Goal: Task Accomplishment & Management: Complete application form

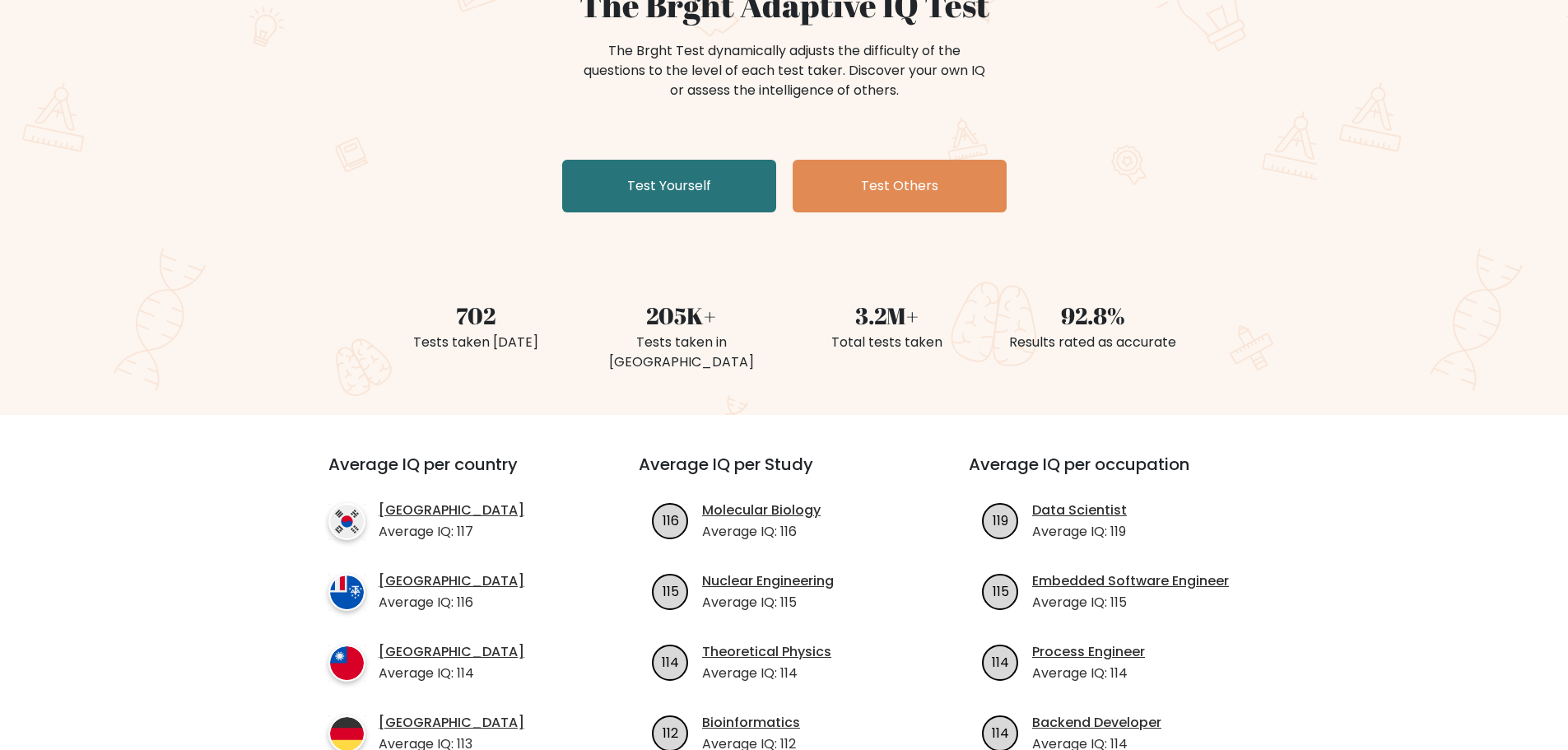
scroll to position [164, 0]
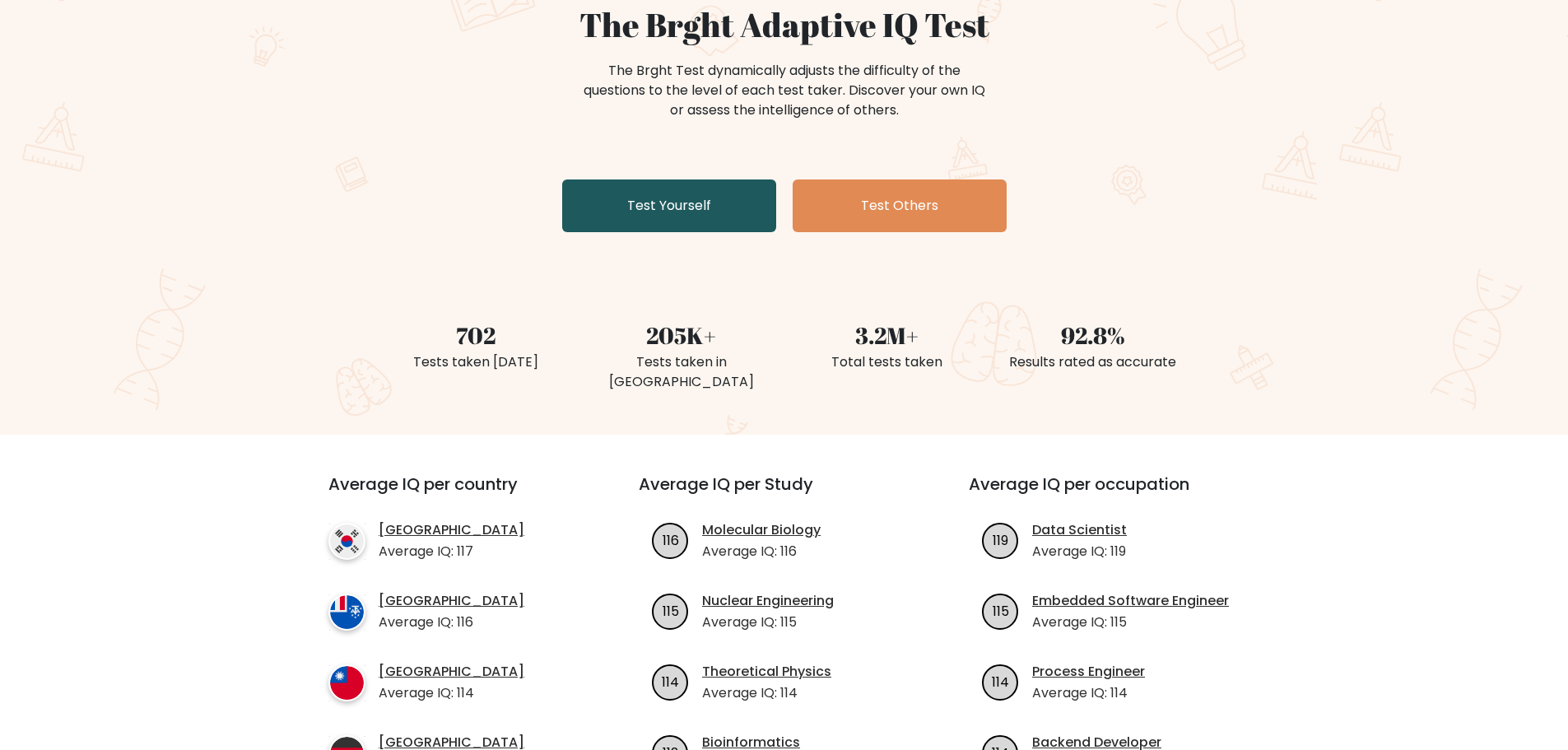
click at [659, 199] on link "Test Yourself" at bounding box center [669, 205] width 214 height 52
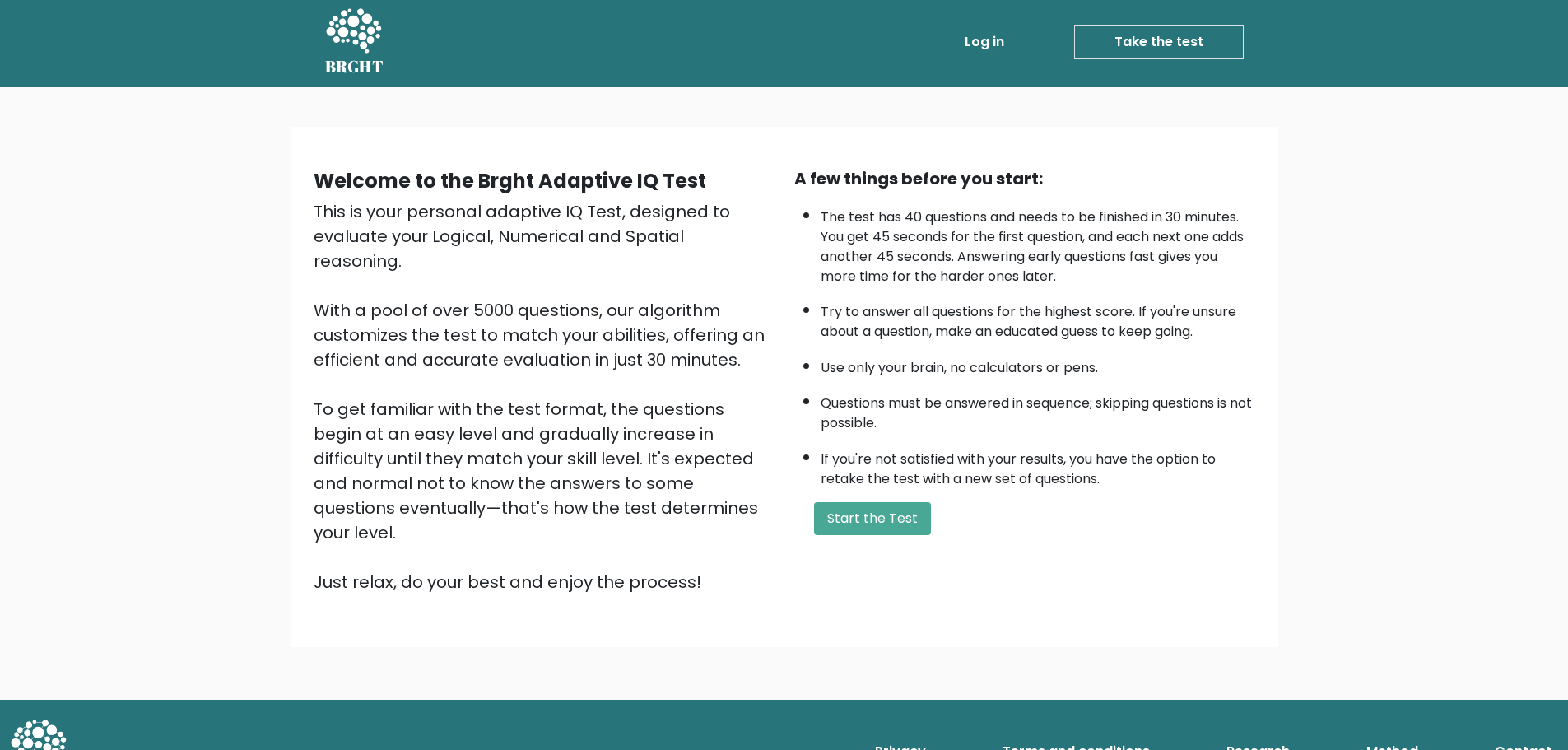
scroll to position [4, 0]
click at [889, 524] on button "Start the Test" at bounding box center [871, 517] width 117 height 33
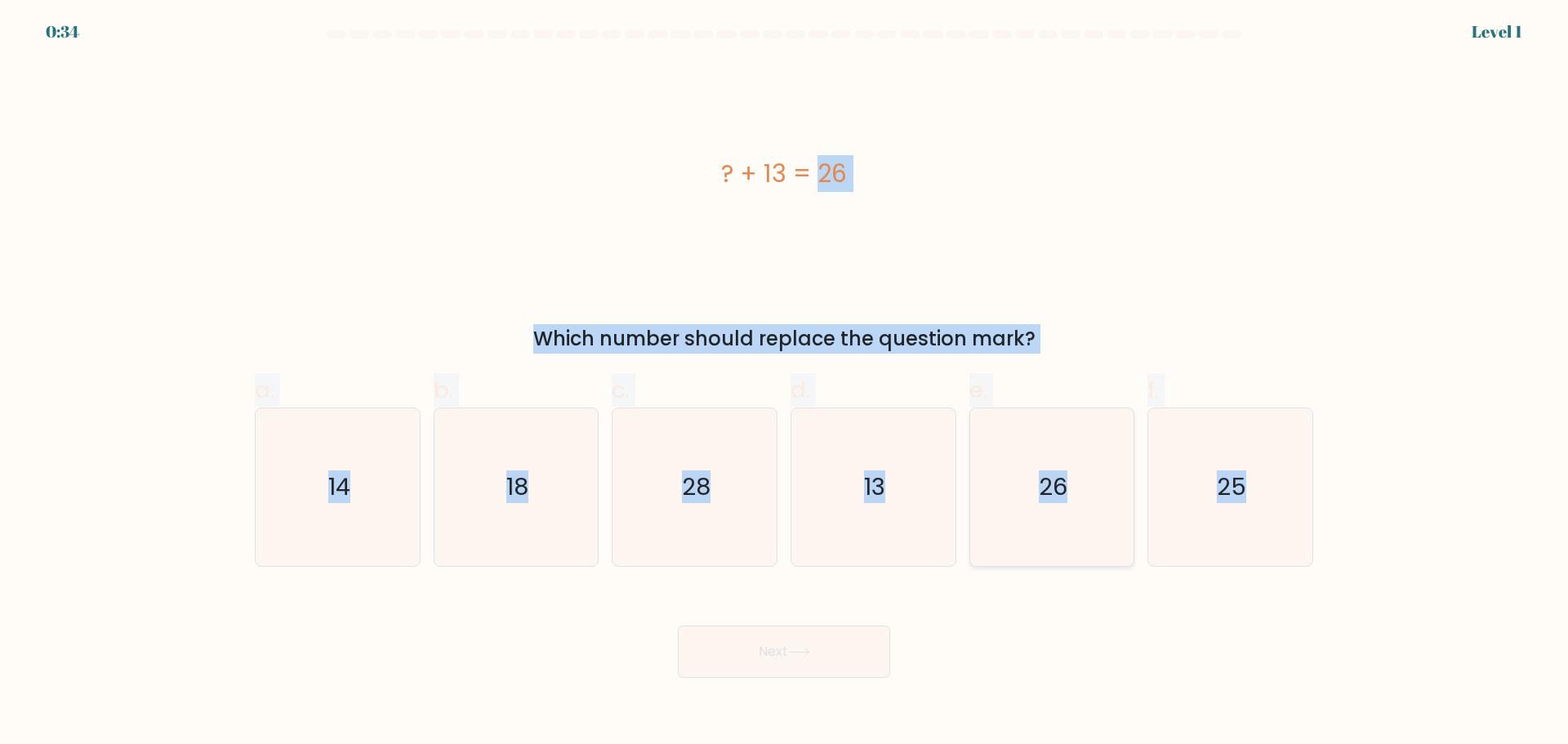
drag, startPoint x: 593, startPoint y: 276, endPoint x: 1056, endPoint y: 522, distance: 524.3
click at [1205, 590] on form "a." at bounding box center [784, 354] width 1568 height 648
click at [1044, 182] on div "? + 13 = 26" at bounding box center [784, 173] width 1058 height 37
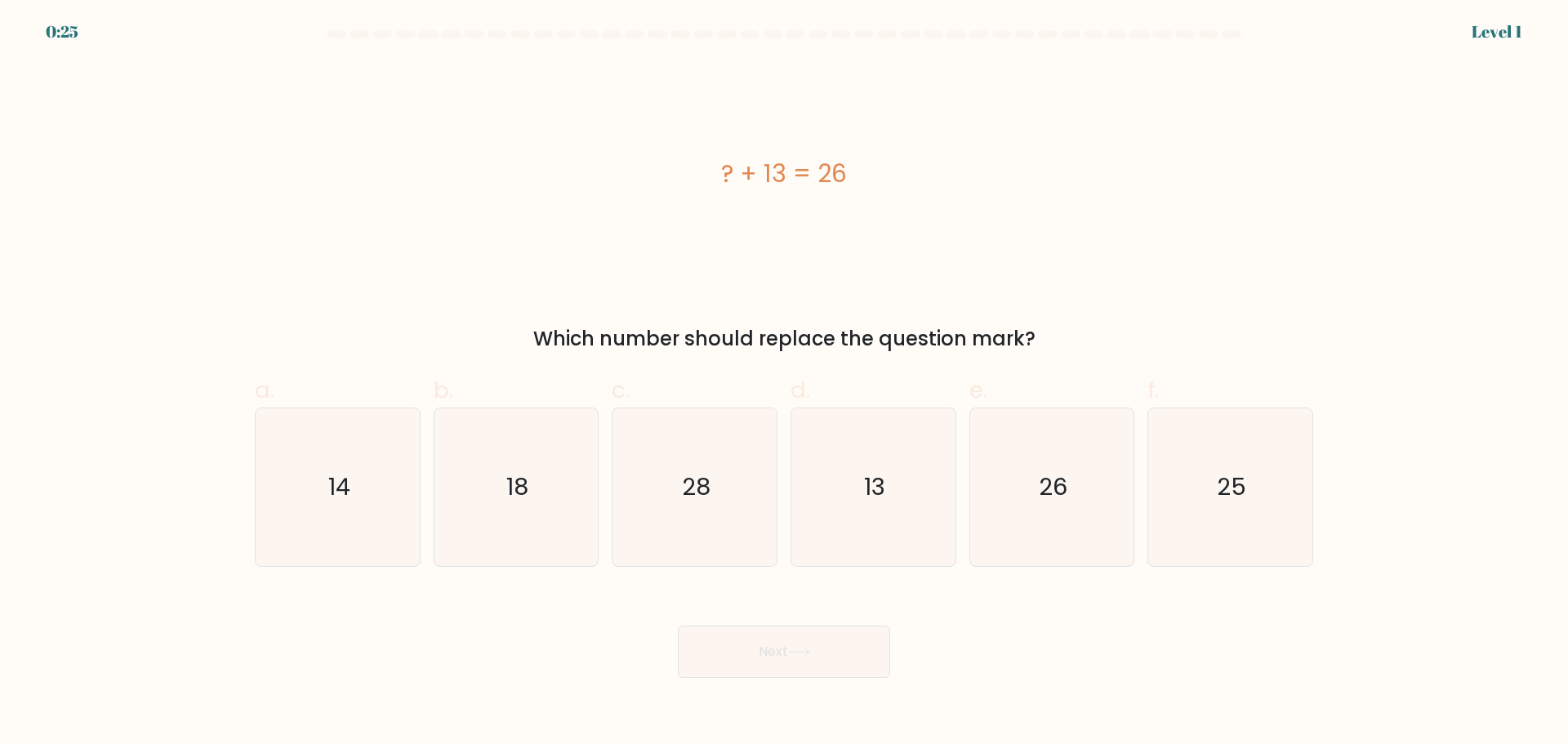
drag, startPoint x: 804, startPoint y: 659, endPoint x: 1411, endPoint y: 619, distance: 608.3
click at [1410, 621] on form "a." at bounding box center [784, 354] width 1568 height 648
click at [878, 505] on icon "13" at bounding box center [873, 487] width 158 height 158
click at [785, 383] on input "d. 13" at bounding box center [784, 377] width 1 height 10
radio input "true"
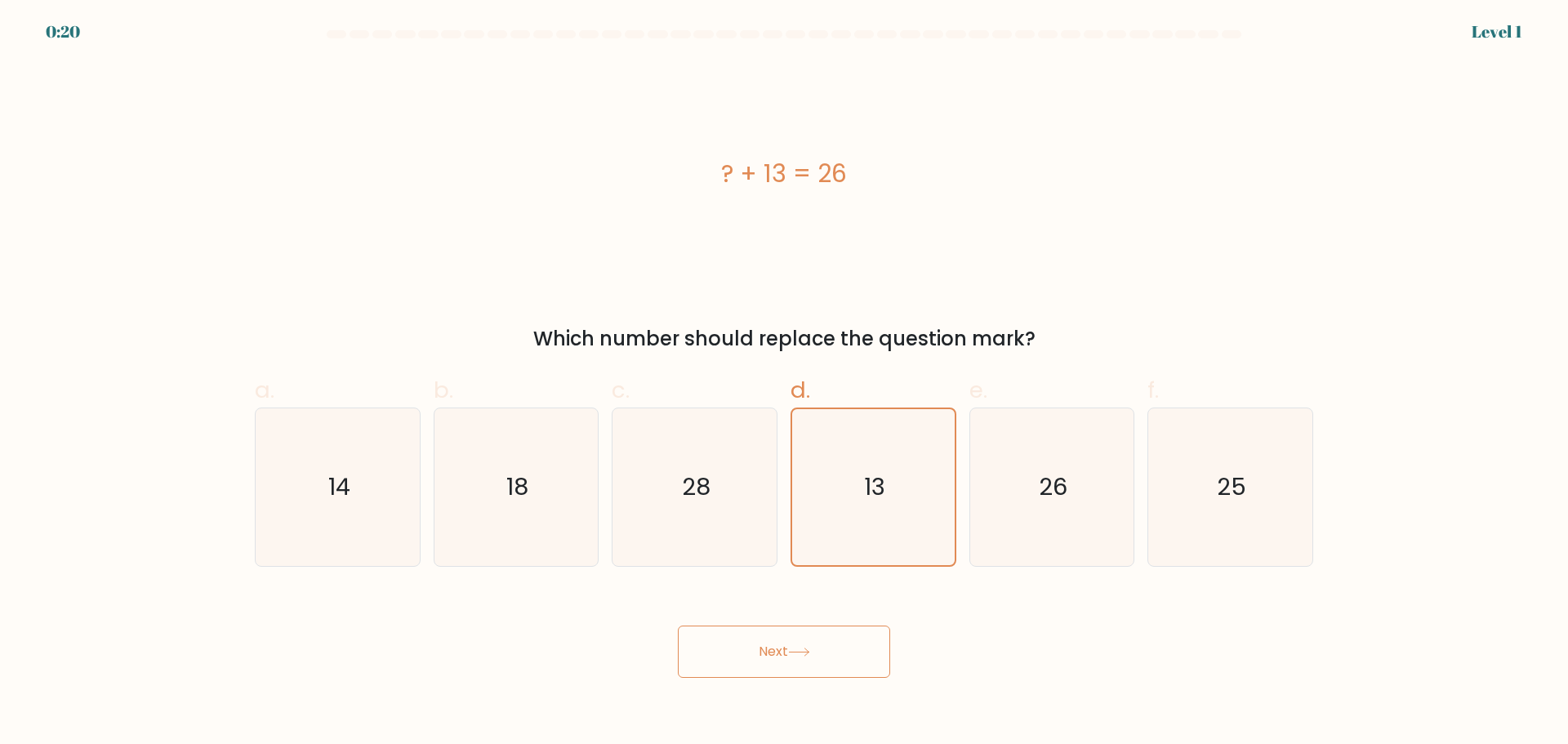
click at [807, 632] on button "Next" at bounding box center [783, 651] width 212 height 52
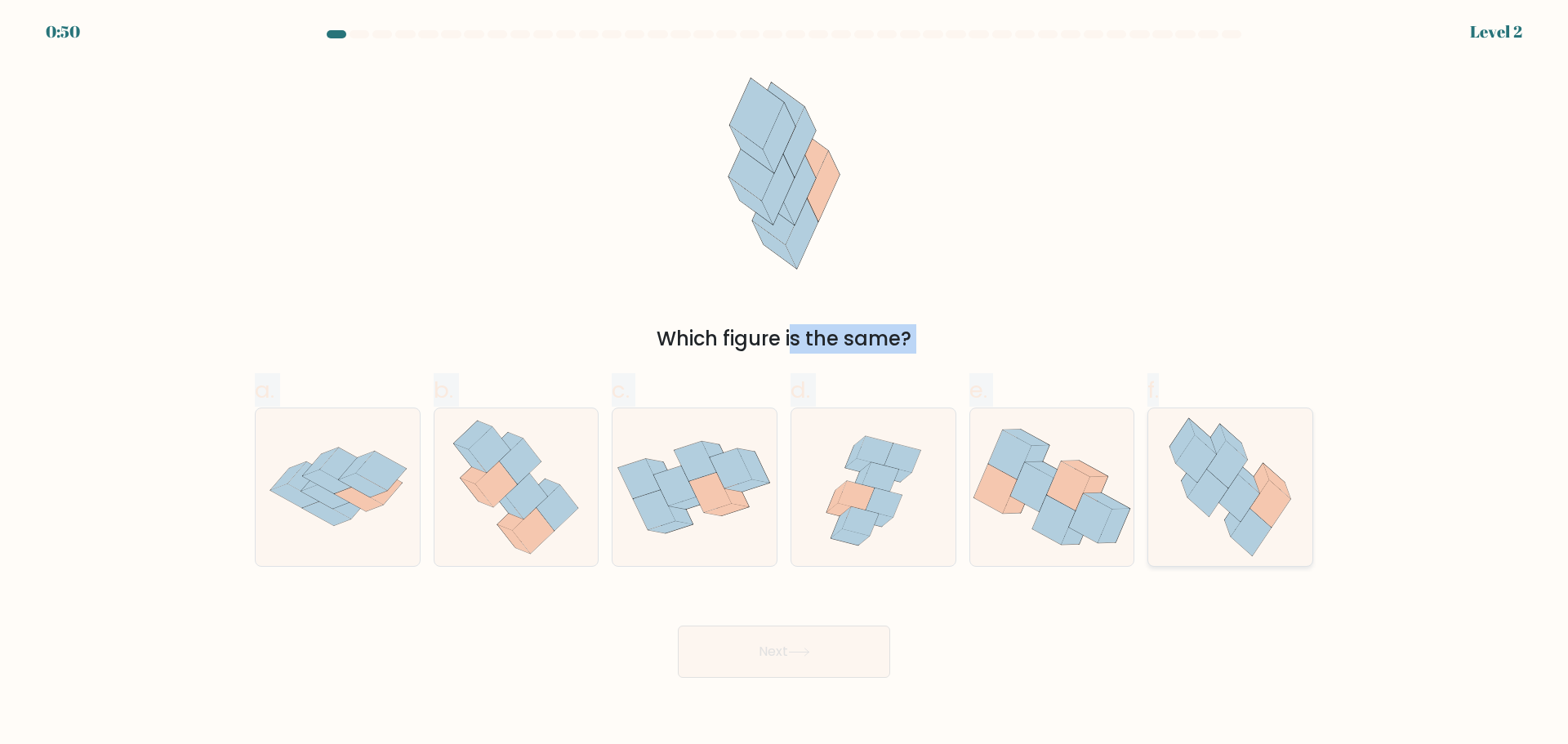
drag, startPoint x: 461, startPoint y: 347, endPoint x: 1226, endPoint y: 534, distance: 787.5
click at [1245, 539] on form at bounding box center [784, 354] width 1568 height 648
copy form "Which figure is the same? a. b. c. d. e. f."
click at [322, 473] on icon at bounding box center [326, 482] width 48 height 24
click at [784, 383] on input "a." at bounding box center [784, 377] width 1 height 10
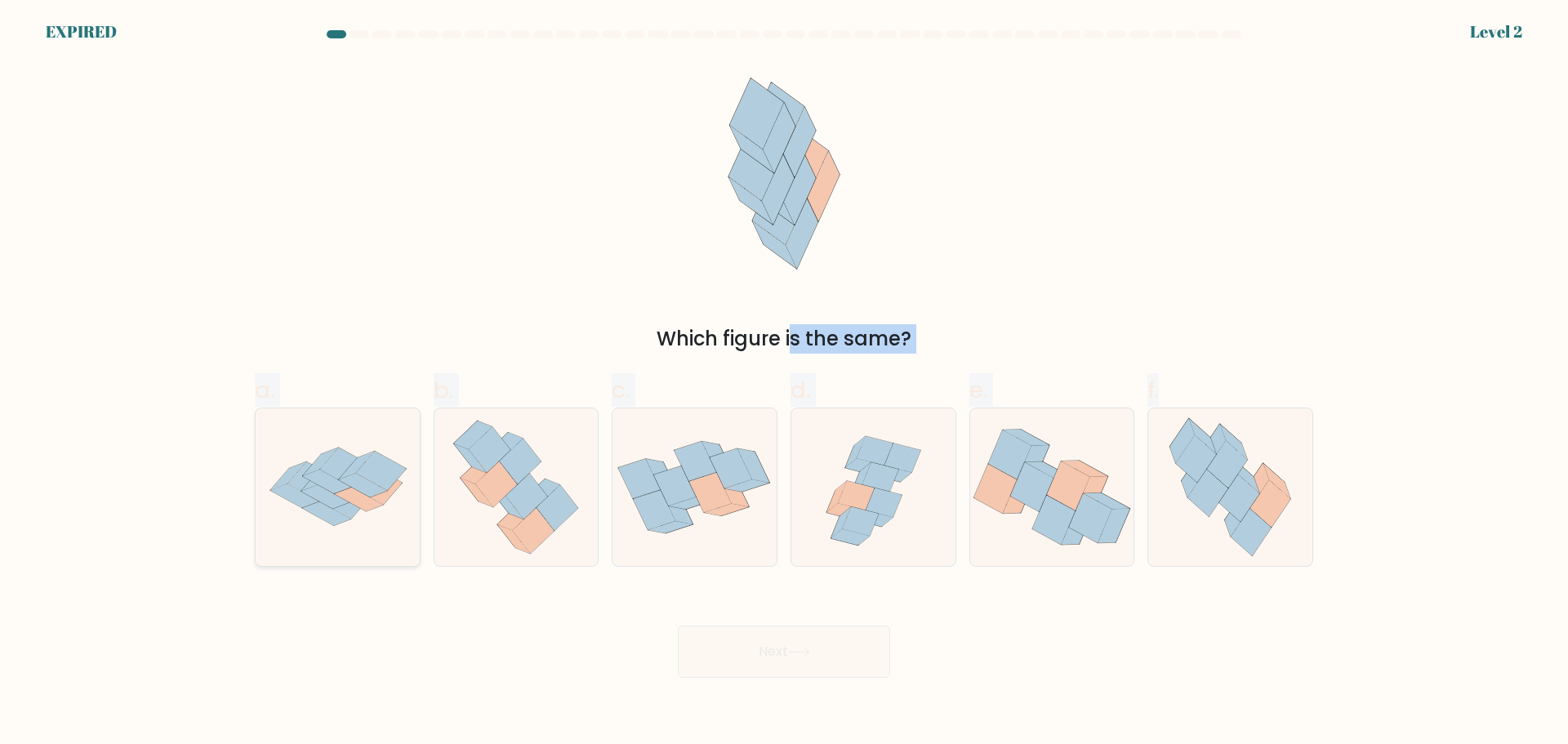
radio input "true"
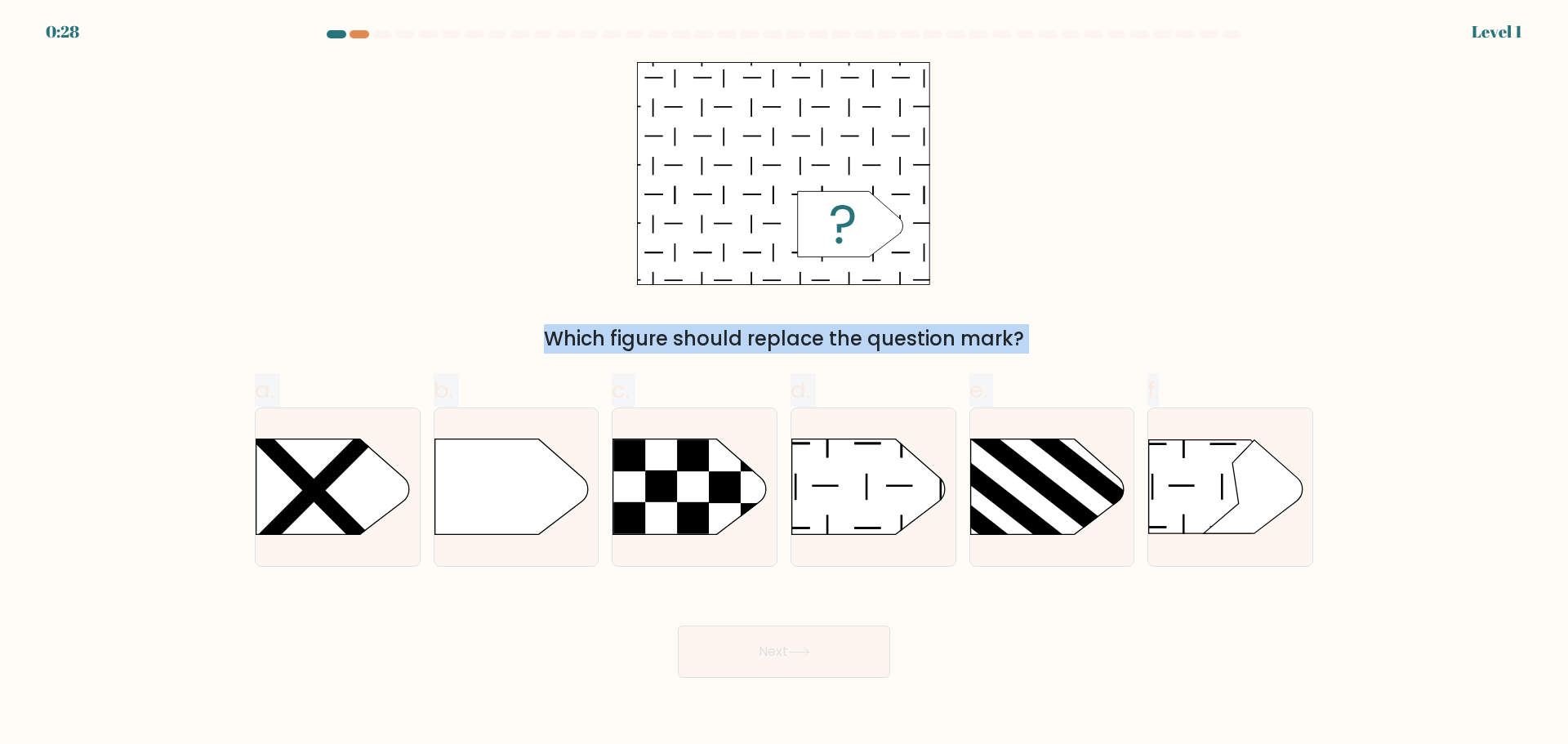
drag, startPoint x: 682, startPoint y: 42, endPoint x: 1334, endPoint y: 590, distance: 851.7
click at [1335, 595] on form "a." at bounding box center [784, 354] width 1568 height 648
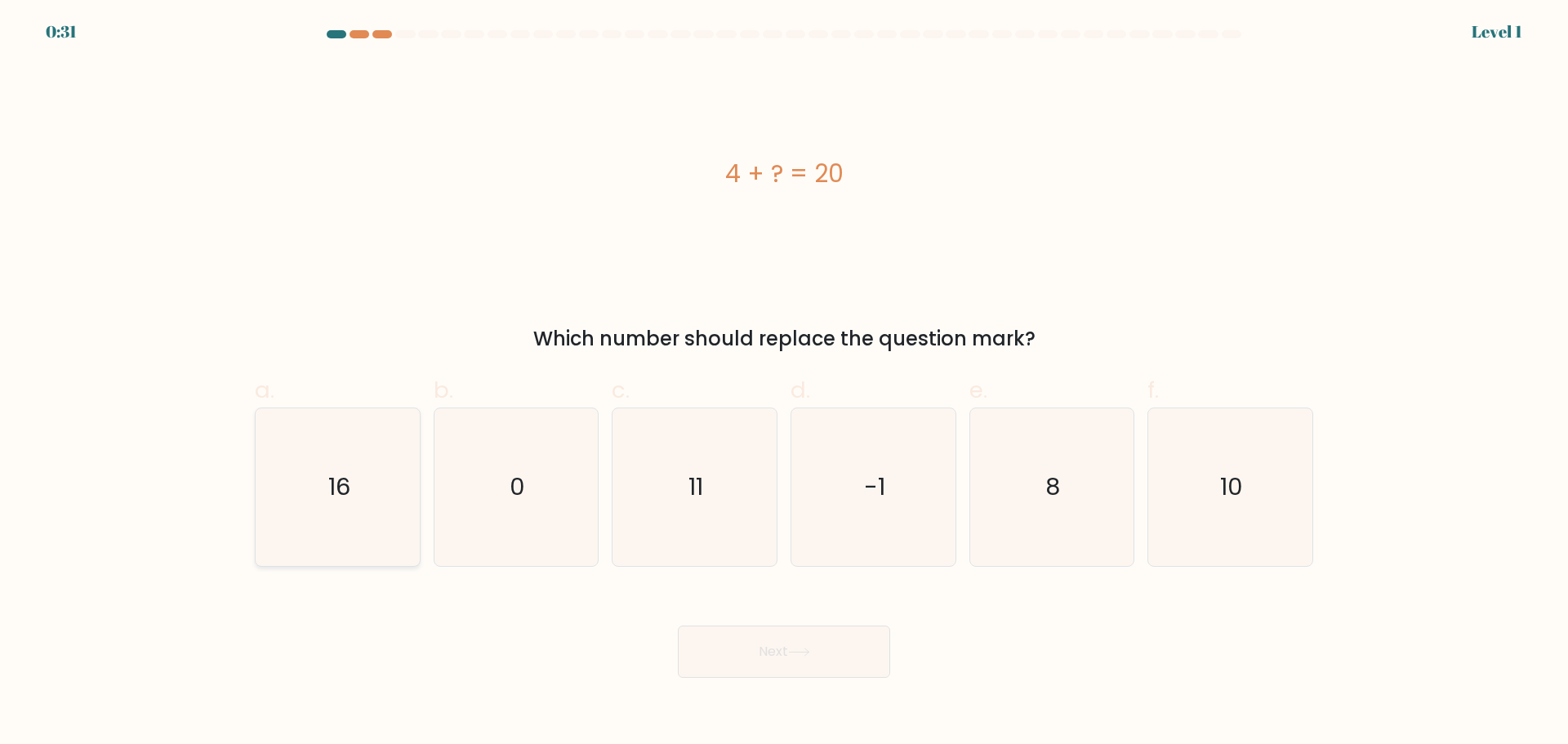
click at [336, 480] on text "16" at bounding box center [339, 486] width 22 height 32
click at [784, 383] on input "a. 16" at bounding box center [784, 377] width 1 height 10
radio input "true"
click at [806, 652] on icon at bounding box center [799, 652] width 22 height 9
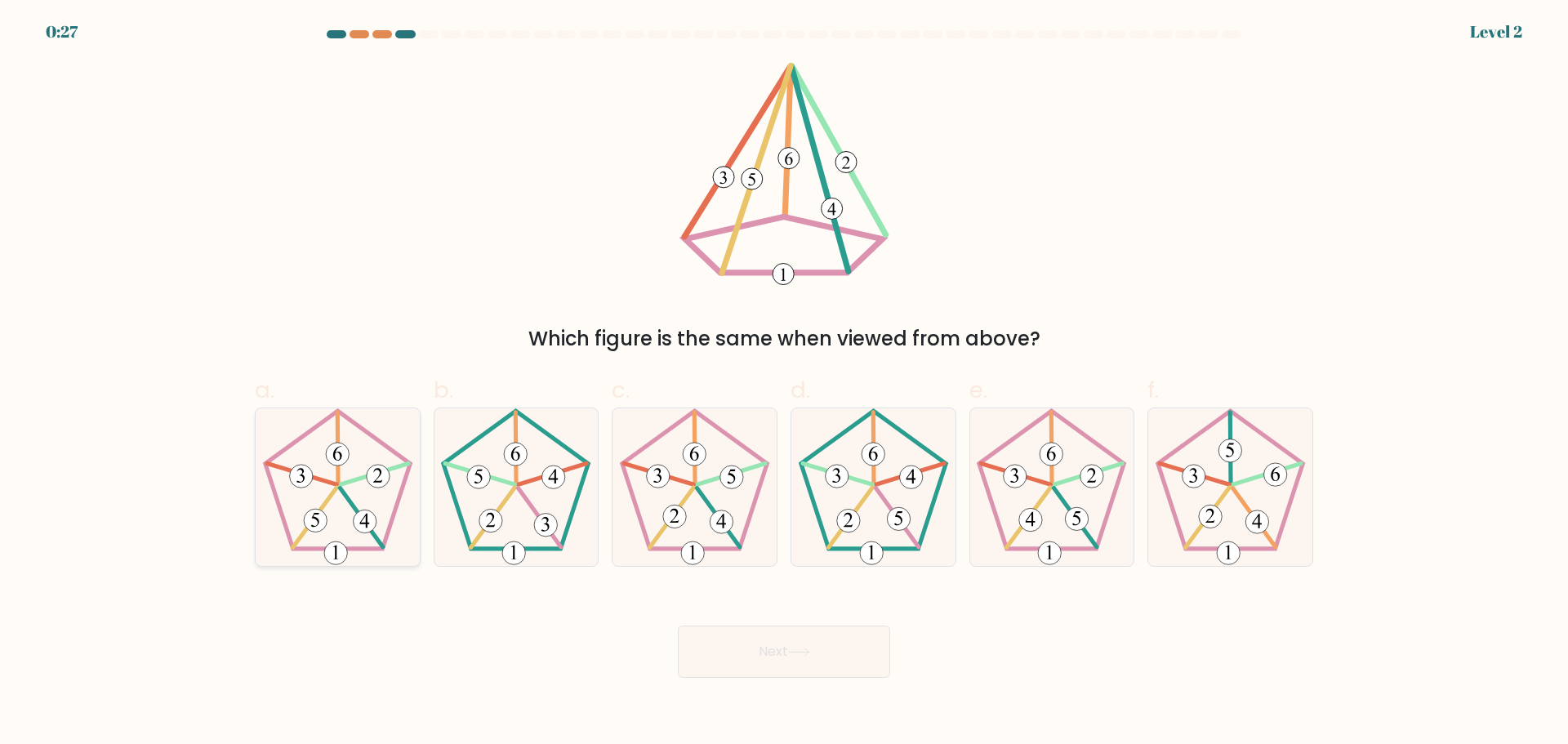
click at [335, 473] on icon at bounding box center [337, 487] width 158 height 158
click at [784, 383] on input "a." at bounding box center [784, 377] width 1 height 10
radio input "true"
click at [790, 656] on button "Next" at bounding box center [783, 651] width 212 height 52
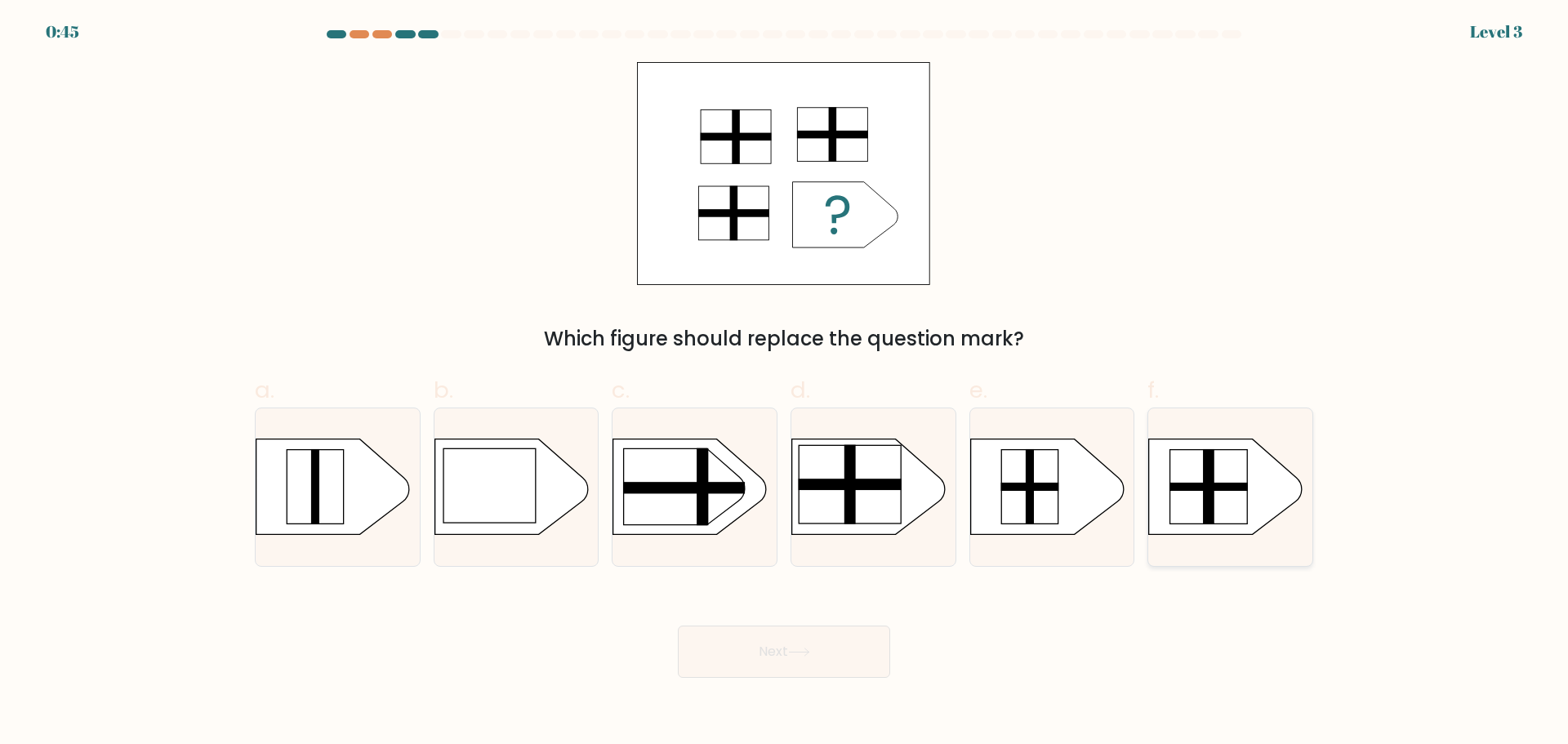
click at [1213, 513] on rect at bounding box center [1209, 486] width 11 height 75
click at [785, 383] on input "f." at bounding box center [784, 377] width 1 height 10
radio input "true"
click at [817, 661] on button "Next" at bounding box center [783, 651] width 212 height 52
click at [768, 647] on button "Next" at bounding box center [783, 651] width 212 height 52
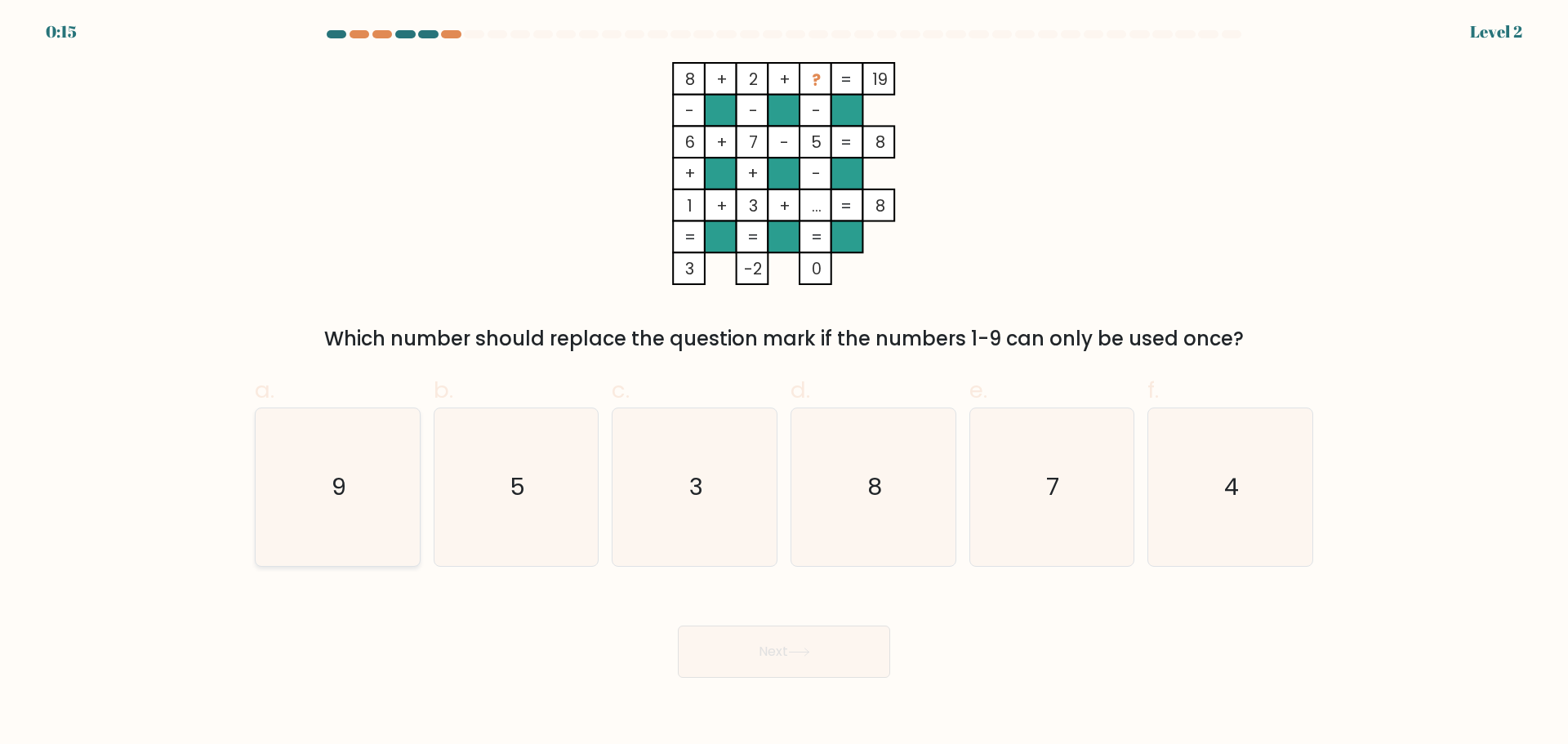
click at [323, 504] on icon "9" at bounding box center [337, 487] width 158 height 158
click at [784, 383] on input "a. 9" at bounding box center [784, 377] width 1 height 10
radio input "true"
click at [803, 637] on button "Next" at bounding box center [783, 651] width 212 height 52
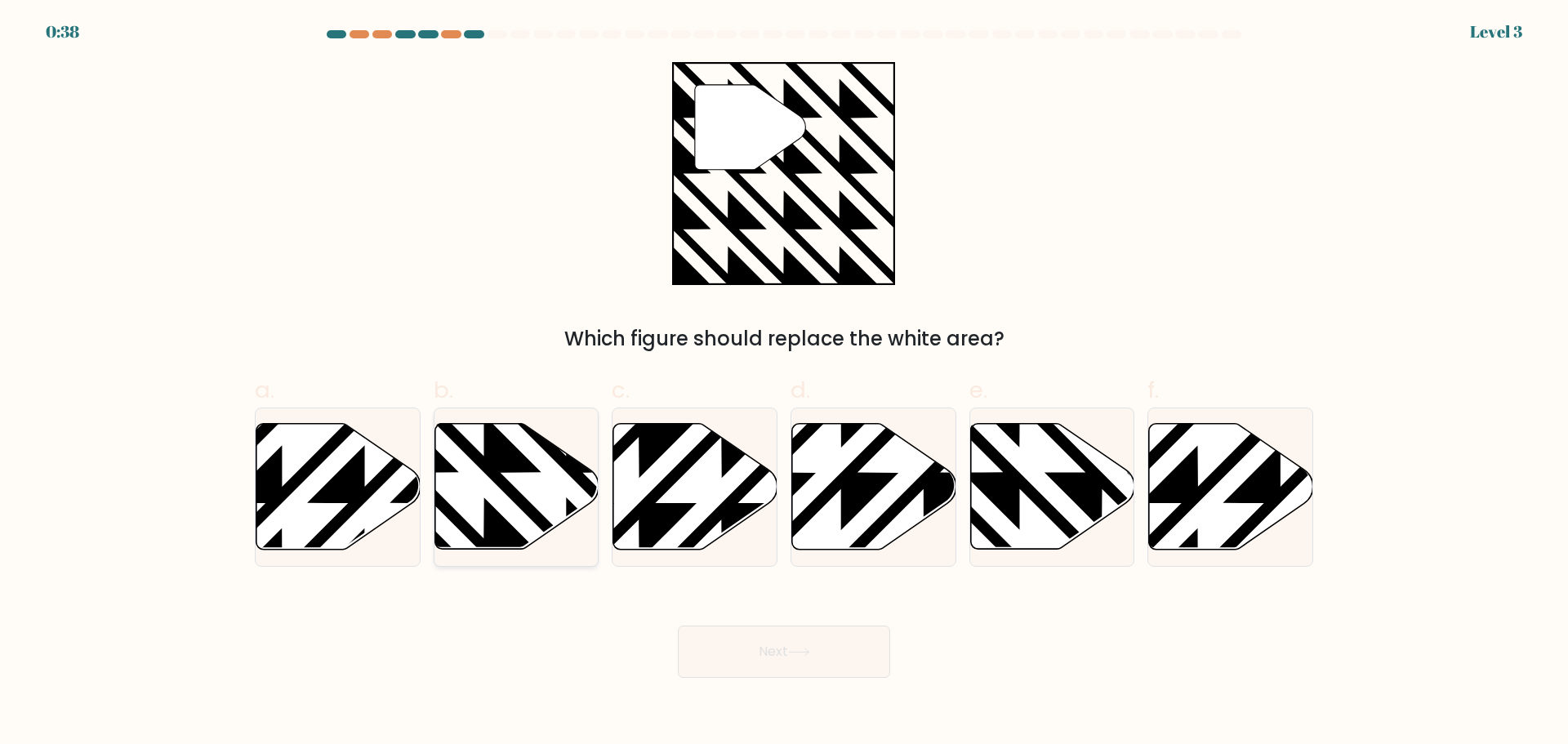
drag, startPoint x: 504, startPoint y: 443, endPoint x: 521, endPoint y: 457, distance: 22.0
click at [521, 456] on icon at bounding box center [566, 554] width 331 height 331
click at [784, 383] on input "b." at bounding box center [784, 377] width 1 height 10
radio input "true"
click at [795, 643] on button "Next" at bounding box center [783, 651] width 212 height 52
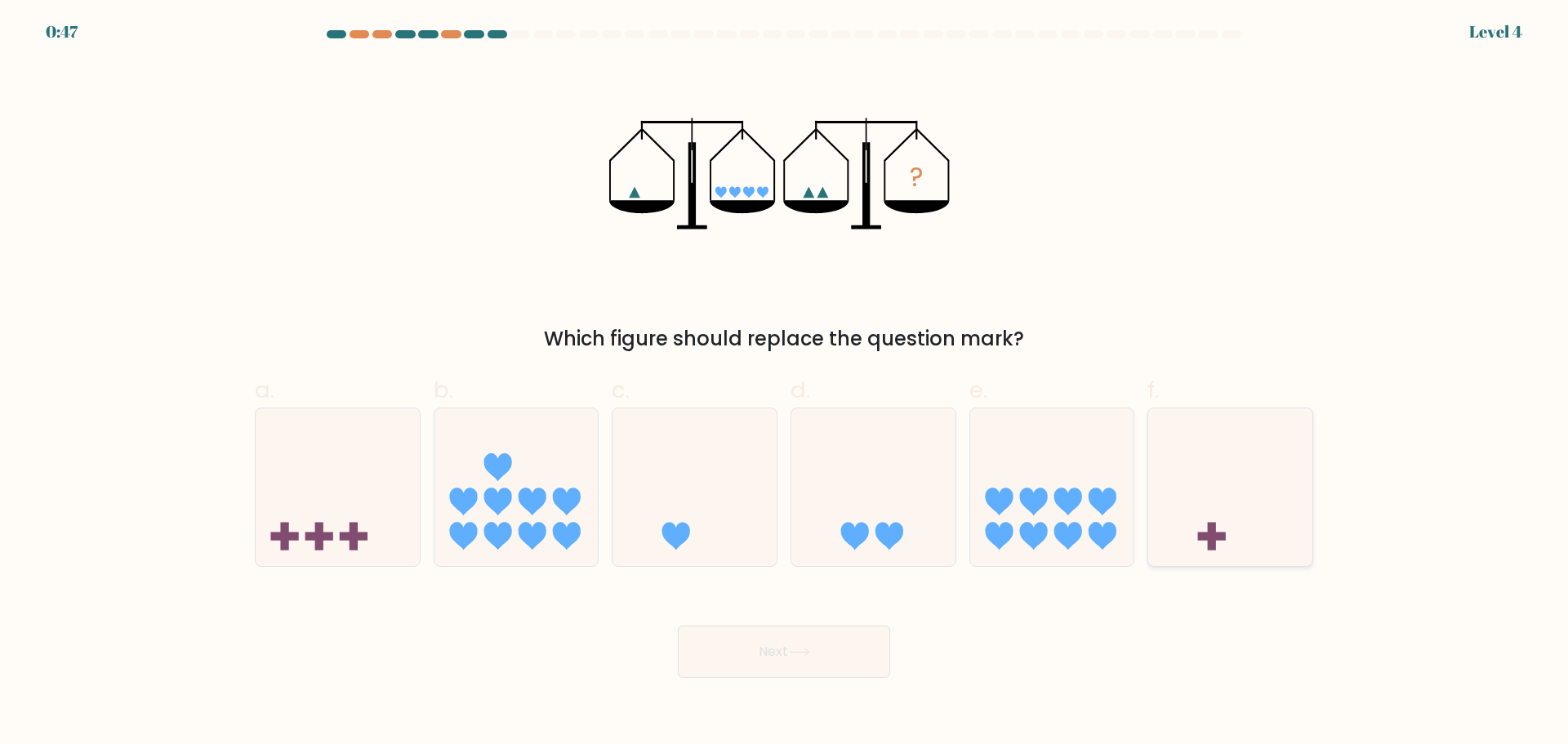
click at [1224, 531] on icon at bounding box center [1230, 486] width 164 height 135
click at [785, 383] on input "f." at bounding box center [784, 377] width 1 height 10
radio input "true"
click at [766, 628] on button "Next" at bounding box center [783, 651] width 212 height 52
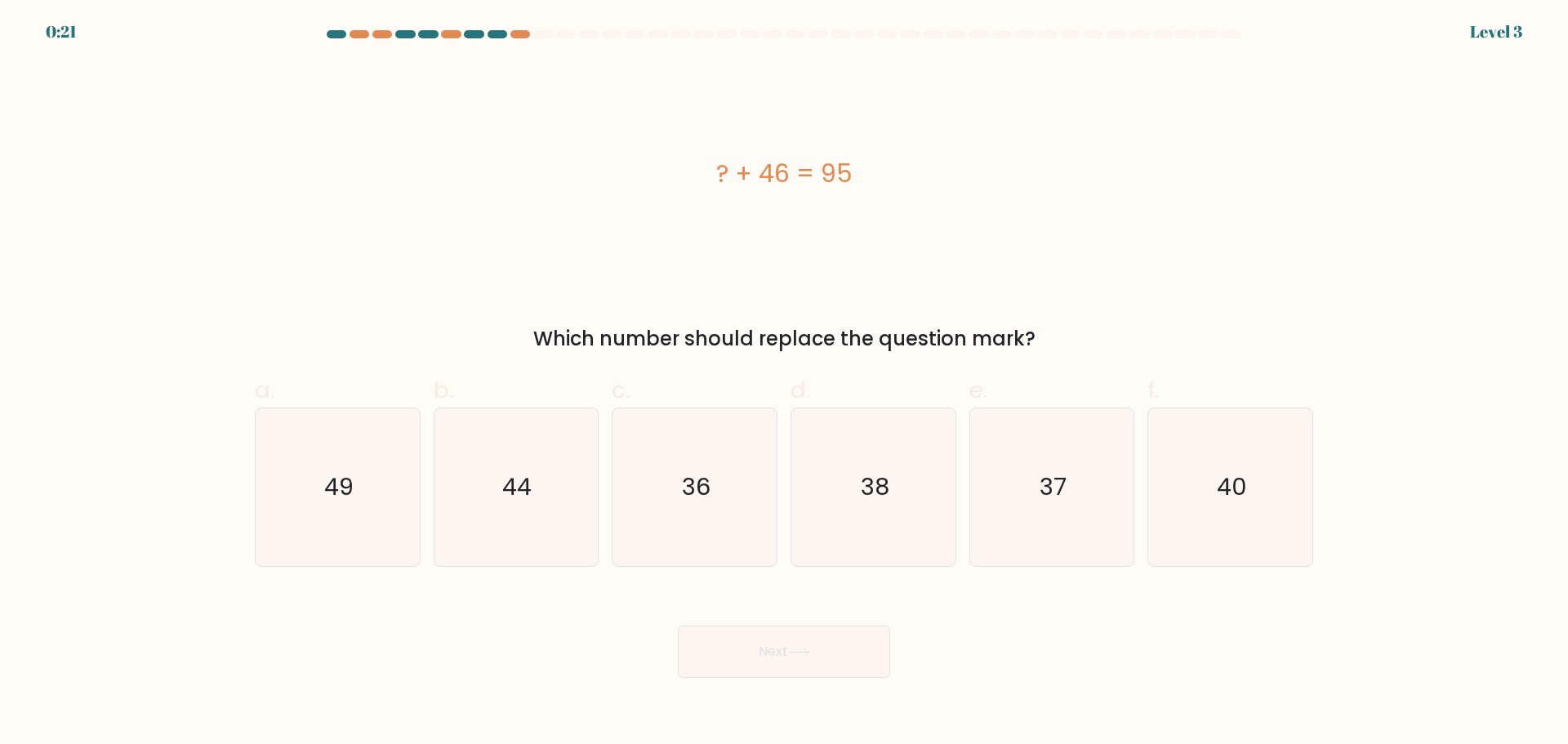
click at [1313, 252] on div "? + 46 = 95 Which number should replace the question mark?" at bounding box center [783, 208] width 1078 height 292
drag, startPoint x: 323, startPoint y: 495, endPoint x: 297, endPoint y: 485, distance: 27.9
click at [322, 492] on icon "49" at bounding box center [337, 487] width 158 height 158
click at [784, 383] on input "a. 49" at bounding box center [784, 377] width 1 height 10
radio input "true"
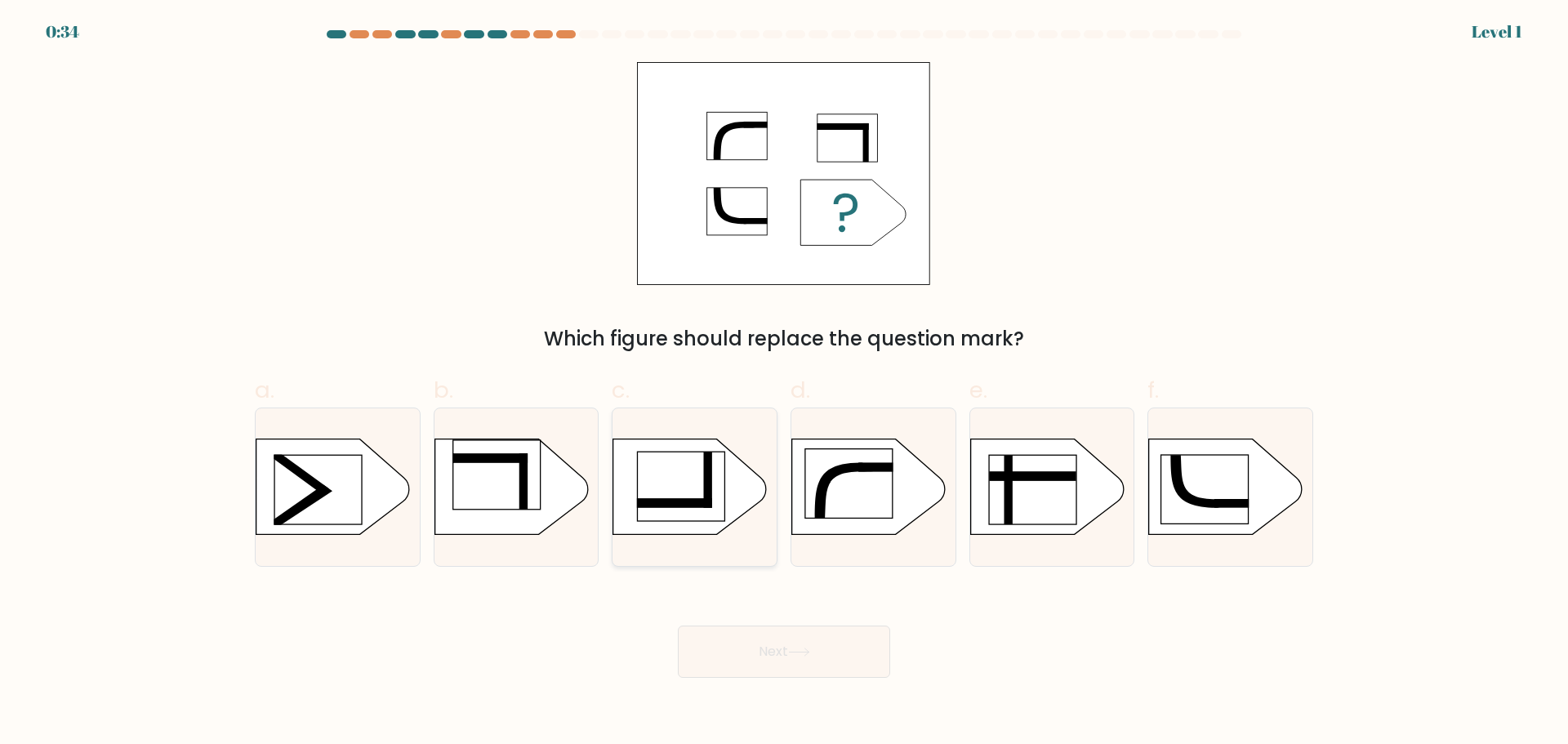
click at [690, 490] on rect at bounding box center [681, 485] width 87 height 69
click at [784, 383] on input "c." at bounding box center [784, 377] width 1 height 10
radio input "true"
drag, startPoint x: 789, startPoint y: 648, endPoint x: 787, endPoint y: 637, distance: 11.2
click at [800, 649] on button "Next" at bounding box center [783, 651] width 212 height 52
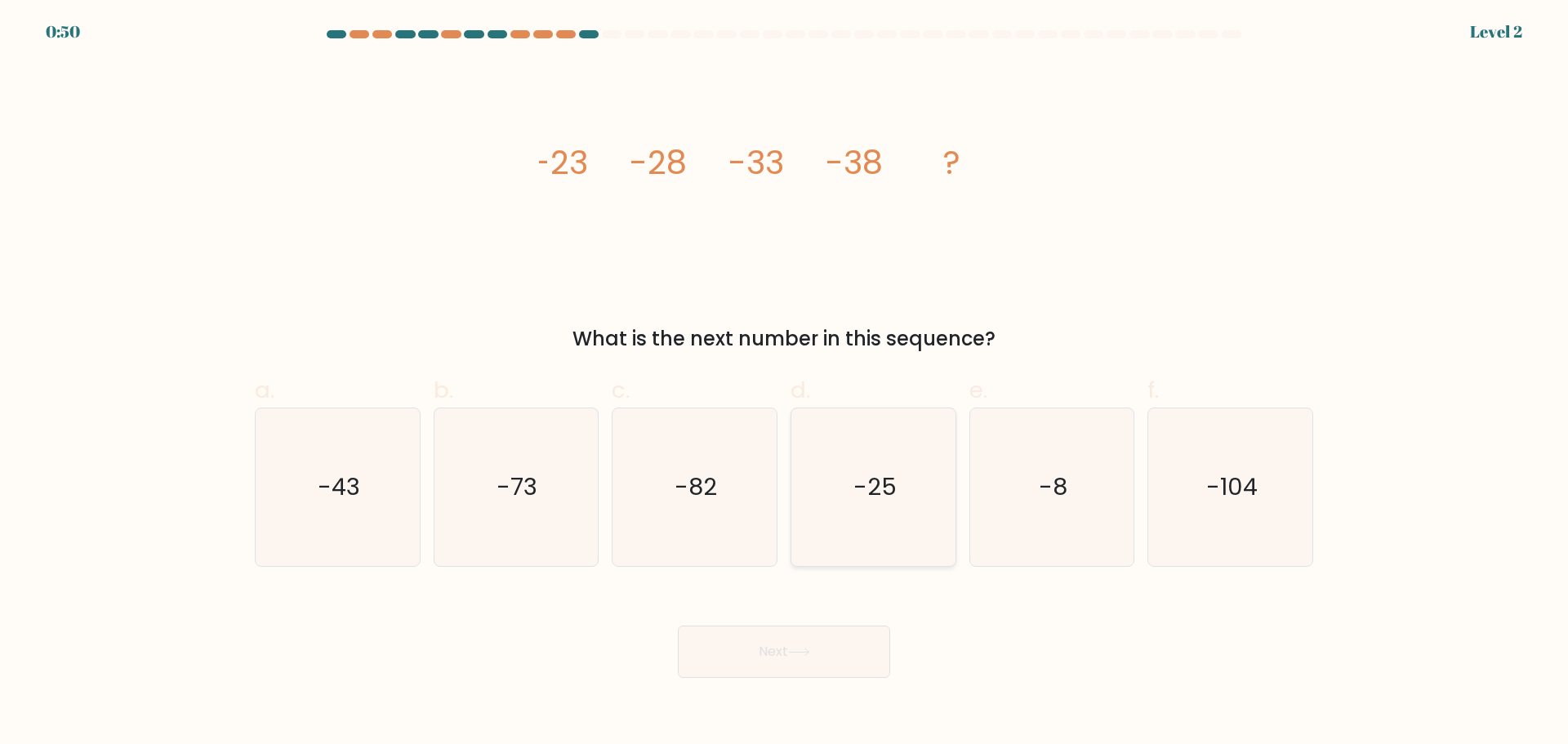
click at [845, 492] on icon "-25" at bounding box center [873, 487] width 158 height 158
click at [785, 383] on input "d. -25" at bounding box center [784, 377] width 1 height 10
radio input "true"
drag, startPoint x: 340, startPoint y: 457, endPoint x: 351, endPoint y: 465, distance: 13.6
click at [341, 458] on icon "-43" at bounding box center [337, 487] width 158 height 158
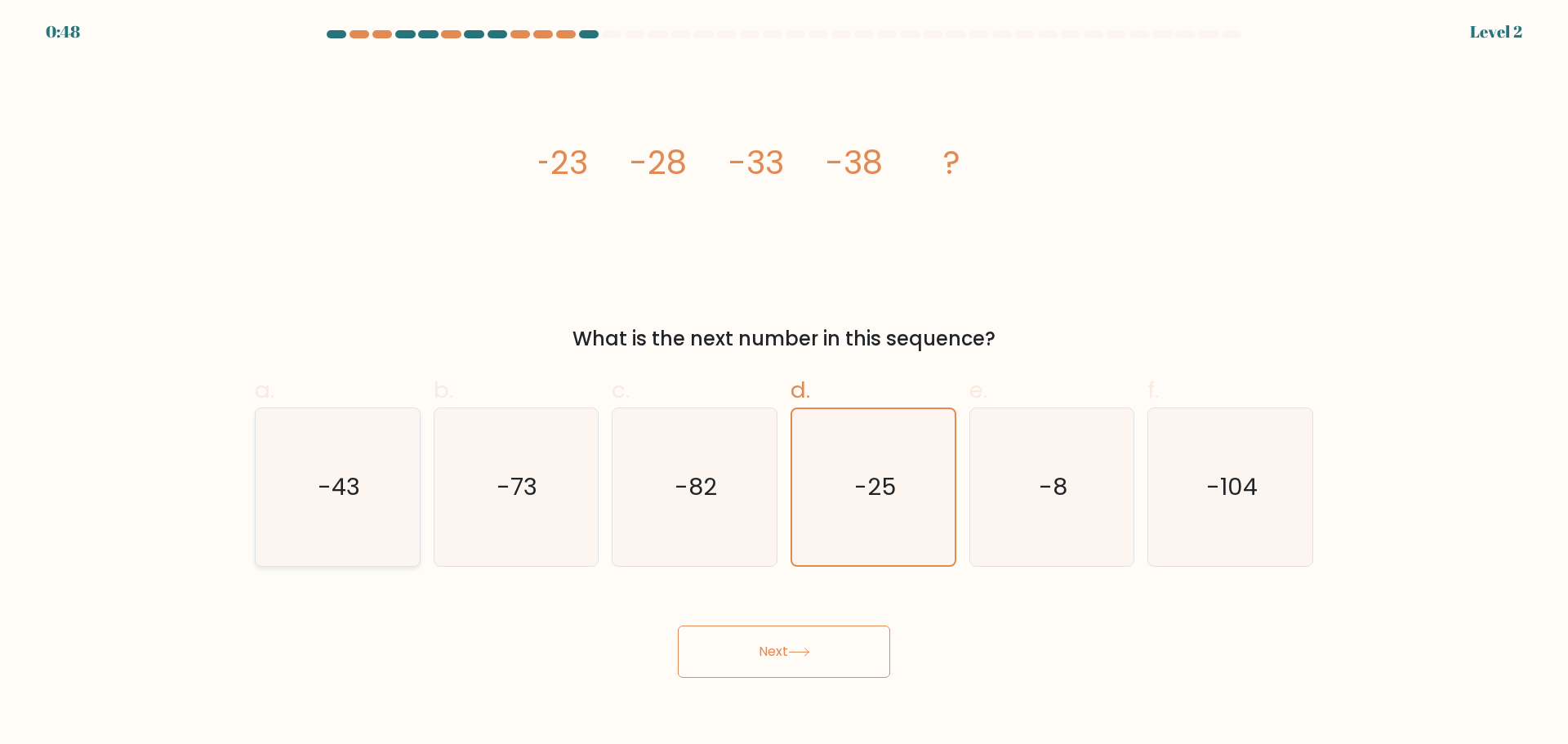
click at [784, 383] on input "a. -43" at bounding box center [784, 377] width 1 height 10
radio input "true"
click at [820, 654] on button "Next" at bounding box center [783, 651] width 212 height 52
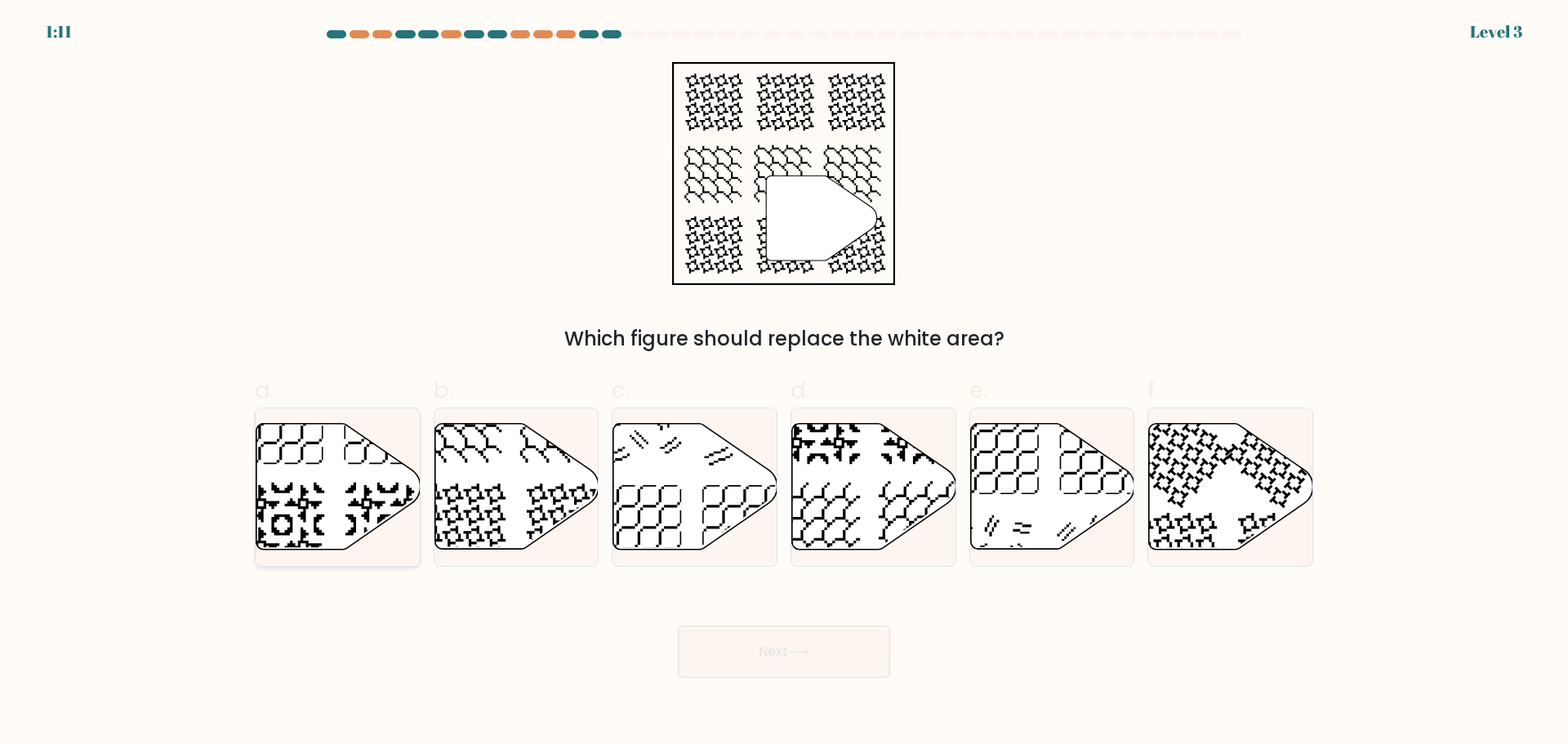
drag, startPoint x: 346, startPoint y: 480, endPoint x: 348, endPoint y: 465, distance: 15.1
click at [350, 481] on icon at bounding box center [338, 485] width 164 height 126
click at [784, 383] on input "a." at bounding box center [784, 377] width 1 height 10
radio input "true"
click at [806, 648] on icon at bounding box center [799, 652] width 22 height 9
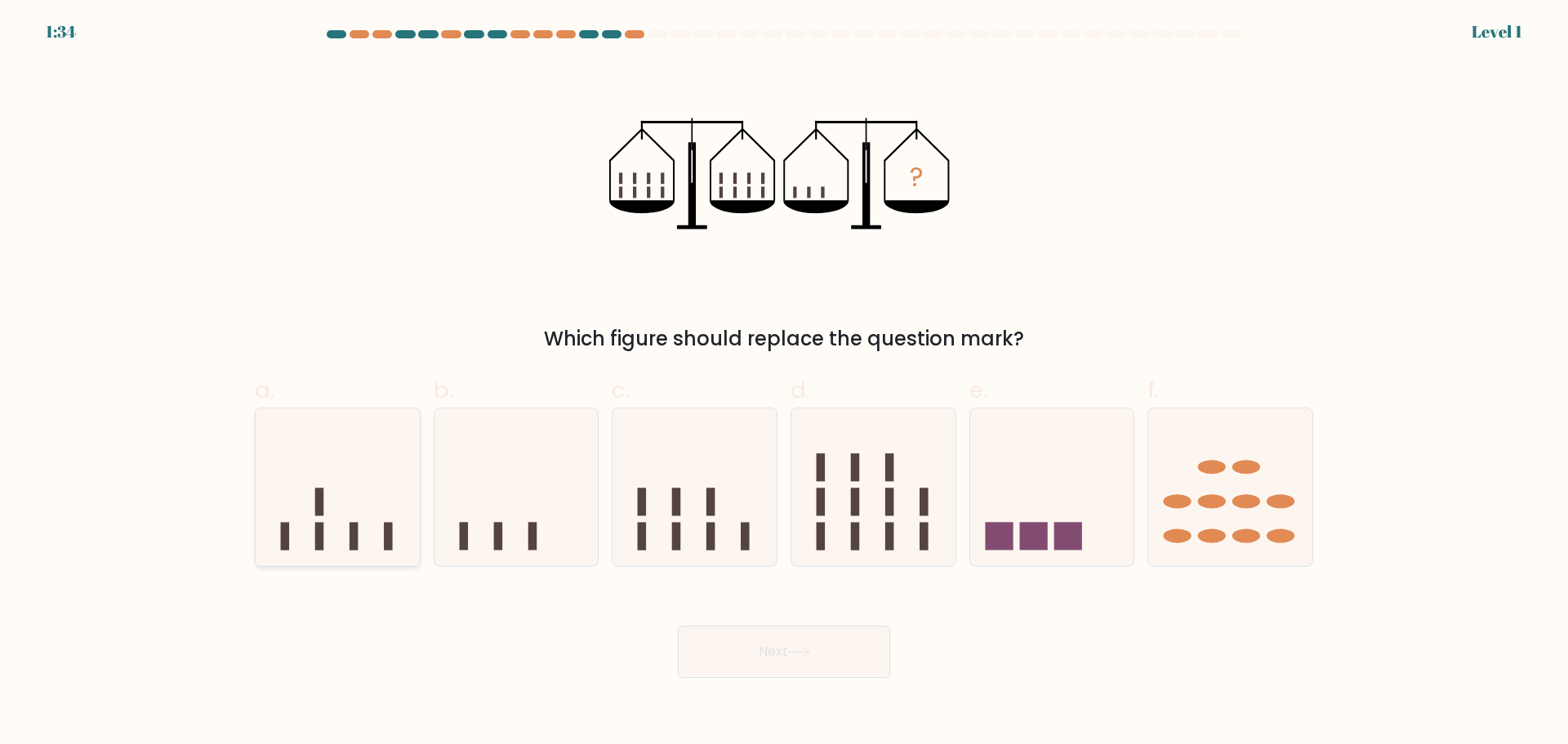
click at [339, 519] on icon at bounding box center [337, 486] width 164 height 135
click at [784, 383] on input "a." at bounding box center [784, 377] width 1 height 10
radio input "true"
click at [841, 655] on button "Next" at bounding box center [783, 651] width 212 height 52
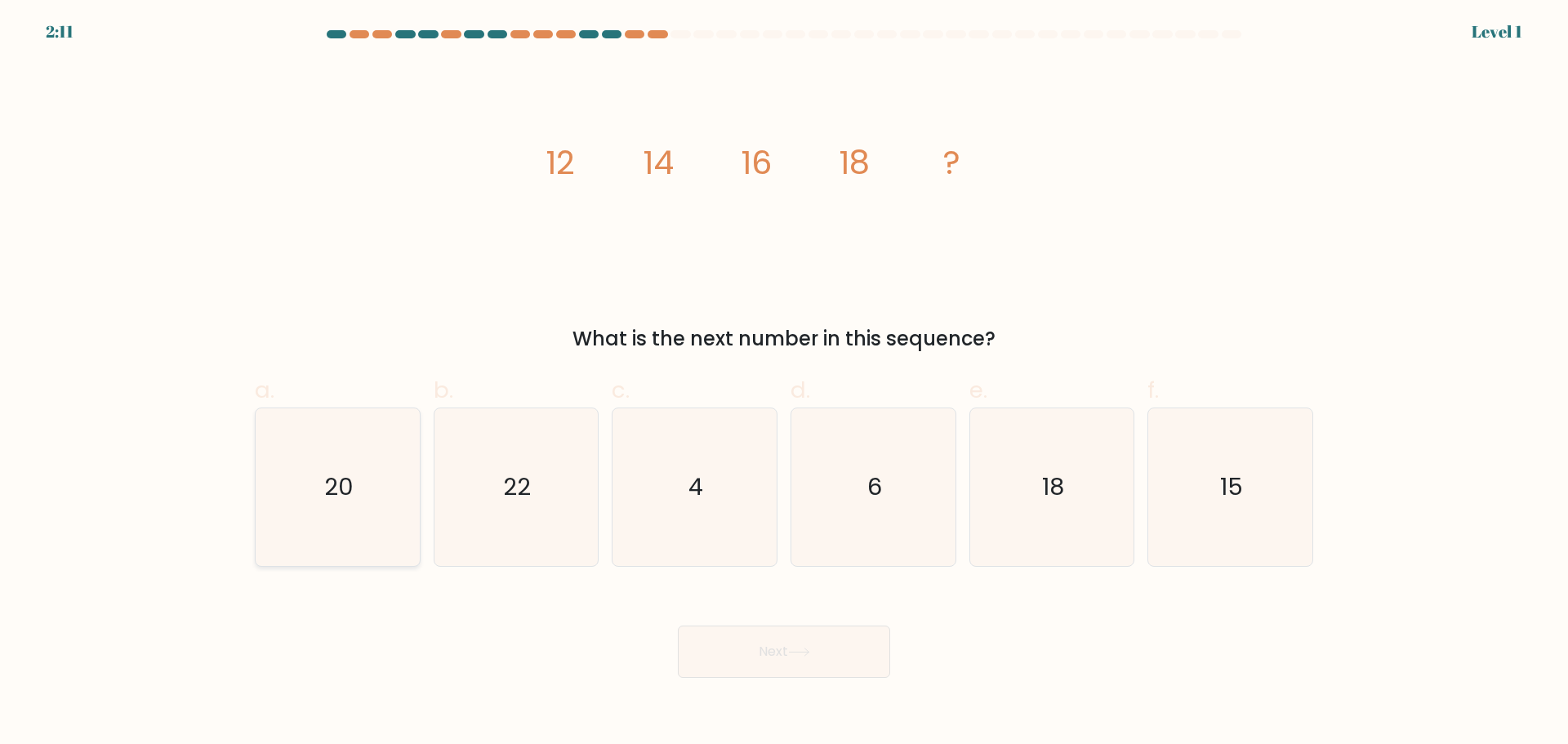
click at [327, 483] on text "20" at bounding box center [339, 486] width 30 height 32
click at [784, 383] on input "a. 20" at bounding box center [784, 377] width 1 height 10
radio input "true"
click at [758, 649] on button "Next" at bounding box center [783, 651] width 212 height 52
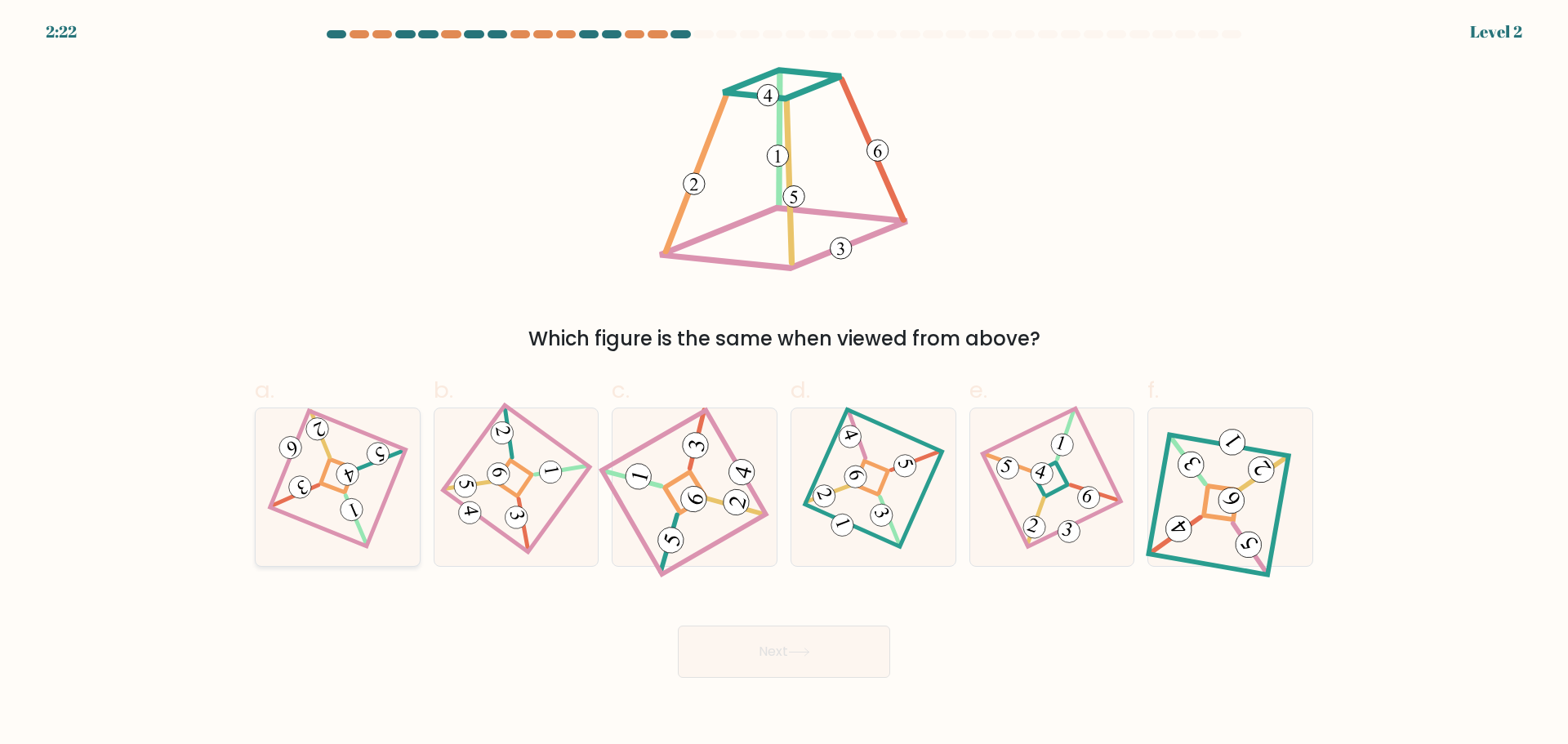
click at [354, 513] on 850 at bounding box center [351, 510] width 30 height 30
click at [784, 383] on input "a." at bounding box center [784, 377] width 1 height 10
radio input "true"
click at [799, 649] on button "Next" at bounding box center [783, 651] width 212 height 52
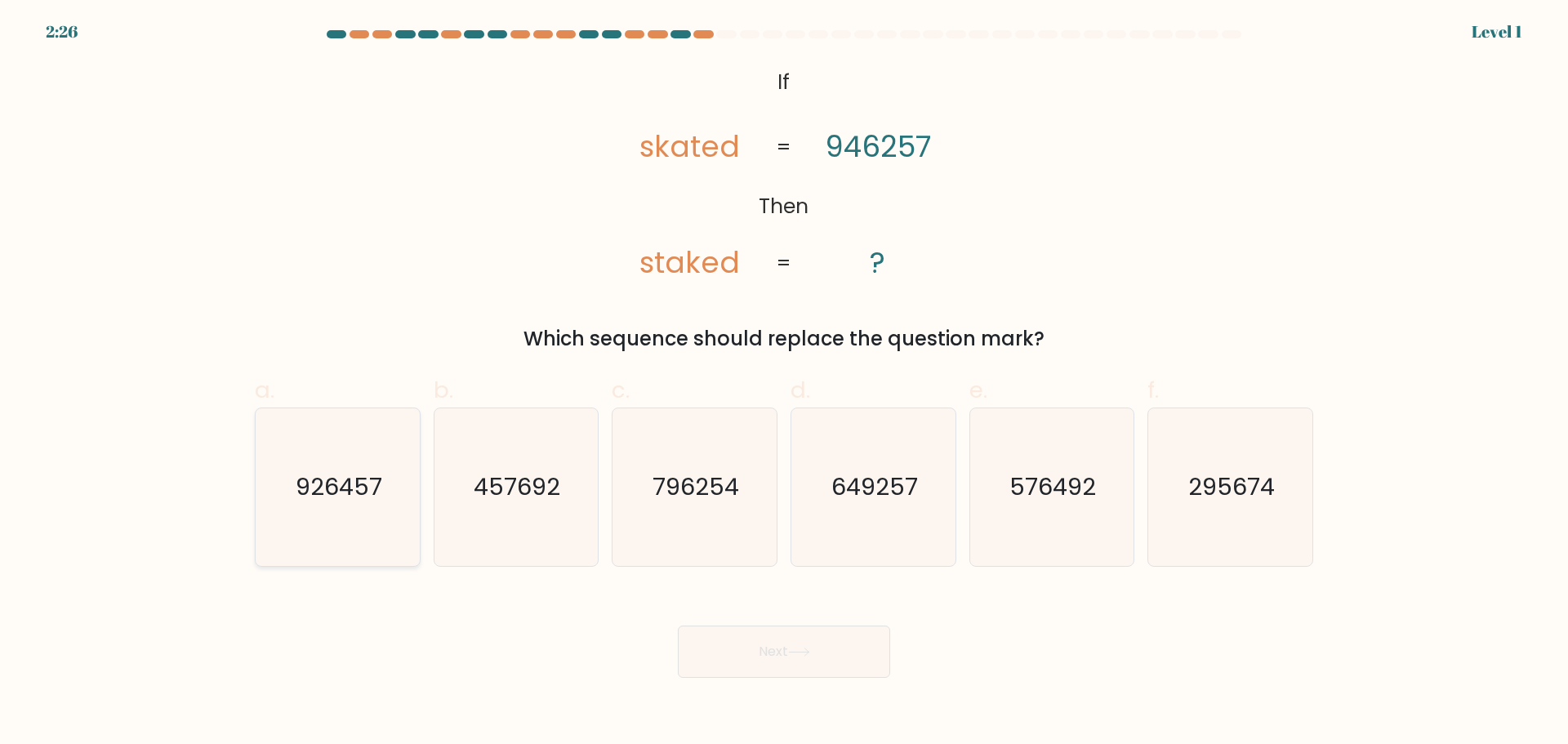
click at [337, 483] on text "926457" at bounding box center [338, 486] width 86 height 32
click at [784, 383] on input "a. 926457" at bounding box center [784, 377] width 1 height 10
radio input "true"
click at [815, 643] on button "Next" at bounding box center [783, 651] width 212 height 52
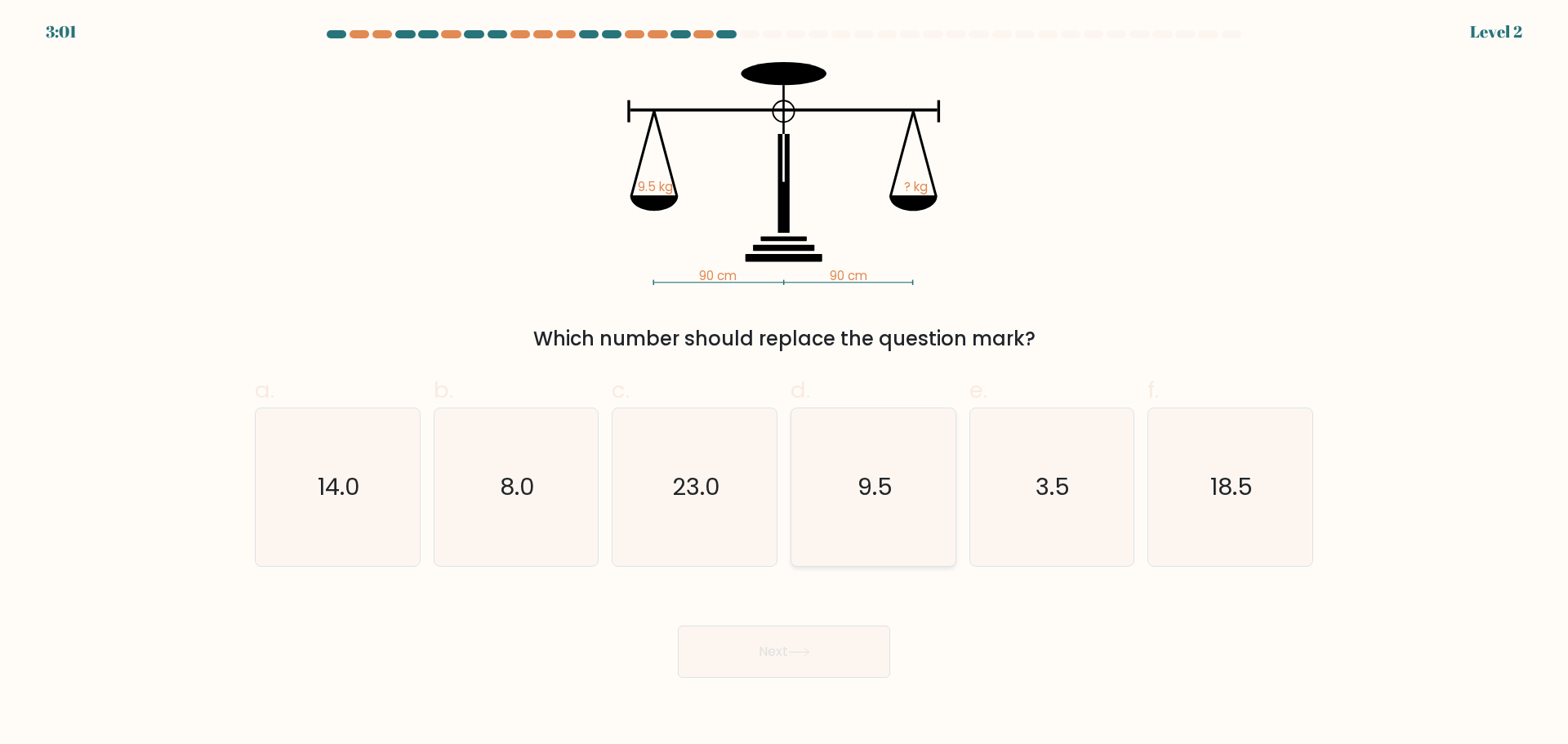
click at [880, 485] on text "9.5" at bounding box center [875, 486] width 35 height 32
click at [785, 383] on input "d. 9.5" at bounding box center [784, 377] width 1 height 10
radio input "true"
click at [764, 650] on button "Next" at bounding box center [783, 651] width 212 height 52
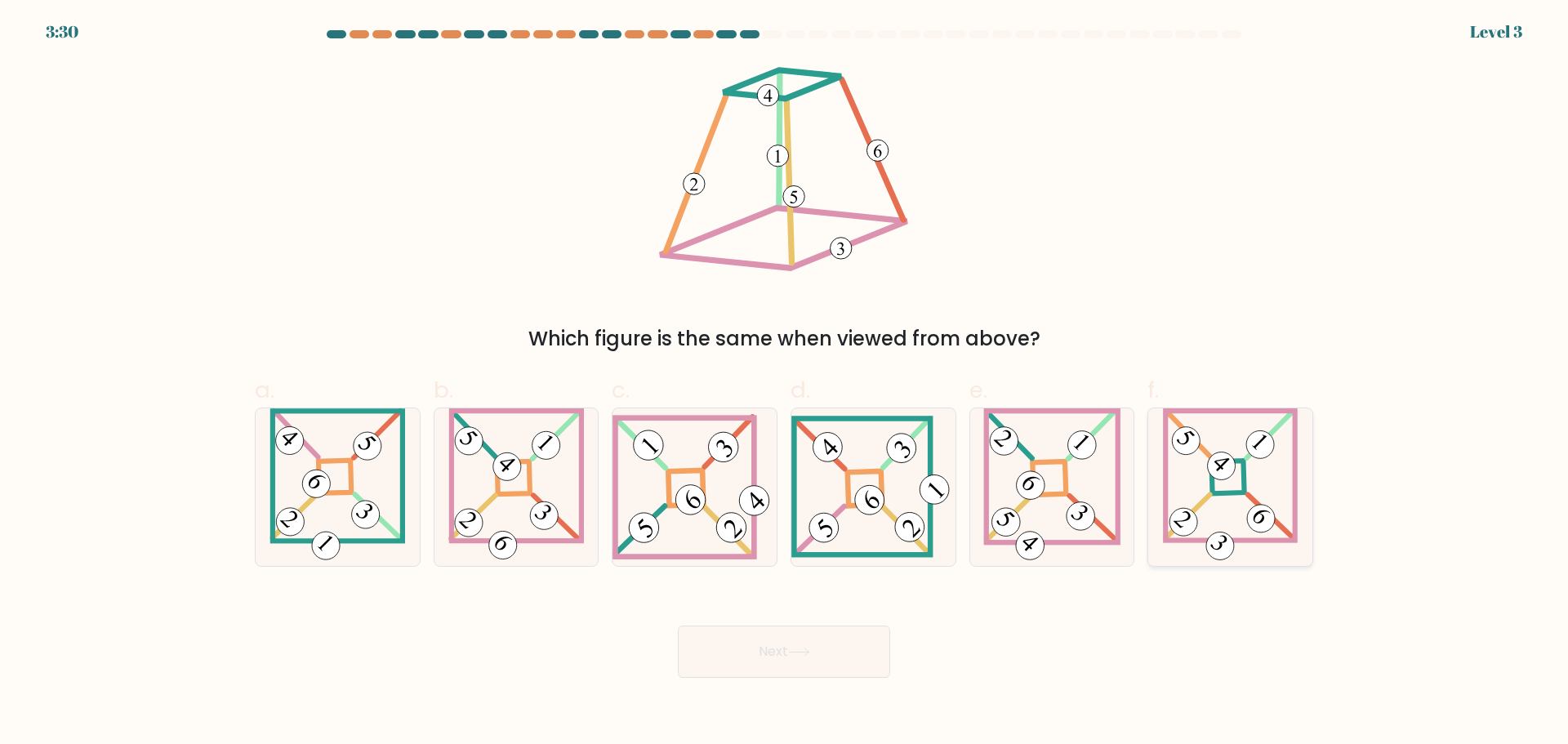
click at [1185, 473] on icon at bounding box center [1230, 487] width 134 height 158
click at [785, 383] on input "f." at bounding box center [784, 377] width 1 height 10
radio input "true"
drag, startPoint x: 801, startPoint y: 635, endPoint x: 790, endPoint y: 647, distance: 16.3
click at [800, 638] on button "Next" at bounding box center [783, 651] width 212 height 52
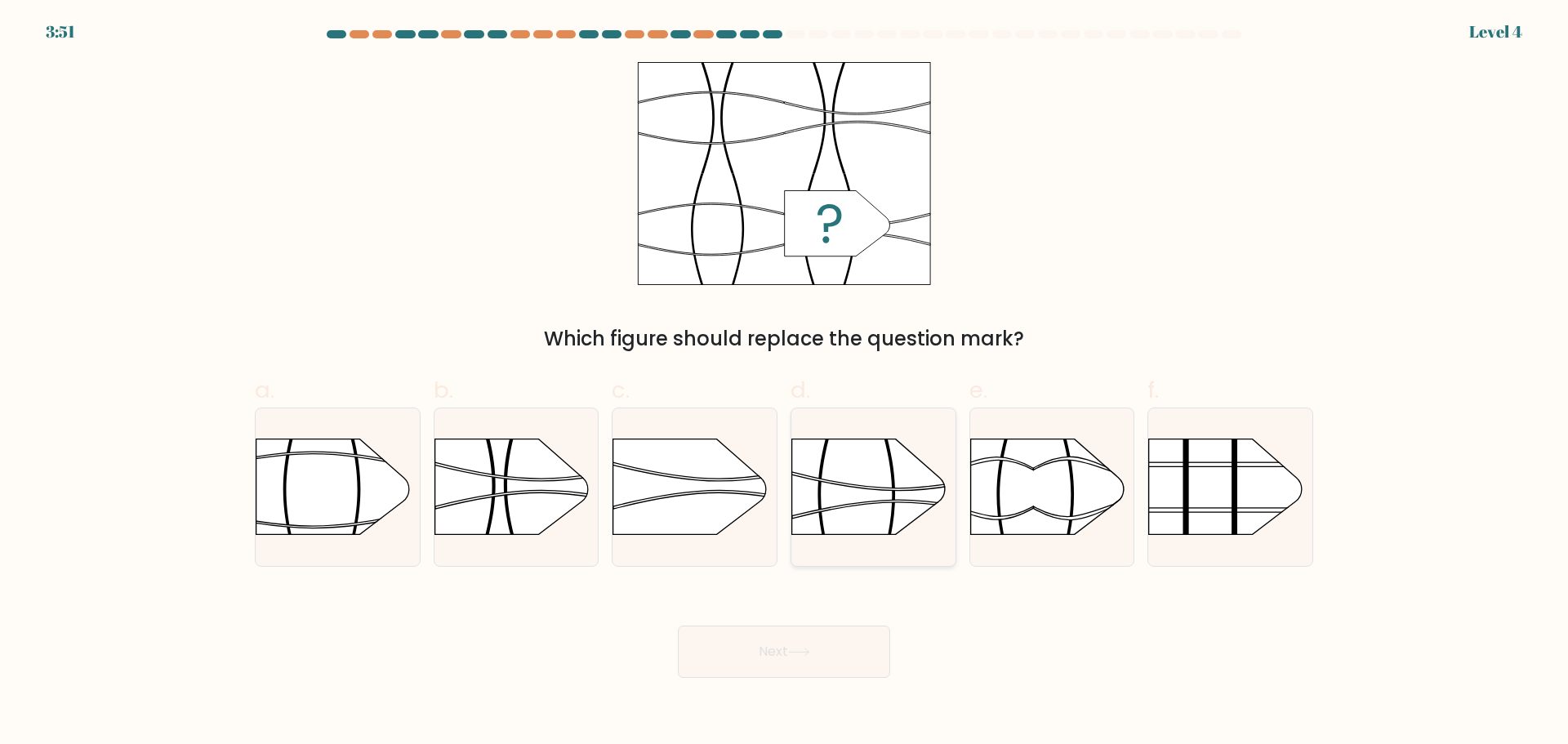
click at [879, 501] on g at bounding box center [791, 413] width 426 height 325
click at [785, 383] on input "d." at bounding box center [784, 377] width 1 height 10
radio input "true"
click at [775, 652] on button "Next" at bounding box center [783, 651] width 212 height 52
click at [770, 656] on button "Next" at bounding box center [783, 651] width 212 height 52
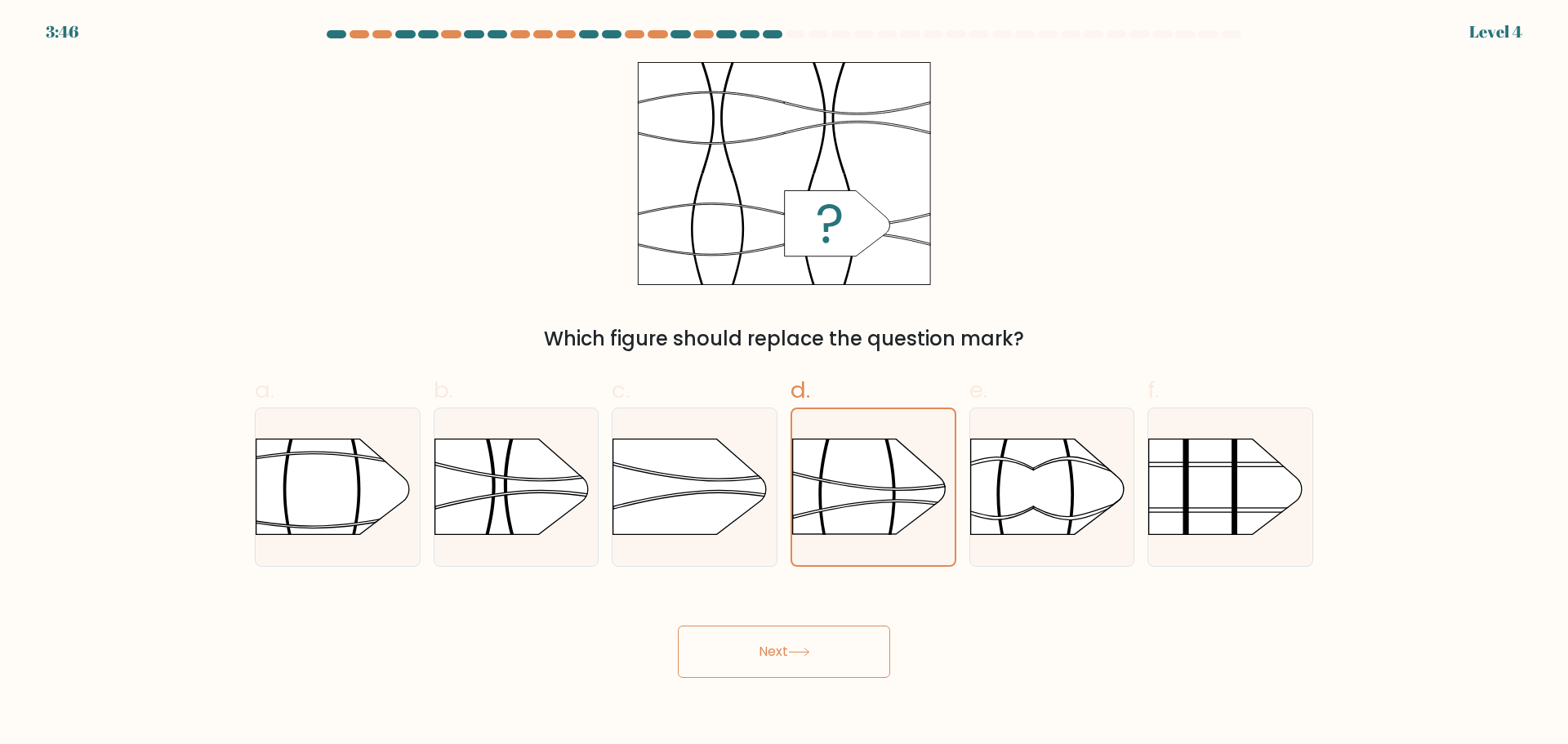
click at [838, 648] on button "Next" at bounding box center [783, 651] width 212 height 52
click at [854, 498] on rect at bounding box center [792, 414] width 423 height 321
click at [785, 383] on input "d." at bounding box center [784, 377] width 1 height 10
click at [740, 637] on button "Next" at bounding box center [783, 651] width 212 height 52
click at [872, 477] on rect at bounding box center [792, 414] width 423 height 321
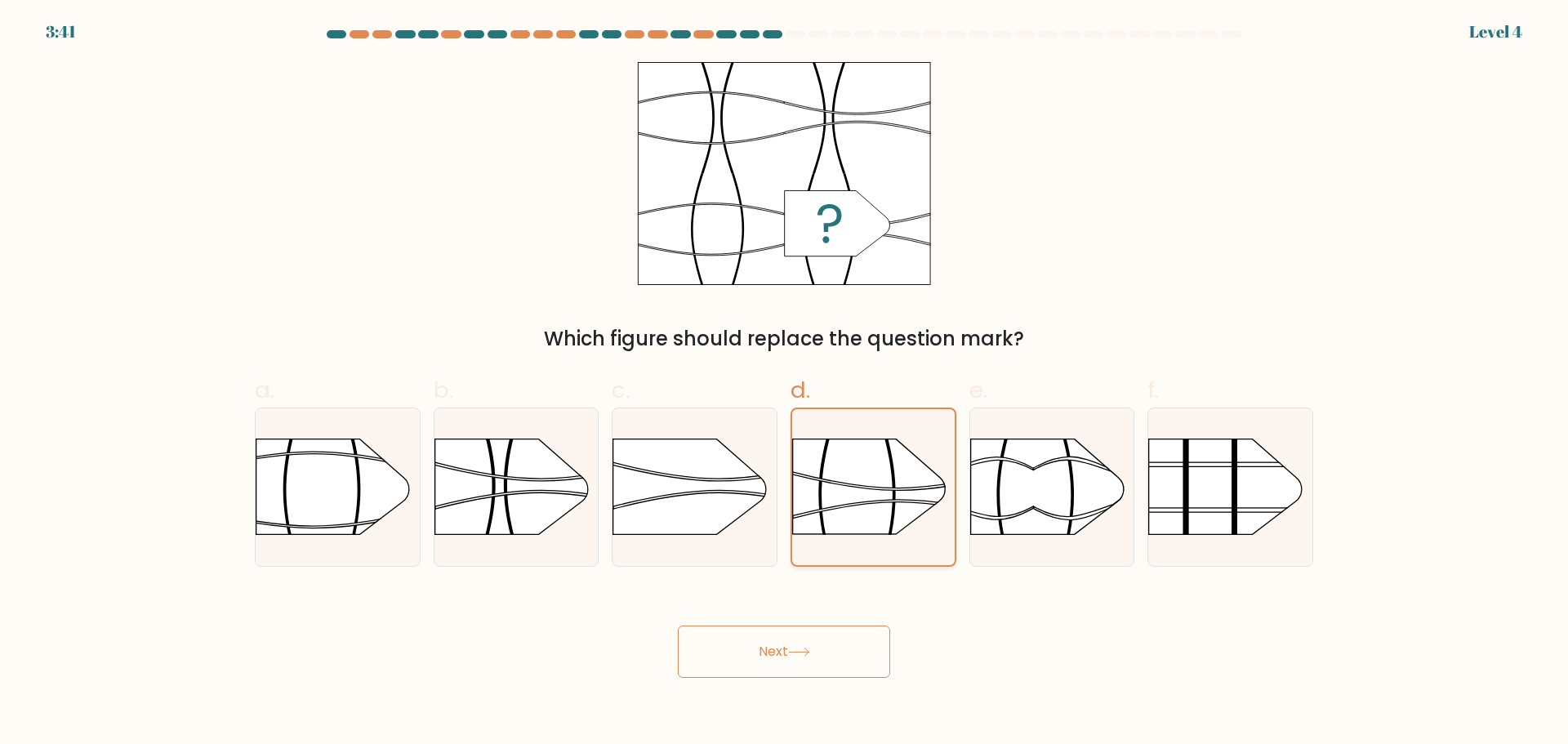
click at [785, 383] on input "d." at bounding box center [784, 377] width 1 height 10
click at [907, 514] on rect at bounding box center [792, 414] width 423 height 321
click at [785, 383] on input "d." at bounding box center [784, 377] width 1 height 10
click at [759, 649] on button "Next" at bounding box center [783, 651] width 212 height 52
click at [323, 471] on rect at bounding box center [419, 409] width 426 height 324
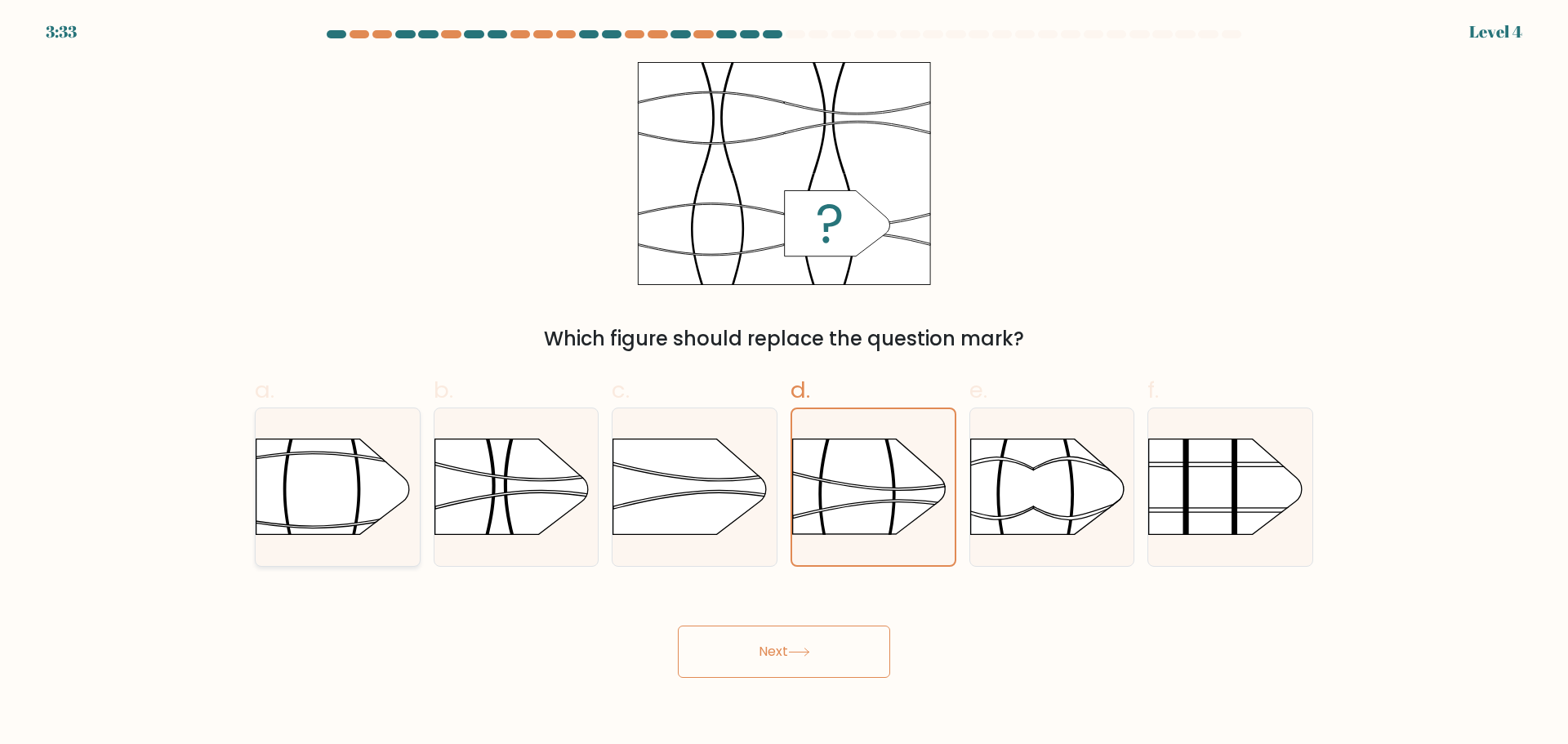
click at [784, 383] on input "a." at bounding box center [784, 377] width 1 height 10
radio input "true"
click at [796, 660] on button "Next" at bounding box center [783, 651] width 212 height 52
click at [520, 498] on rect at bounding box center [434, 567] width 426 height 324
click at [784, 383] on input "b." at bounding box center [784, 377] width 1 height 10
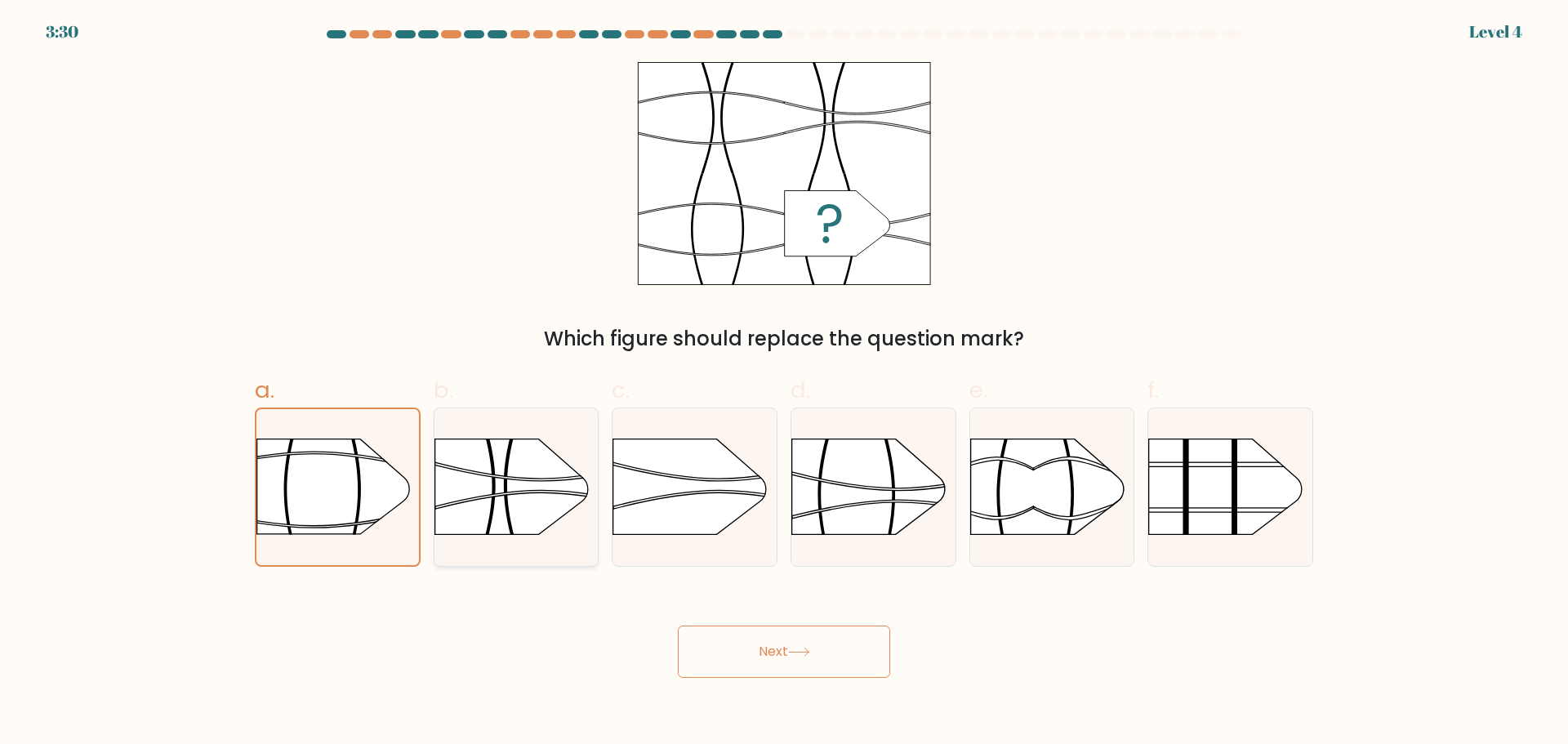
radio input "true"
click at [753, 645] on button "Next" at bounding box center [783, 651] width 212 height 52
click at [921, 504] on g at bounding box center [791, 413] width 426 height 325
click at [785, 383] on input "d." at bounding box center [784, 377] width 1 height 10
radio input "true"
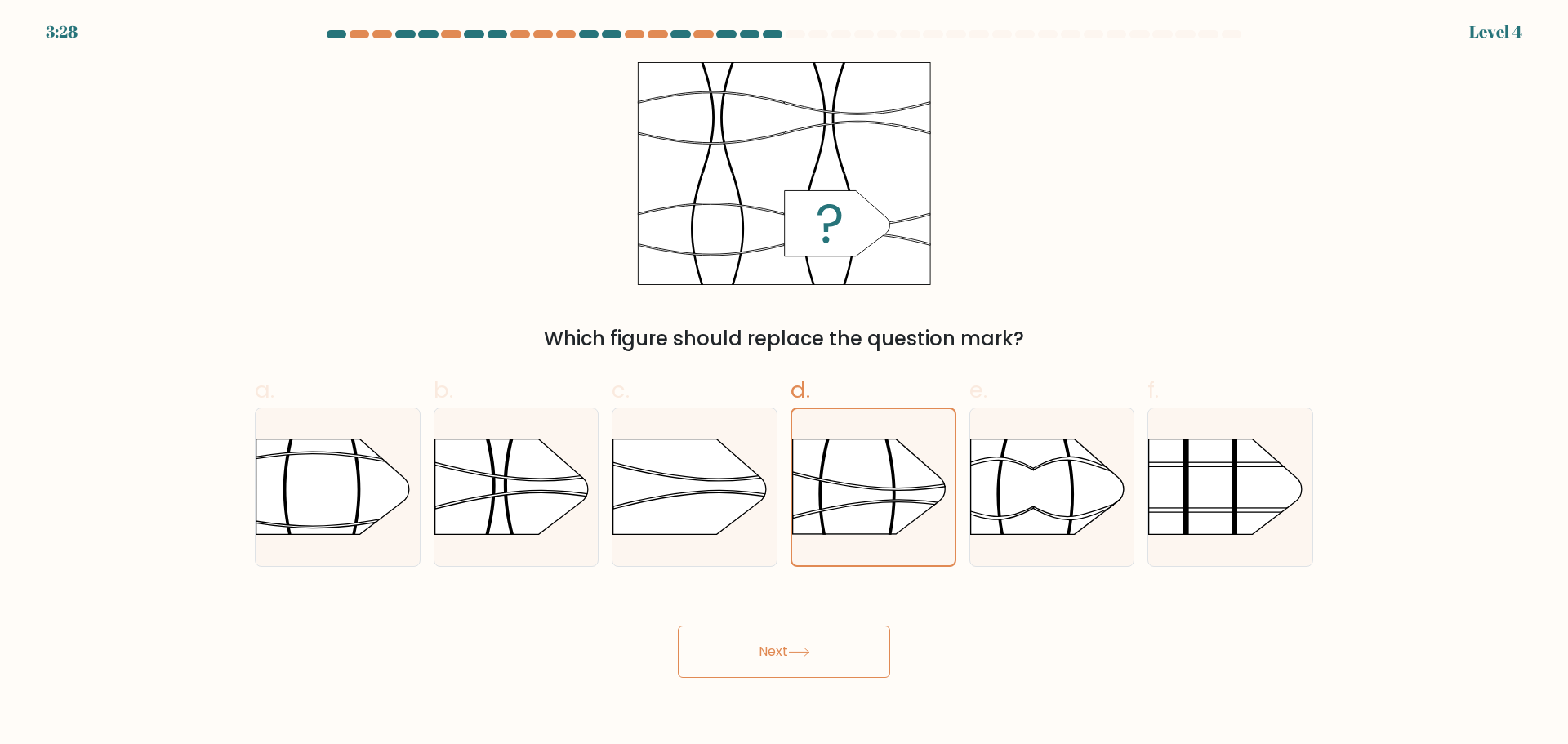
click at [854, 646] on button "Next" at bounding box center [783, 651] width 212 height 52
click at [785, 644] on button "Next" at bounding box center [783, 651] width 212 height 52
click at [771, 648] on button "Next" at bounding box center [783, 651] width 212 height 52
click at [770, 648] on button "Next" at bounding box center [783, 651] width 212 height 52
click at [769, 649] on button "Next" at bounding box center [783, 651] width 212 height 52
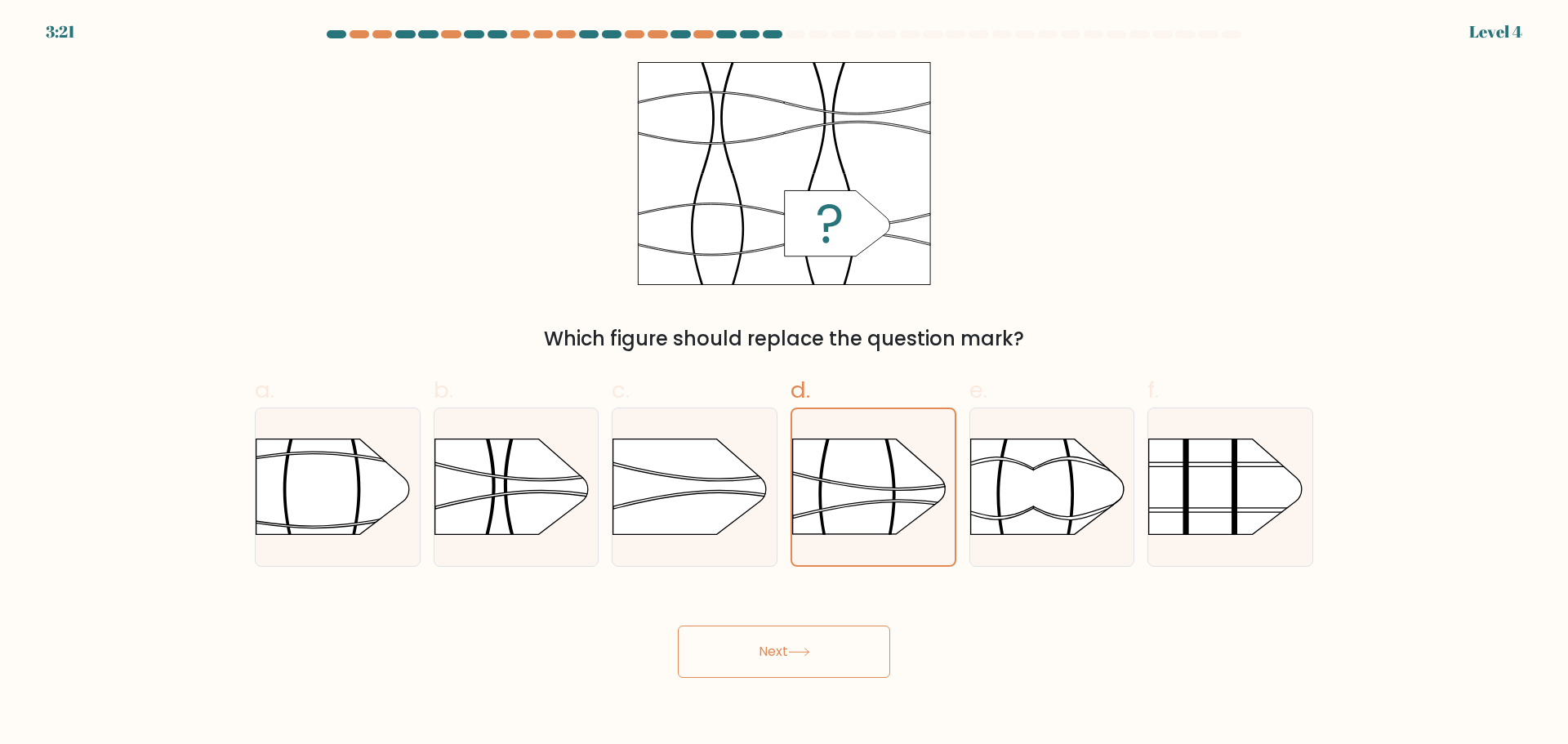
click at [766, 654] on button "Next" at bounding box center [783, 651] width 212 height 52
drag, startPoint x: 766, startPoint y: 654, endPoint x: 752, endPoint y: 648, distance: 15.2
click at [765, 654] on button "Next" at bounding box center [783, 651] width 212 height 52
click at [794, 632] on button "Next" at bounding box center [783, 651] width 212 height 52
click at [882, 448] on rect at bounding box center [792, 414] width 423 height 321
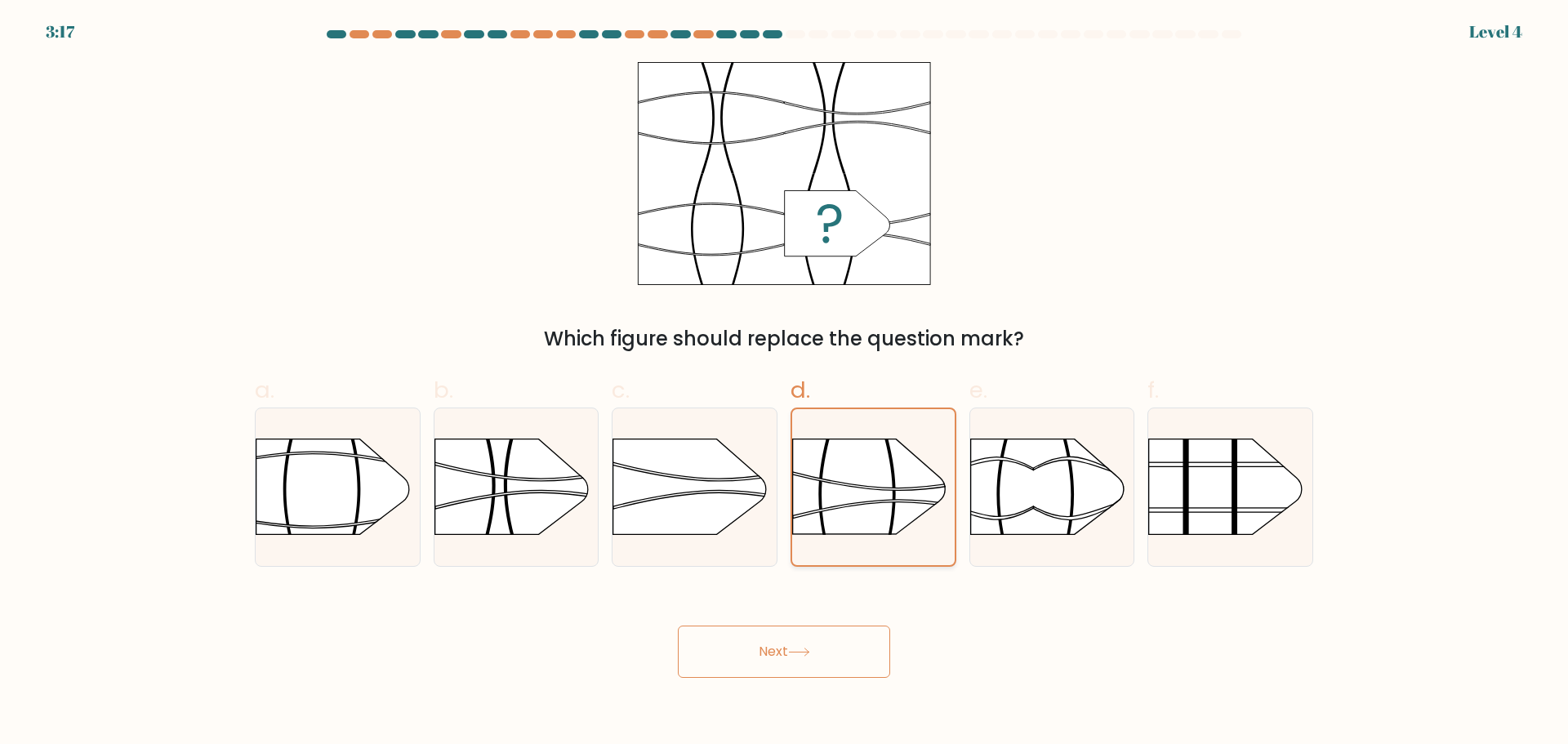
click at [785, 383] on input "d." at bounding box center [784, 377] width 1 height 10
click at [868, 461] on rect at bounding box center [792, 414] width 423 height 321
click at [785, 383] on input "d." at bounding box center [784, 377] width 1 height 10
click at [743, 650] on button "Next" at bounding box center [783, 651] width 212 height 52
click at [851, 515] on rect at bounding box center [792, 414] width 423 height 321
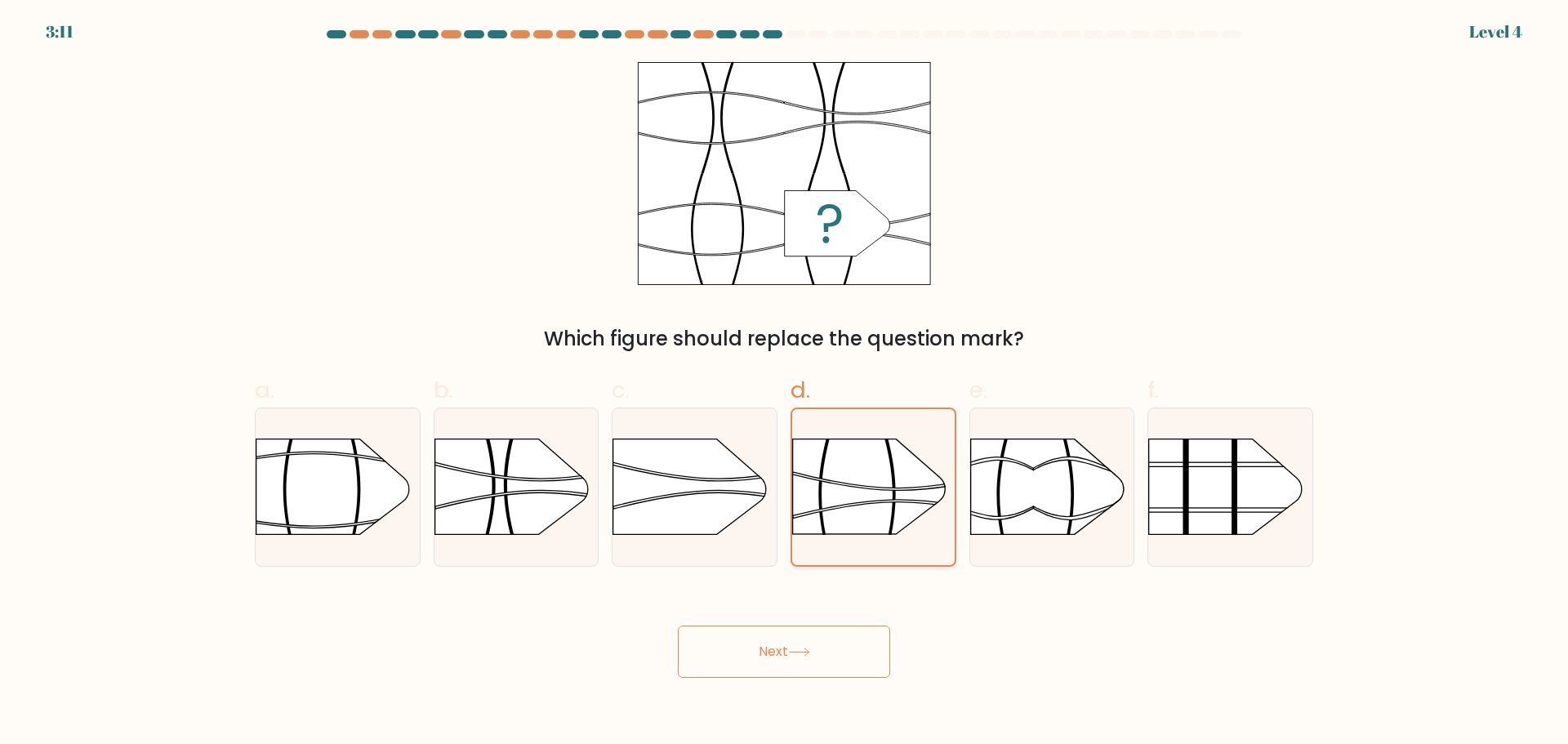
click at [785, 383] on input "d." at bounding box center [784, 377] width 1 height 10
drag, startPoint x: 285, startPoint y: 455, endPoint x: 329, endPoint y: 470, distance: 46.5
click at [292, 462] on rect at bounding box center [419, 409] width 426 height 324
click at [784, 383] on input "a." at bounding box center [784, 377] width 1 height 10
radio input "true"
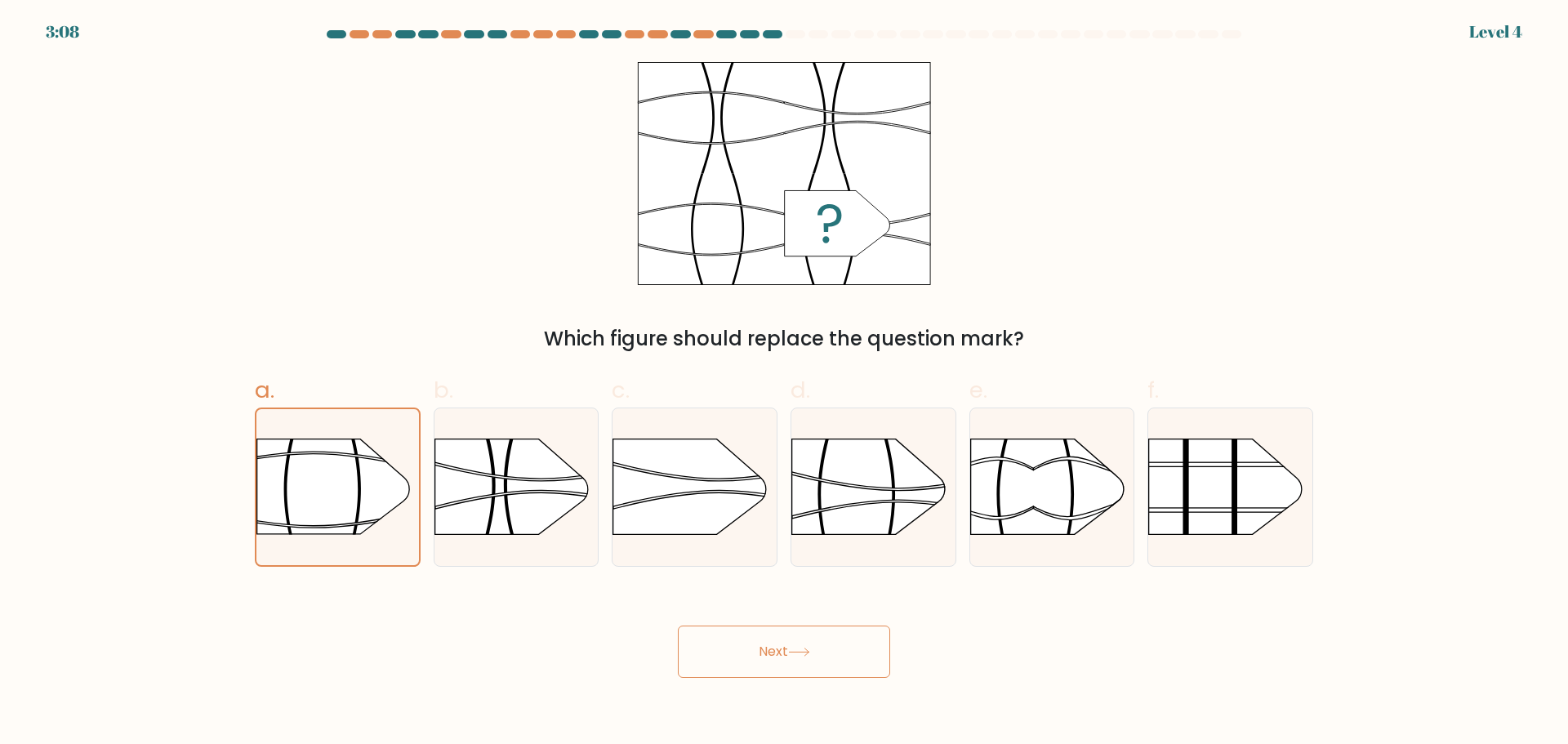
click at [826, 645] on button "Next" at bounding box center [783, 651] width 212 height 52
click at [931, 454] on rect at bounding box center [791, 413] width 426 height 324
click at [785, 383] on input "d." at bounding box center [784, 377] width 1 height 10
radio input "true"
click at [806, 657] on button "Next" at bounding box center [783, 651] width 212 height 52
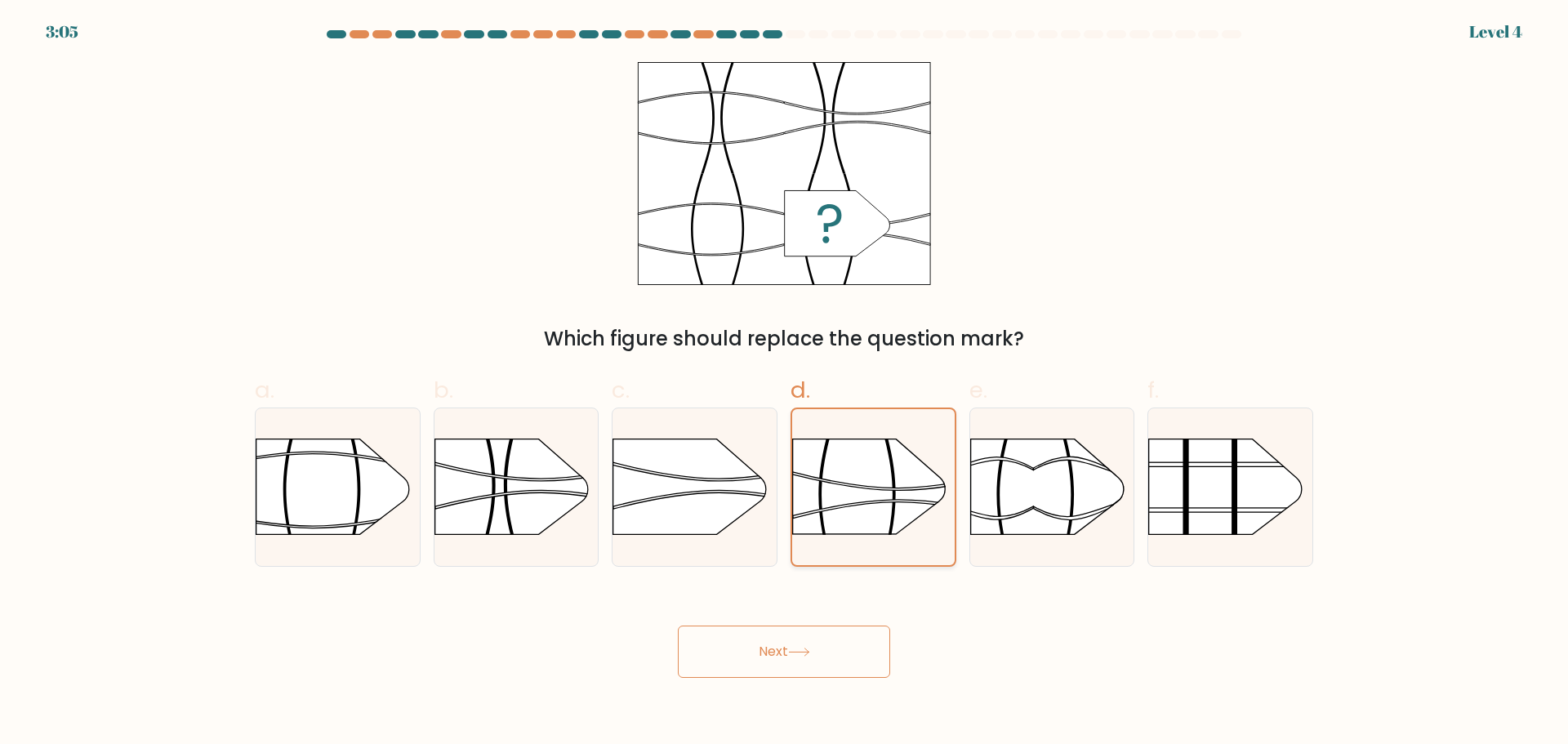
click at [876, 482] on rect at bounding box center [792, 414] width 423 height 321
click at [785, 383] on input "d." at bounding box center [784, 377] width 1 height 10
click at [815, 637] on button "Next" at bounding box center [783, 651] width 212 height 52
click at [866, 496] on rect at bounding box center [792, 414] width 423 height 321
click at [785, 383] on input "d." at bounding box center [784, 377] width 1 height 10
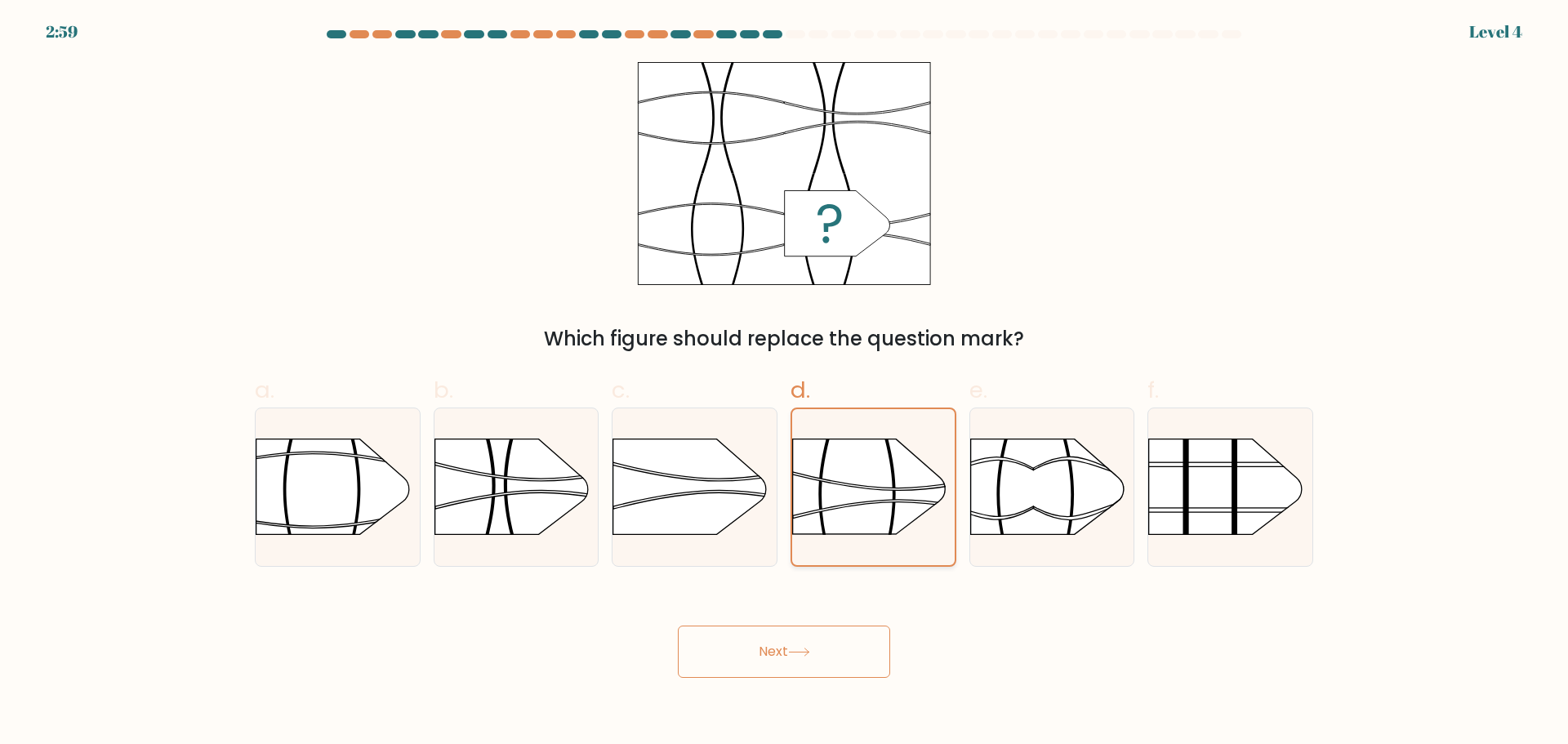
click at [858, 485] on rect at bounding box center [792, 414] width 423 height 321
click at [785, 383] on input "d." at bounding box center [784, 377] width 1 height 10
click at [856, 485] on rect at bounding box center [792, 414] width 423 height 321
click at [785, 383] on input "d." at bounding box center [784, 377] width 1 height 10
click at [856, 485] on rect at bounding box center [792, 414] width 423 height 321
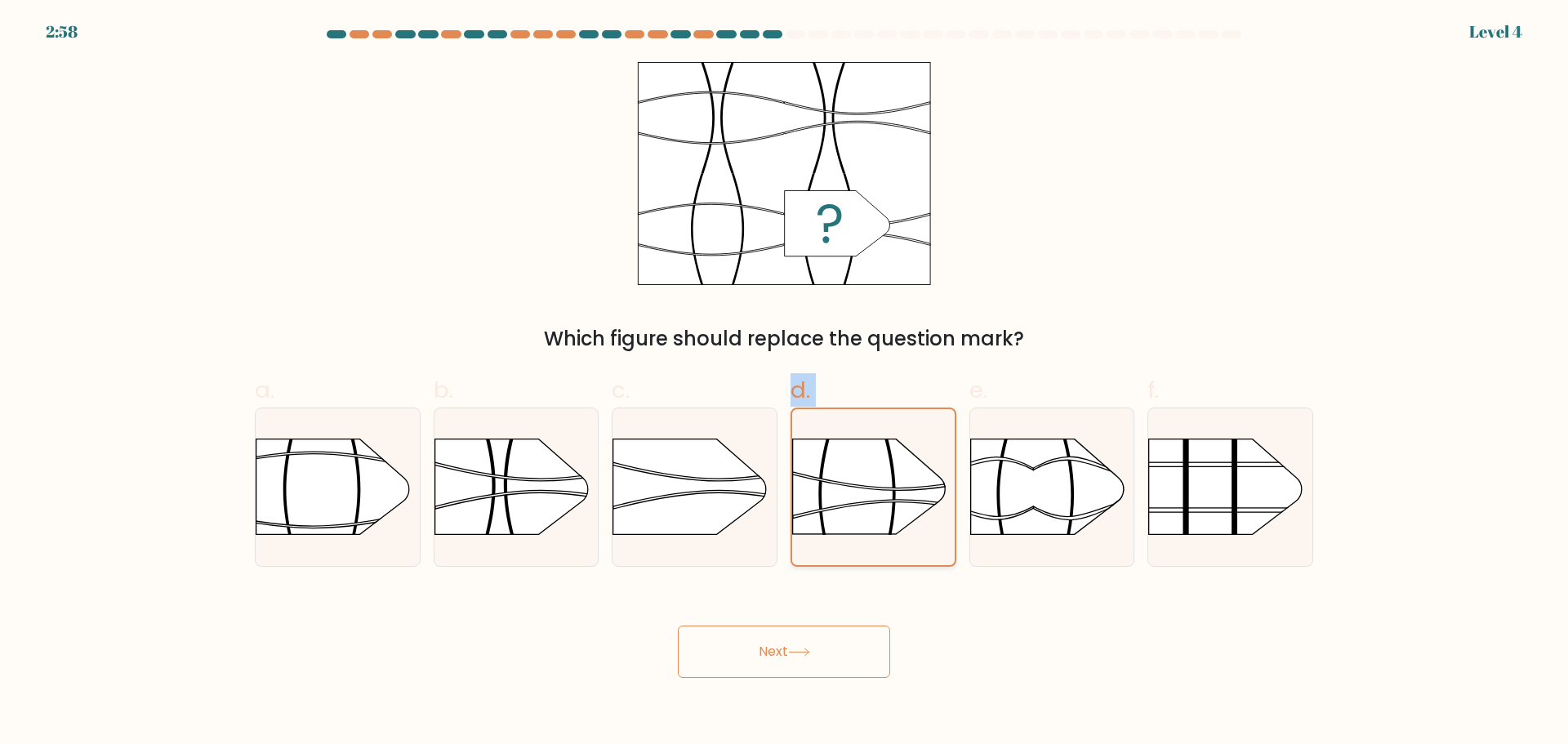
click at [785, 383] on input "d." at bounding box center [784, 377] width 1 height 10
click at [794, 656] on button "Next" at bounding box center [783, 651] width 212 height 52
click at [1156, 172] on div "Which figure should replace the question mark?" at bounding box center [783, 208] width 1078 height 292
drag, startPoint x: 841, startPoint y: 473, endPoint x: 855, endPoint y: 496, distance: 26.9
click at [854, 489] on rect at bounding box center [792, 414] width 423 height 321
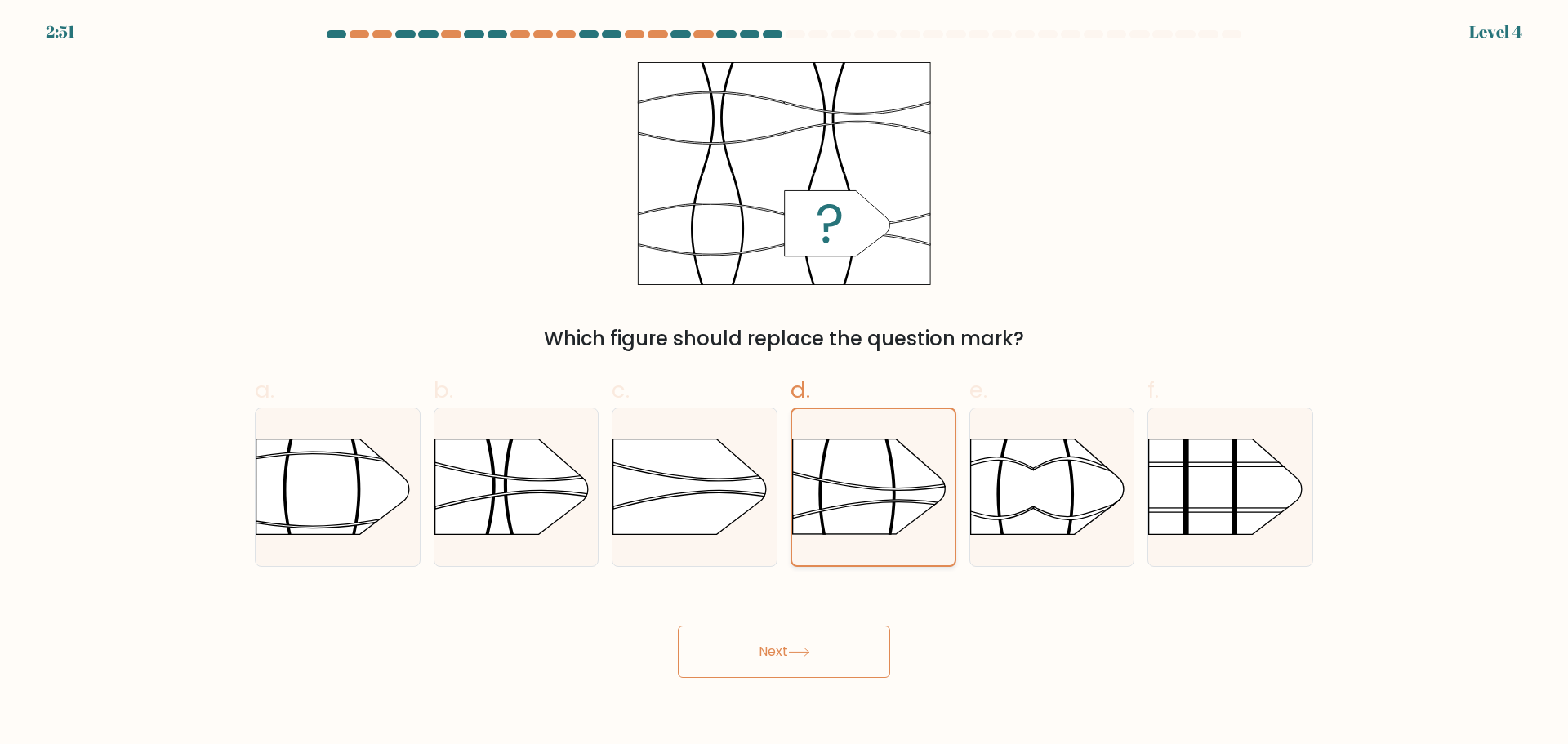
click at [785, 383] on input "d." at bounding box center [784, 377] width 1 height 10
click at [759, 645] on button "Next" at bounding box center [783, 651] width 212 height 52
click at [776, 647] on button "Next" at bounding box center [783, 651] width 212 height 52
click at [905, 468] on rect at bounding box center [792, 414] width 423 height 321
click at [785, 383] on input "d." at bounding box center [784, 377] width 1 height 10
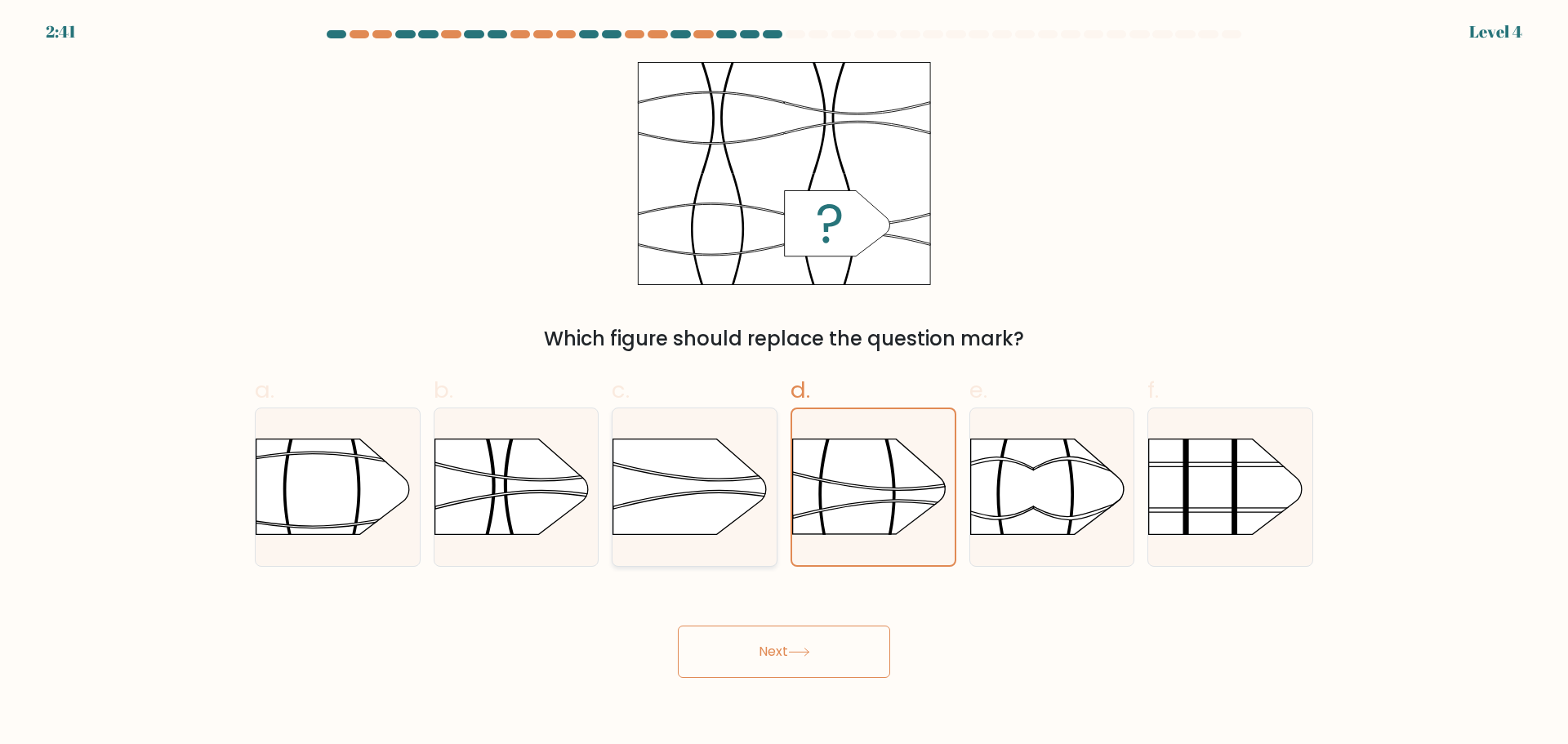
click at [650, 471] on g at bounding box center [613, 567] width 426 height 324
click at [784, 383] on input "c." at bounding box center [784, 377] width 1 height 10
radio input "true"
click at [778, 665] on button "Next" at bounding box center [783, 651] width 212 height 52
click at [869, 480] on rect at bounding box center [791, 413] width 426 height 324
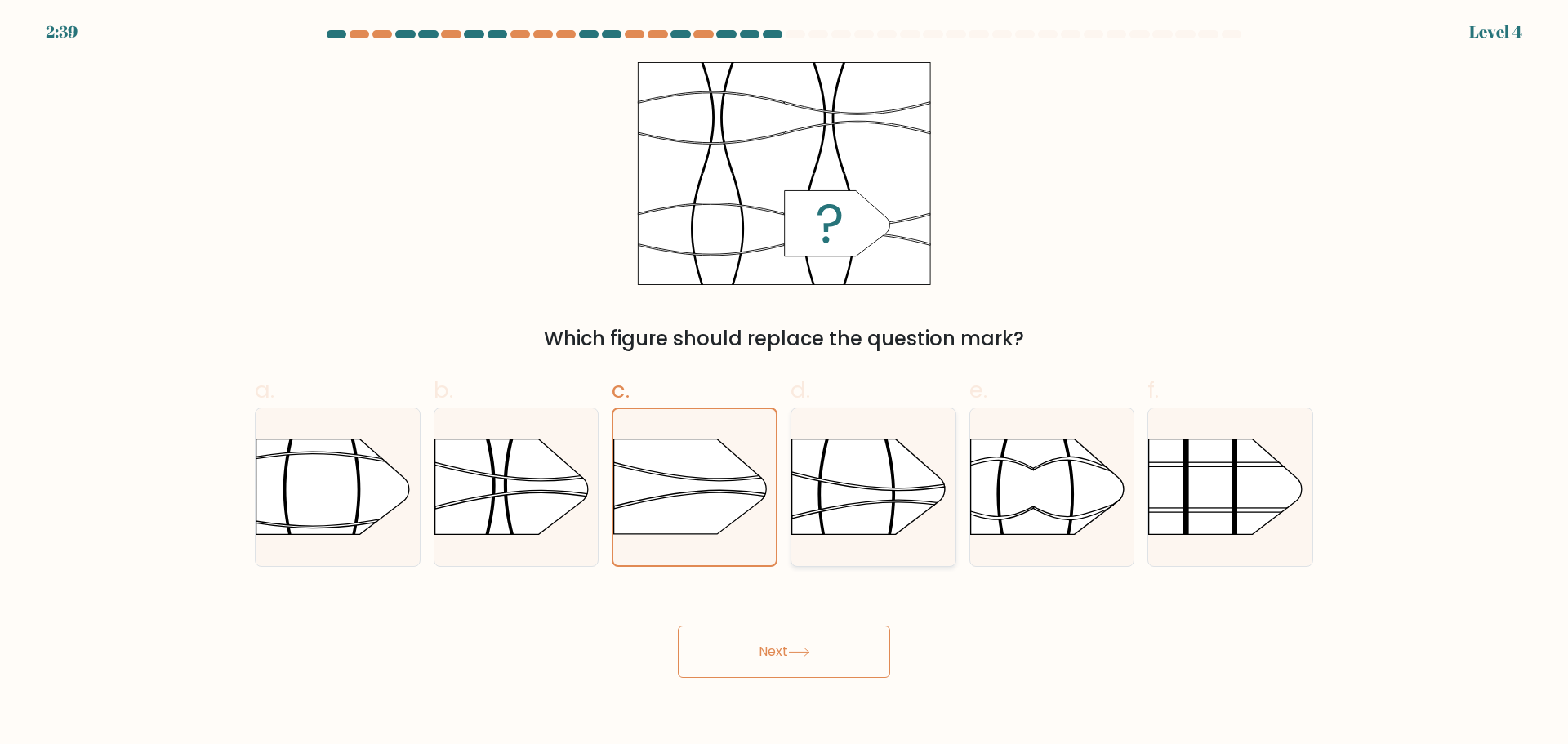
click at [785, 383] on input "d." at bounding box center [784, 377] width 1 height 10
radio input "true"
click at [765, 641] on button "Next" at bounding box center [783, 651] width 212 height 52
click at [765, 643] on button "Next" at bounding box center [783, 651] width 212 height 52
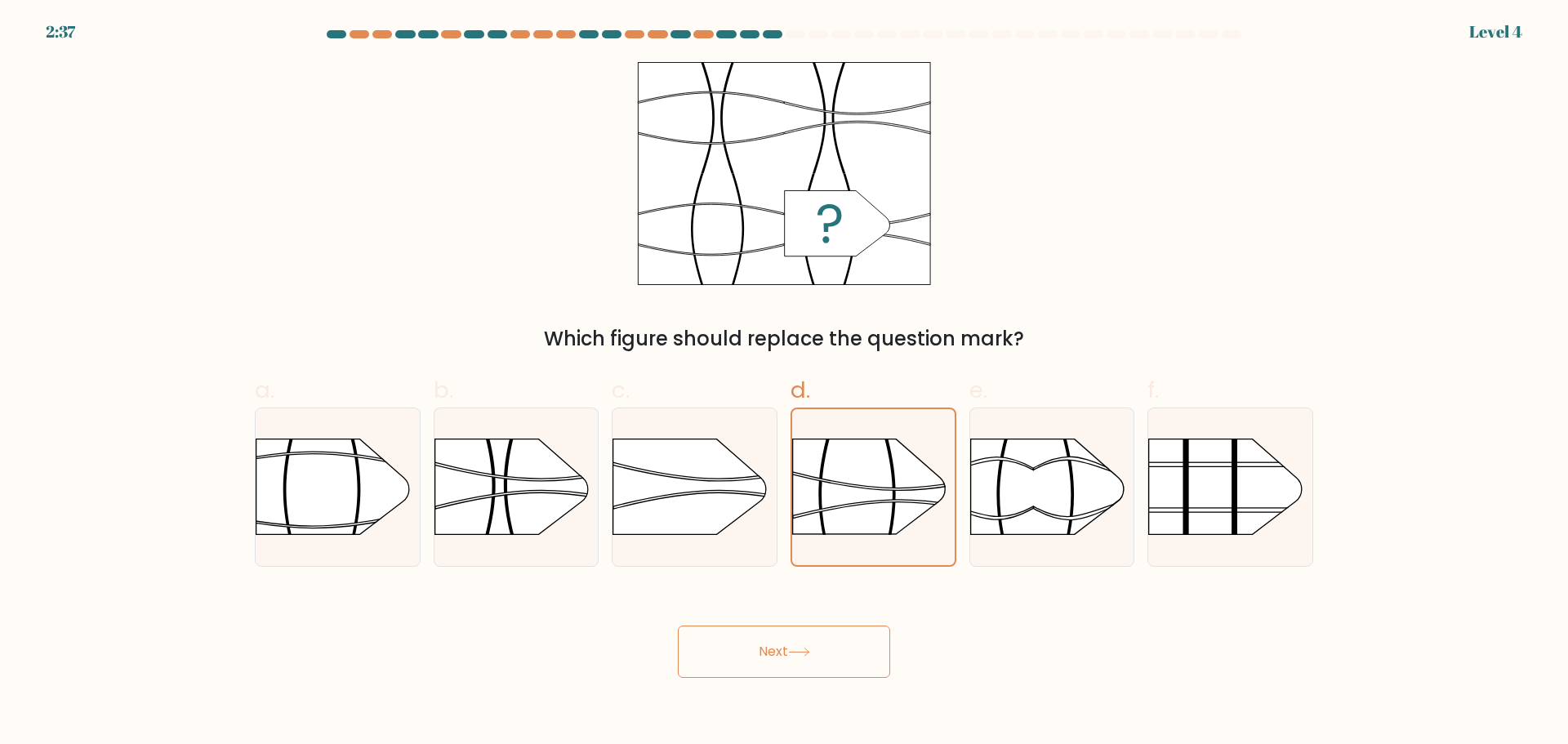
click at [765, 643] on button "Next" at bounding box center [783, 651] width 212 height 52
click at [910, 516] on rect at bounding box center [792, 414] width 423 height 321
click at [785, 383] on input "d." at bounding box center [784, 377] width 1 height 10
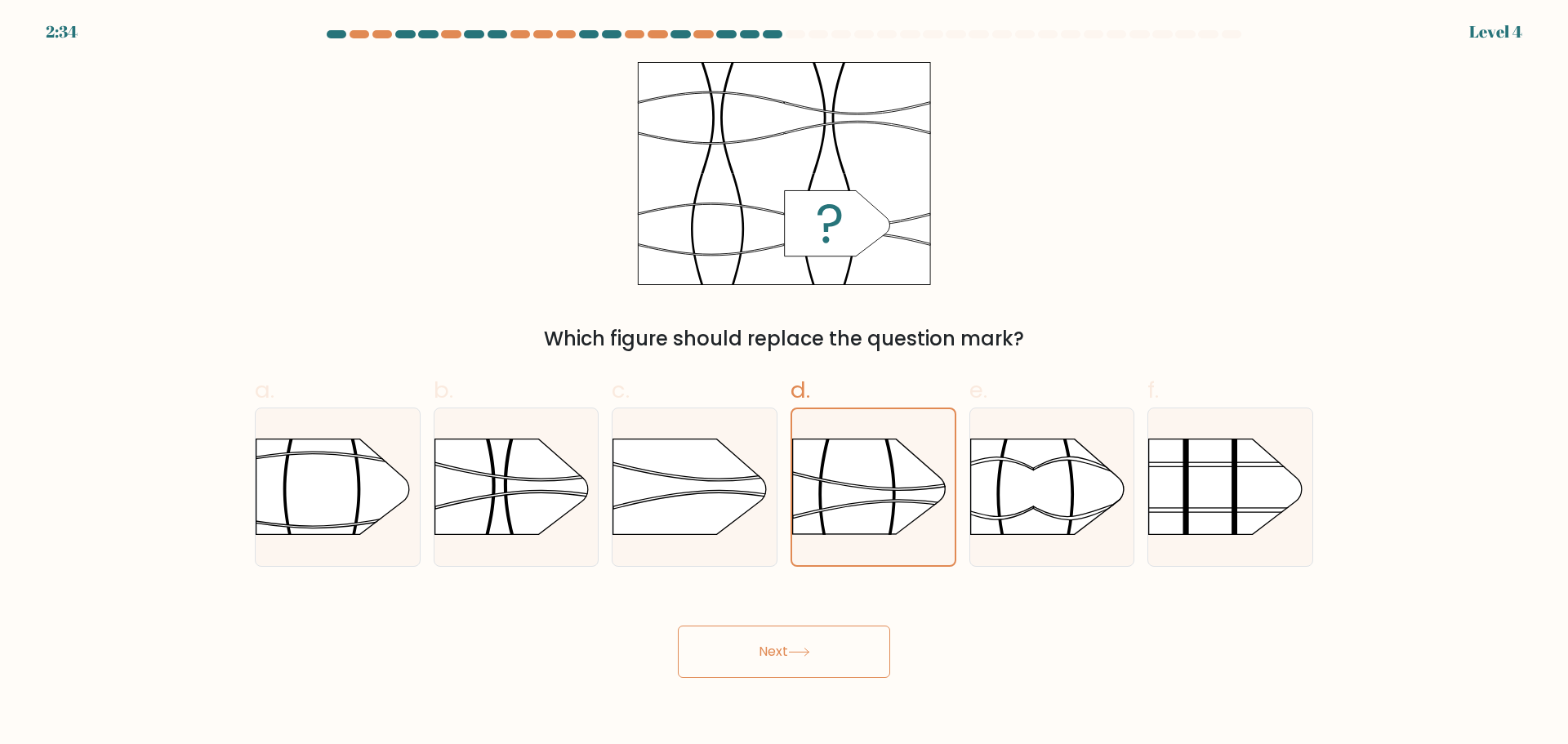
click at [791, 661] on button "Next" at bounding box center [783, 651] width 212 height 52
click at [358, 476] on g at bounding box center [419, 409] width 426 height 325
click at [784, 383] on input "a." at bounding box center [784, 377] width 1 height 10
radio input "true"
click at [783, 637] on button "Next" at bounding box center [783, 651] width 212 height 52
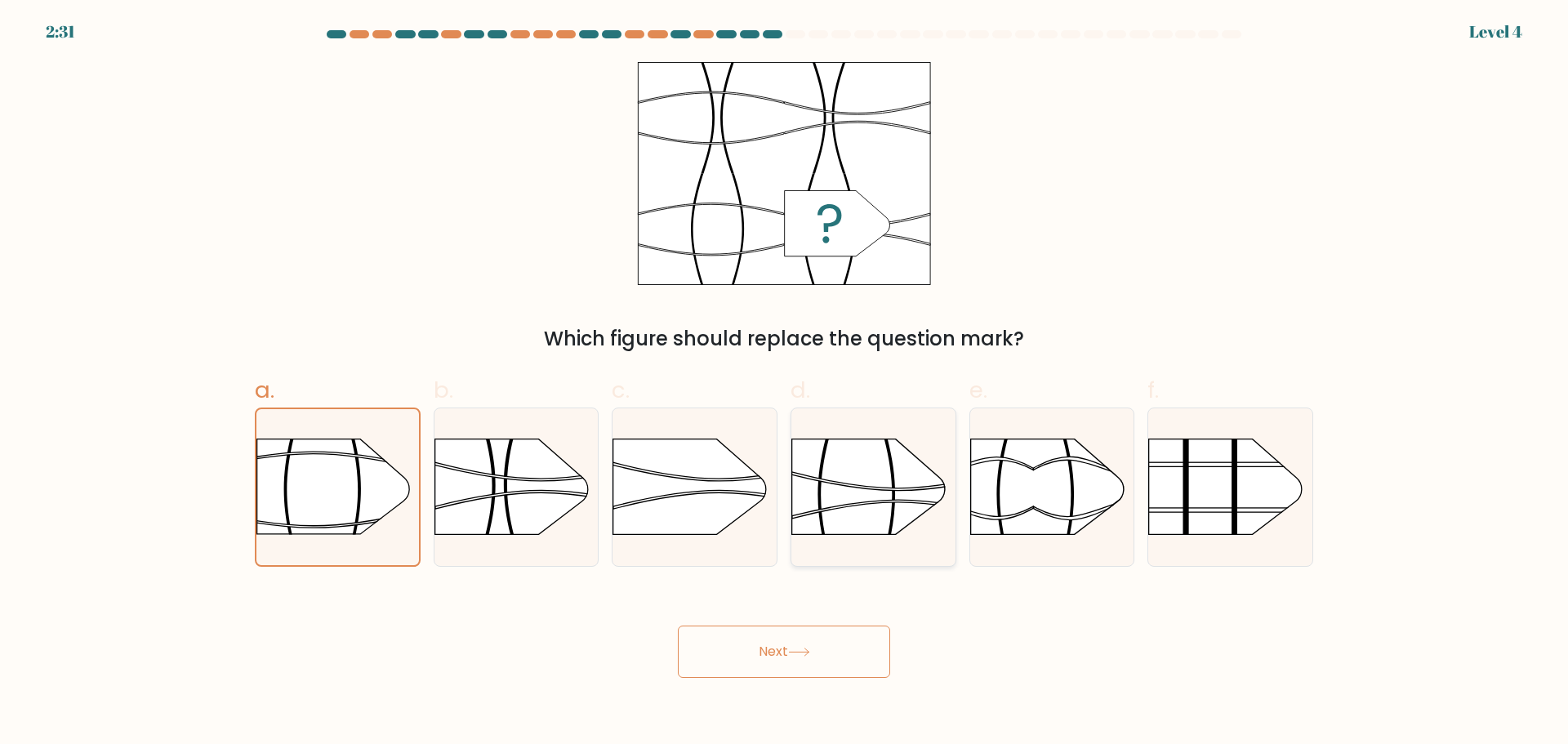
click at [874, 485] on g at bounding box center [791, 413] width 426 height 325
click at [785, 383] on input "d." at bounding box center [784, 377] width 1 height 10
radio input "true"
click at [803, 662] on button "Next" at bounding box center [783, 651] width 212 height 52
click at [798, 662] on button "Next" at bounding box center [783, 651] width 212 height 52
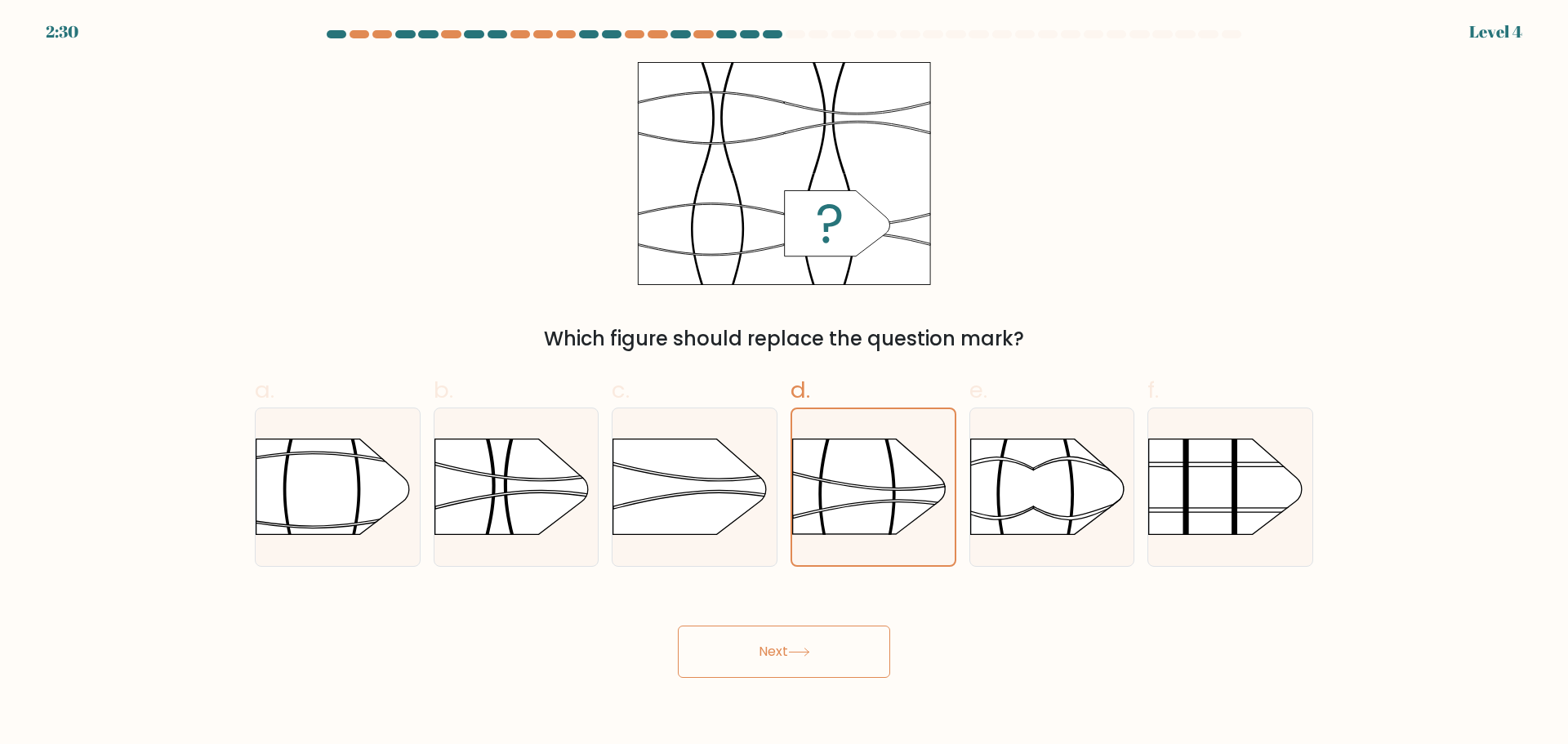
click at [796, 663] on button "Next" at bounding box center [783, 651] width 212 height 52
click at [793, 665] on button "Next" at bounding box center [783, 651] width 212 height 52
click at [789, 666] on button "Next" at bounding box center [783, 651] width 212 height 52
click at [788, 666] on button "Next" at bounding box center [783, 651] width 212 height 52
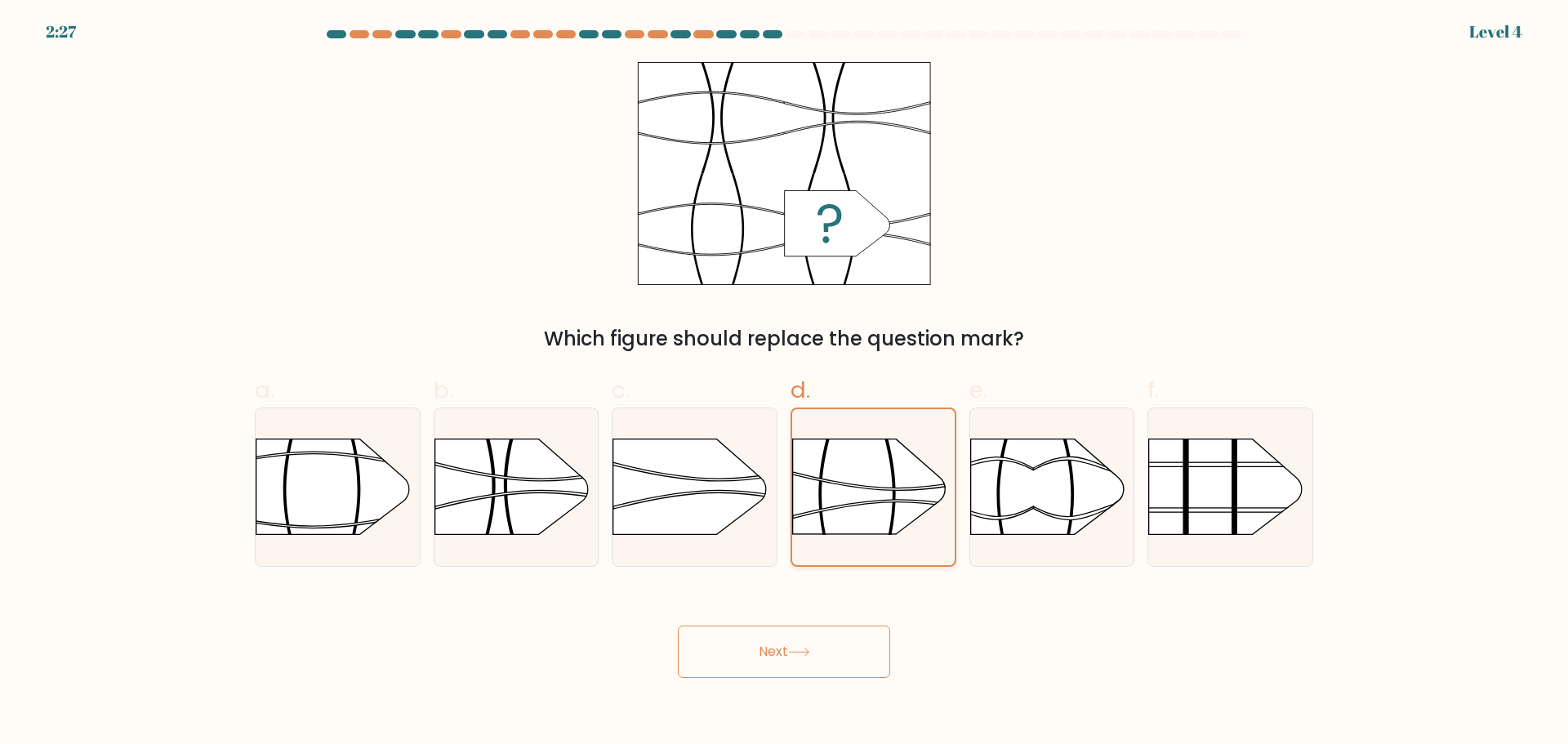
click at [852, 498] on rect at bounding box center [792, 414] width 423 height 321
click at [785, 383] on input "d." at bounding box center [784, 377] width 1 height 10
click at [885, 208] on rect at bounding box center [783, 173] width 292 height 222
drag, startPoint x: 911, startPoint y: 457, endPoint x: 876, endPoint y: 497, distance: 53.2
click at [910, 457] on rect at bounding box center [792, 414] width 423 height 321
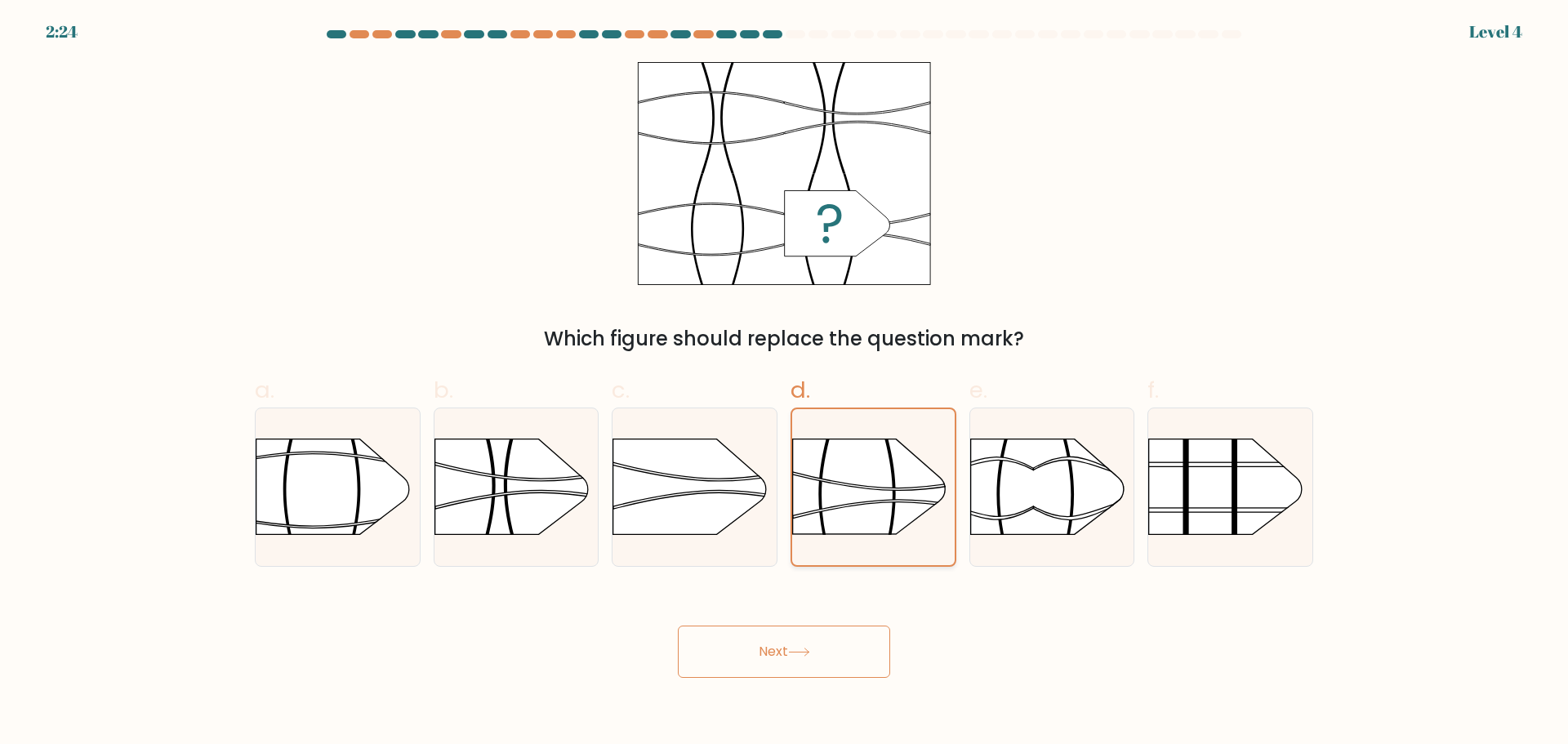
click at [785, 383] on input "d." at bounding box center [784, 377] width 1 height 10
click at [781, 654] on button "Next" at bounding box center [783, 651] width 212 height 52
click at [875, 498] on rect at bounding box center [792, 414] width 423 height 321
click at [785, 383] on input "d." at bounding box center [784, 377] width 1 height 10
click at [787, 649] on button "Next" at bounding box center [783, 651] width 212 height 52
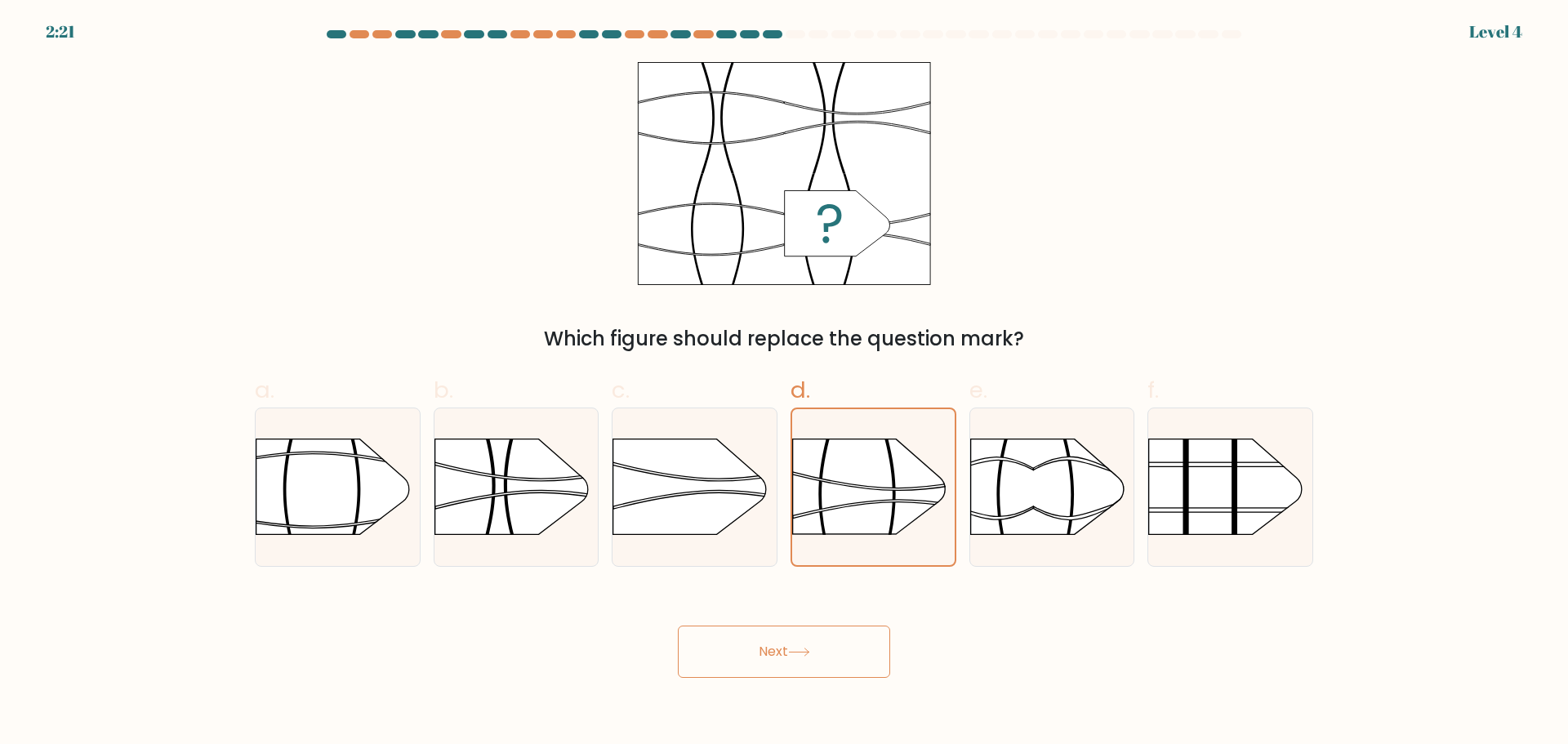
click at [785, 647] on button "Next" at bounding box center [783, 651] width 212 height 52
drag, startPoint x: 514, startPoint y: 469, endPoint x: 513, endPoint y: 477, distance: 8.1
click at [513, 477] on g at bounding box center [434, 566] width 426 height 325
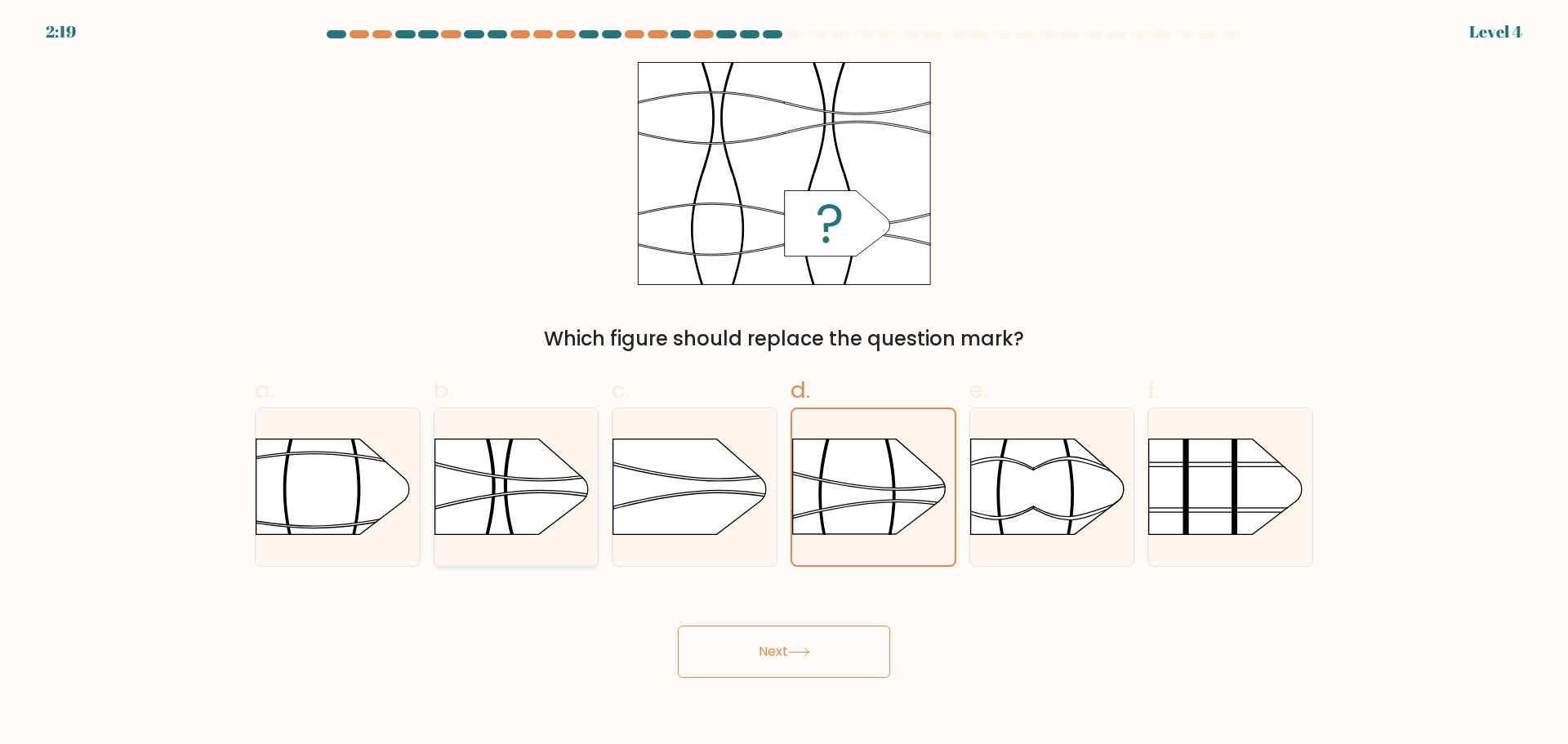
click at [784, 383] on input "b." at bounding box center [784, 377] width 1 height 10
radio input "true"
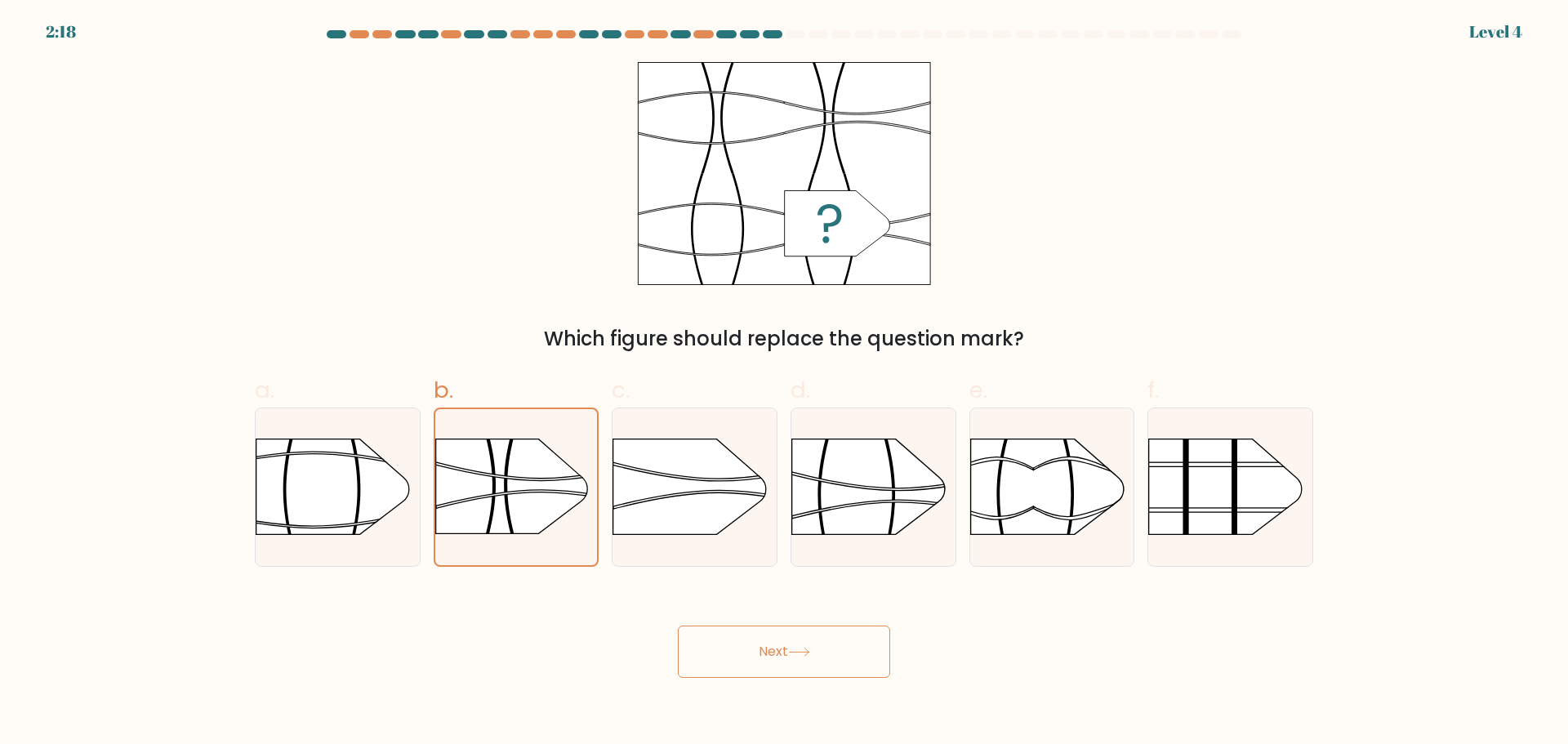
drag, startPoint x: 815, startPoint y: 655, endPoint x: 841, endPoint y: 607, distance: 54.6
click at [815, 655] on button "Next" at bounding box center [783, 651] width 212 height 52
click at [898, 477] on rect at bounding box center [791, 413] width 426 height 324
click at [785, 383] on input "d." at bounding box center [784, 377] width 1 height 10
radio input "true"
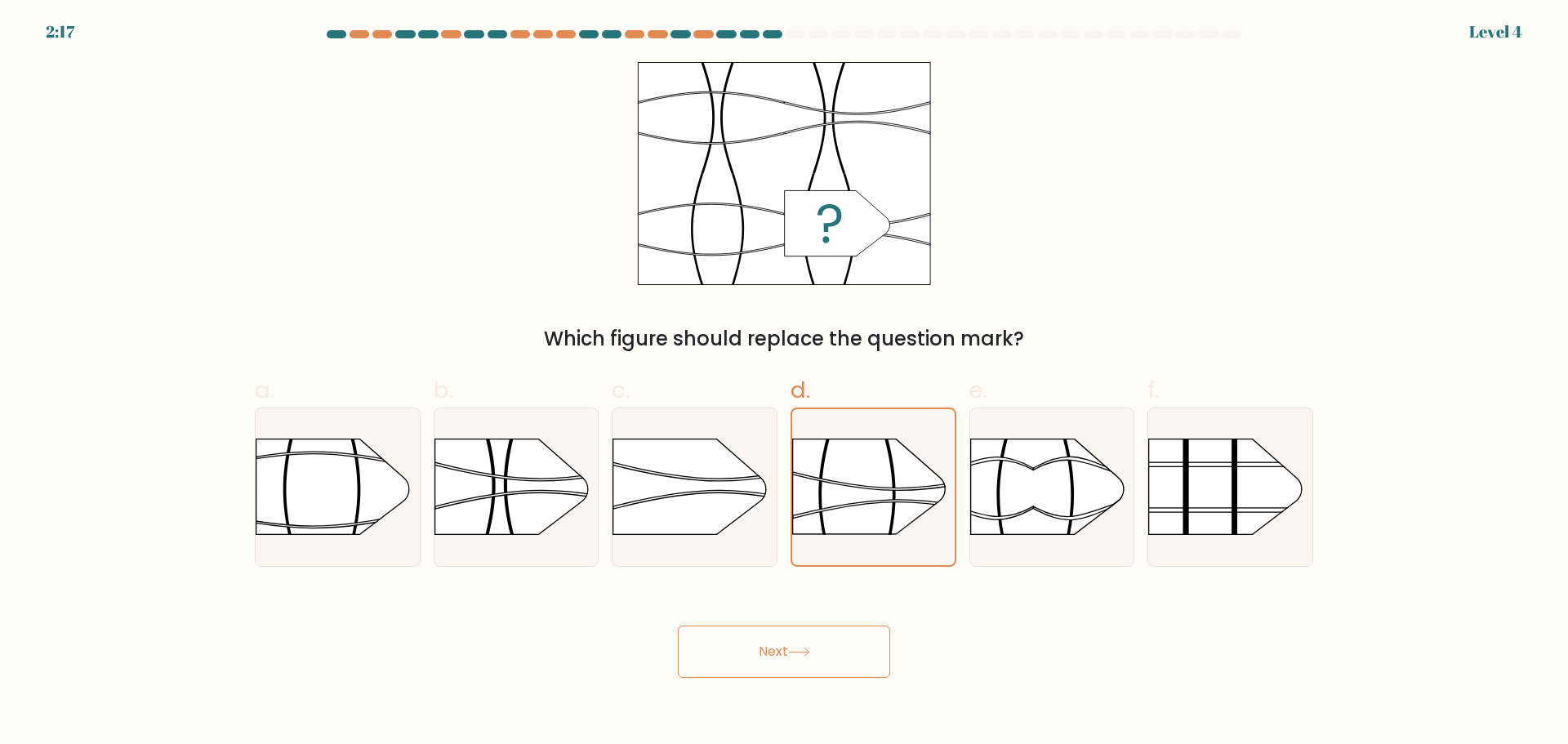
click at [793, 649] on icon at bounding box center [799, 652] width 22 height 9
click at [873, 479] on rect at bounding box center [792, 414] width 423 height 321
click at [785, 383] on input "d." at bounding box center [784, 377] width 1 height 10
click at [815, 668] on button "Next" at bounding box center [783, 651] width 212 height 52
drag, startPoint x: 866, startPoint y: 473, endPoint x: 850, endPoint y: 526, distance: 55.4
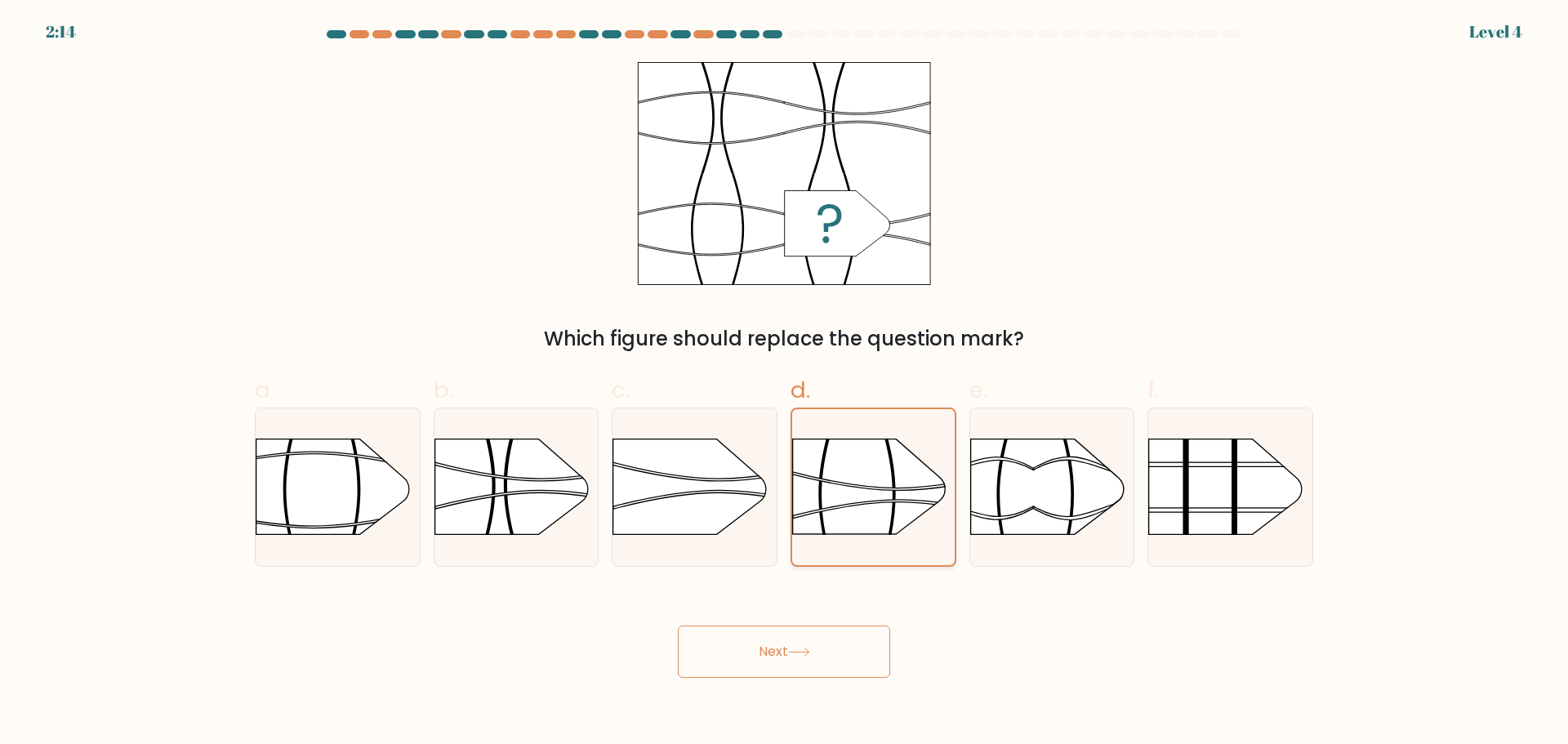
click at [866, 484] on rect at bounding box center [792, 414] width 423 height 321
click at [785, 383] on input "d." at bounding box center [784, 377] width 1 height 10
drag, startPoint x: 795, startPoint y: 654, endPoint x: 829, endPoint y: 607, distance: 58.0
click at [798, 656] on icon at bounding box center [799, 652] width 22 height 9
drag, startPoint x: 873, startPoint y: 494, endPoint x: 869, endPoint y: 503, distance: 9.8
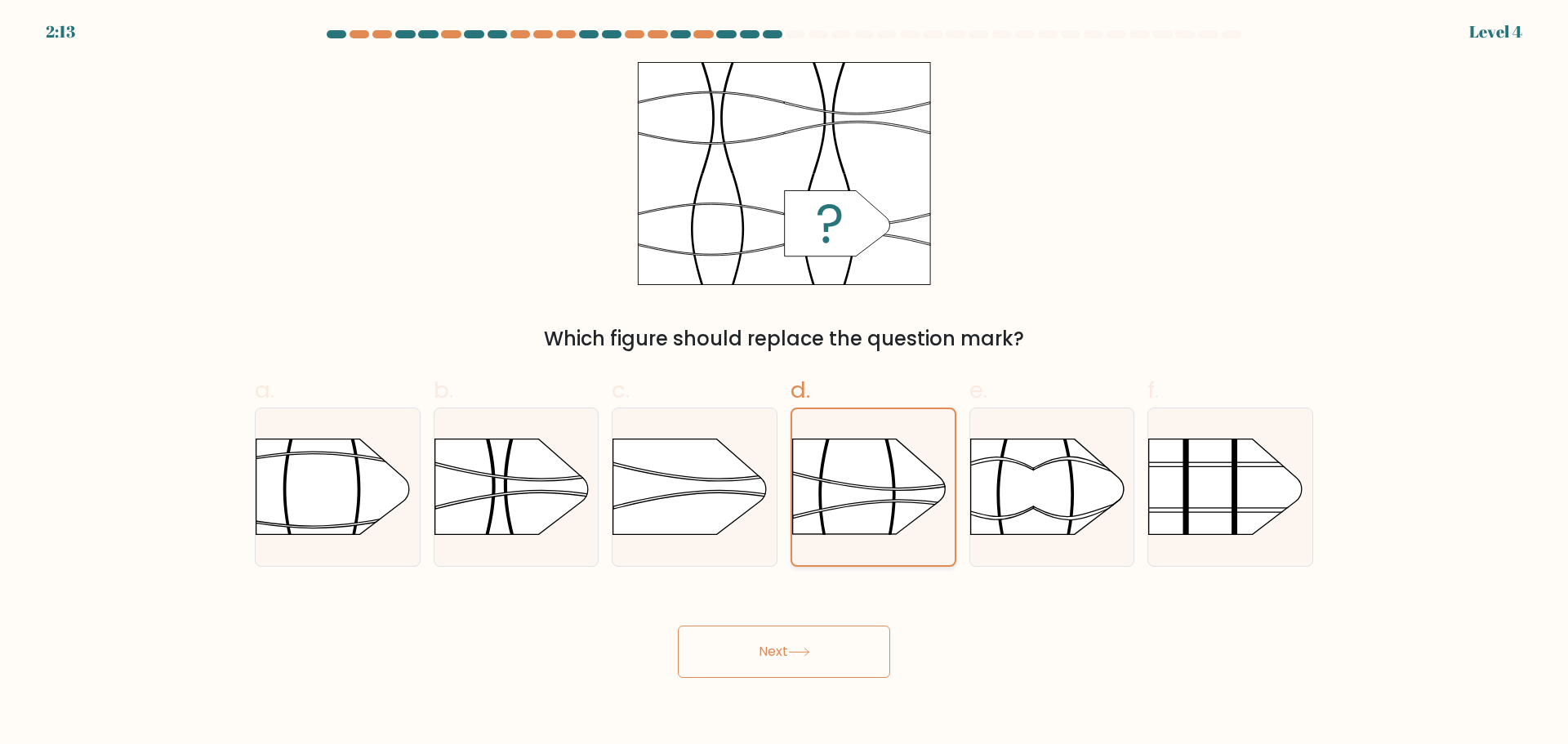
click at [874, 497] on rect at bounding box center [792, 414] width 423 height 321
click at [785, 383] on input "d." at bounding box center [784, 377] width 1 height 10
drag, startPoint x: 778, startPoint y: 655, endPoint x: 814, endPoint y: 592, distance: 72.6
click at [778, 655] on button "Next" at bounding box center [783, 651] width 212 height 52
click at [862, 445] on rect at bounding box center [792, 414] width 423 height 321
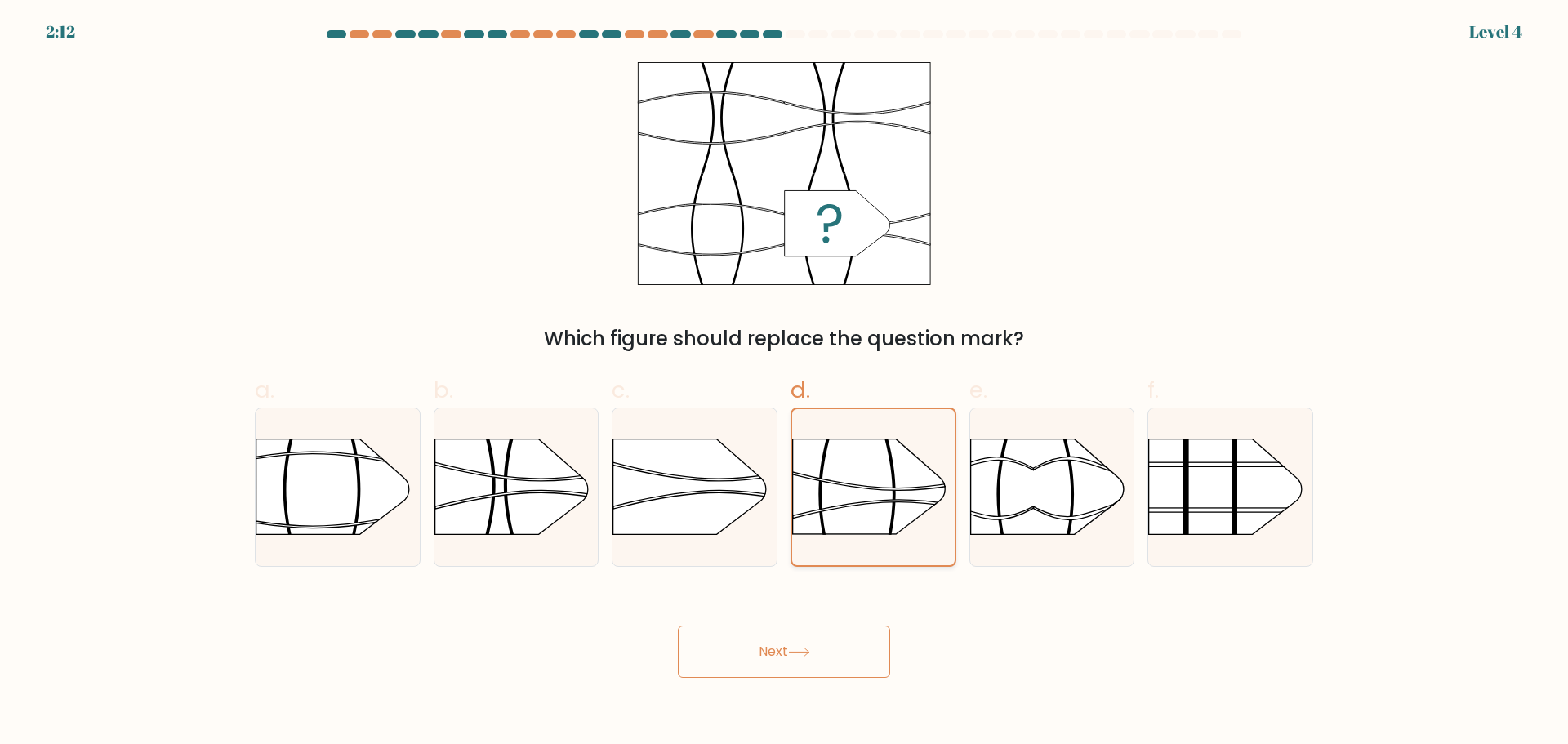
click at [785, 383] on input "d." at bounding box center [784, 377] width 1 height 10
click at [810, 656] on icon at bounding box center [799, 652] width 22 height 9
drag, startPoint x: 892, startPoint y: 502, endPoint x: 828, endPoint y: 594, distance: 112.1
click at [892, 505] on g at bounding box center [792, 414] width 423 height 322
click at [785, 383] on input "d." at bounding box center [784, 377] width 1 height 10
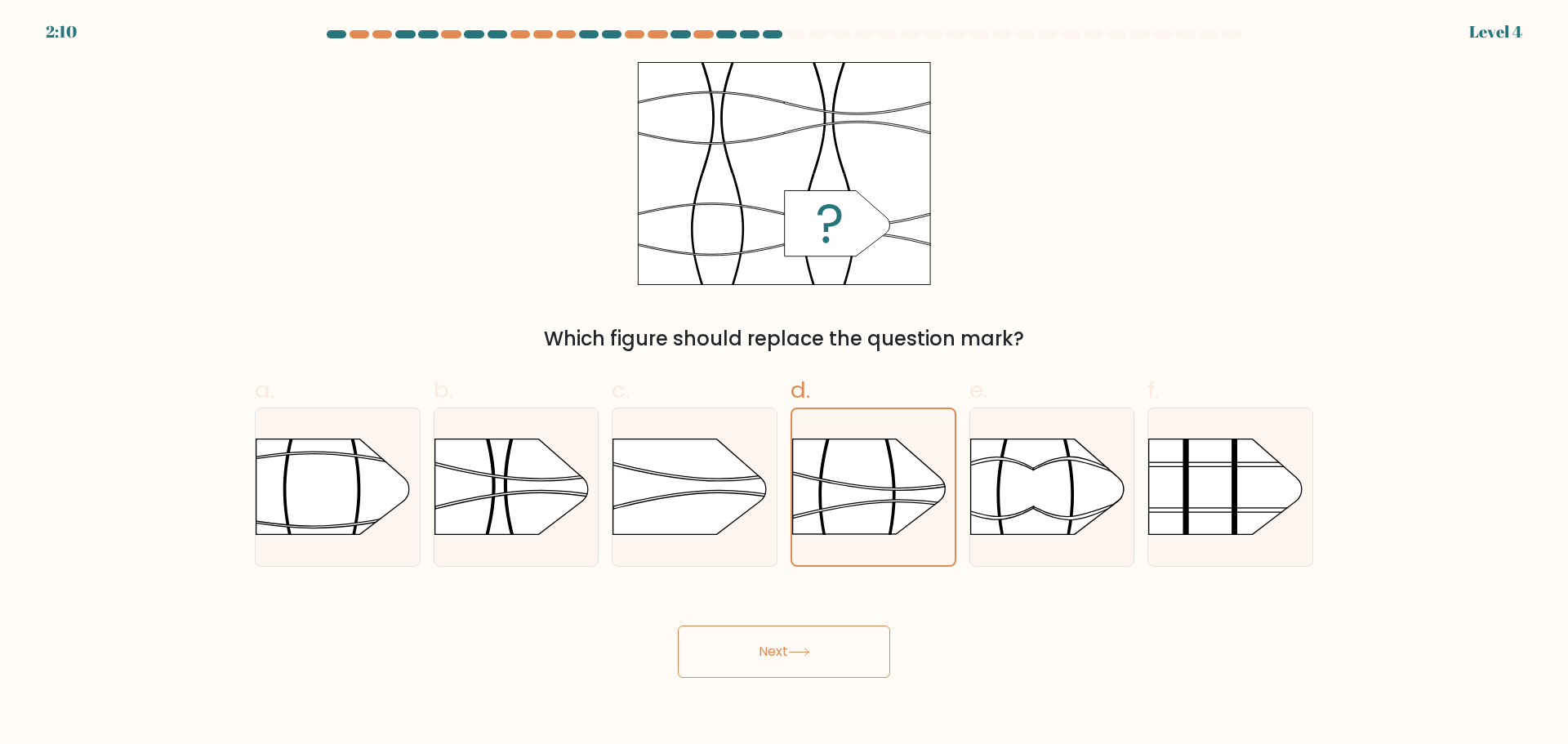
click at [772, 661] on button "Next" at bounding box center [783, 651] width 212 height 52
click at [850, 492] on g at bounding box center [792, 414] width 423 height 322
click at [785, 383] on input "d." at bounding box center [784, 377] width 1 height 10
click at [763, 653] on button "Next" at bounding box center [783, 651] width 212 height 52
click at [886, 450] on rect at bounding box center [792, 414] width 423 height 321
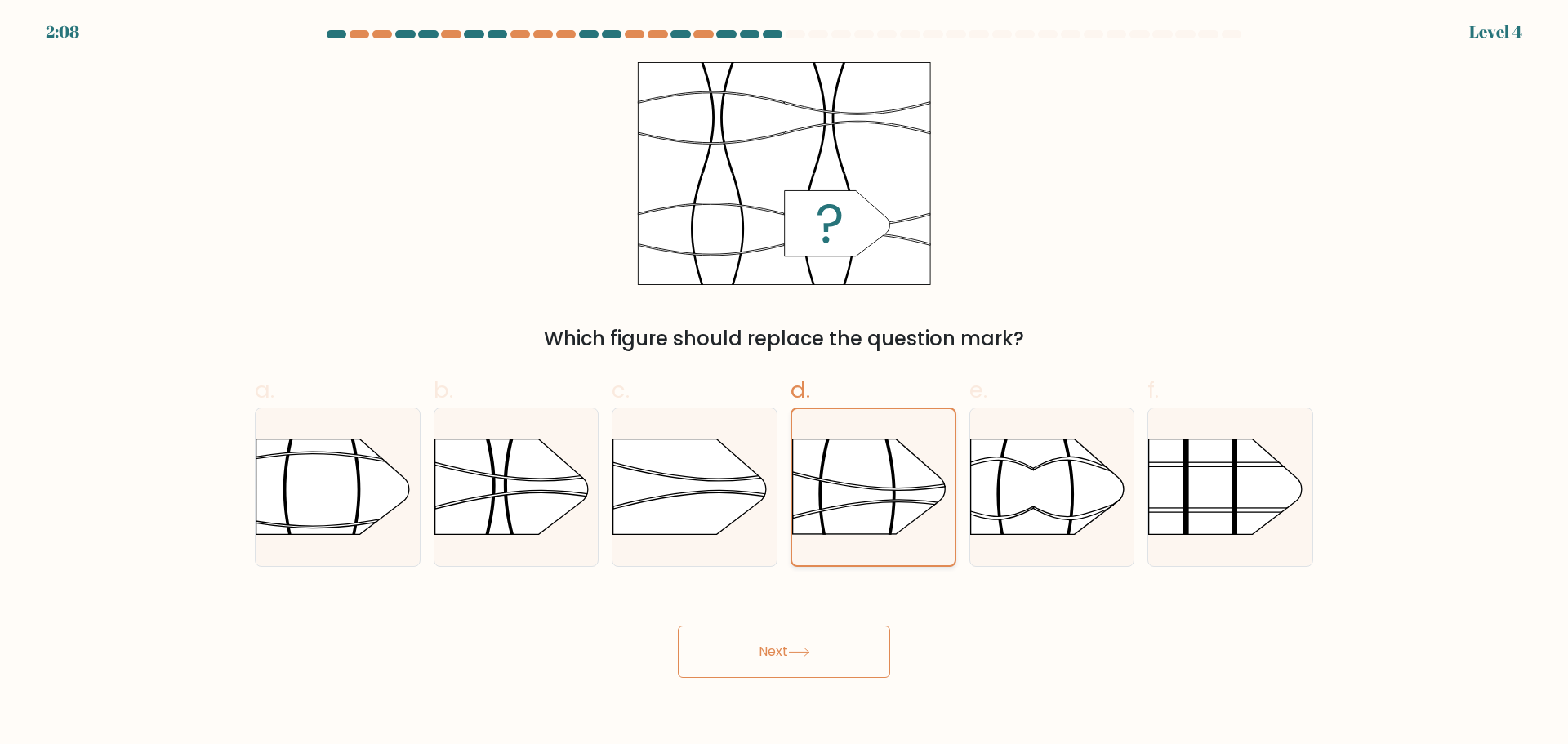
click at [785, 383] on input "d." at bounding box center [784, 377] width 1 height 10
click at [814, 642] on button "Next" at bounding box center [783, 651] width 212 height 52
click at [874, 477] on rect at bounding box center [792, 414] width 423 height 321
click at [785, 383] on input "d." at bounding box center [784, 377] width 1 height 10
click at [769, 637] on button "Next" at bounding box center [783, 651] width 212 height 52
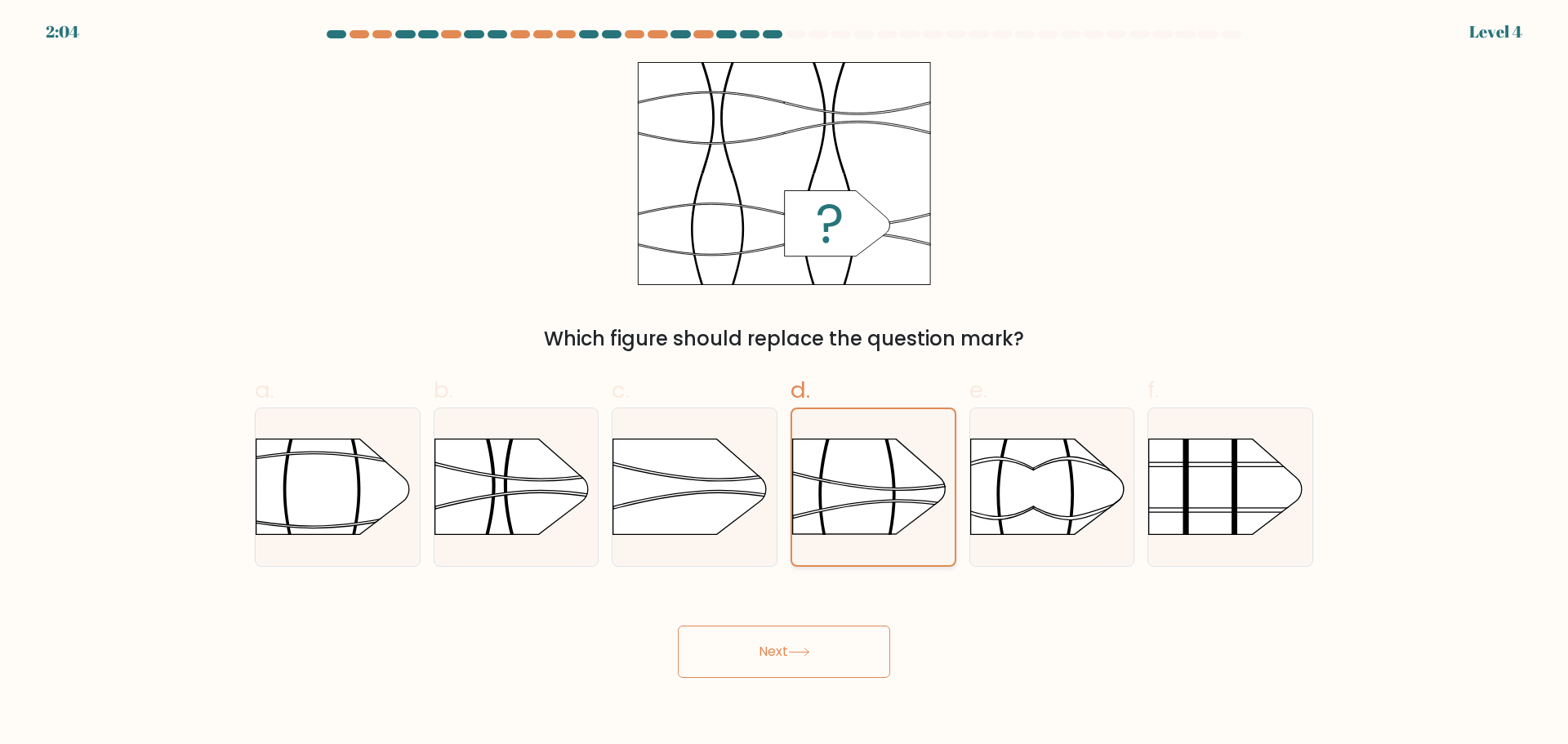
click at [849, 481] on rect at bounding box center [792, 414] width 423 height 321
click at [785, 383] on input "d." at bounding box center [784, 377] width 1 height 10
click at [849, 481] on rect at bounding box center [792, 414] width 423 height 321
click at [785, 383] on input "d." at bounding box center [784, 377] width 1 height 10
click at [849, 482] on rect at bounding box center [792, 414] width 423 height 321
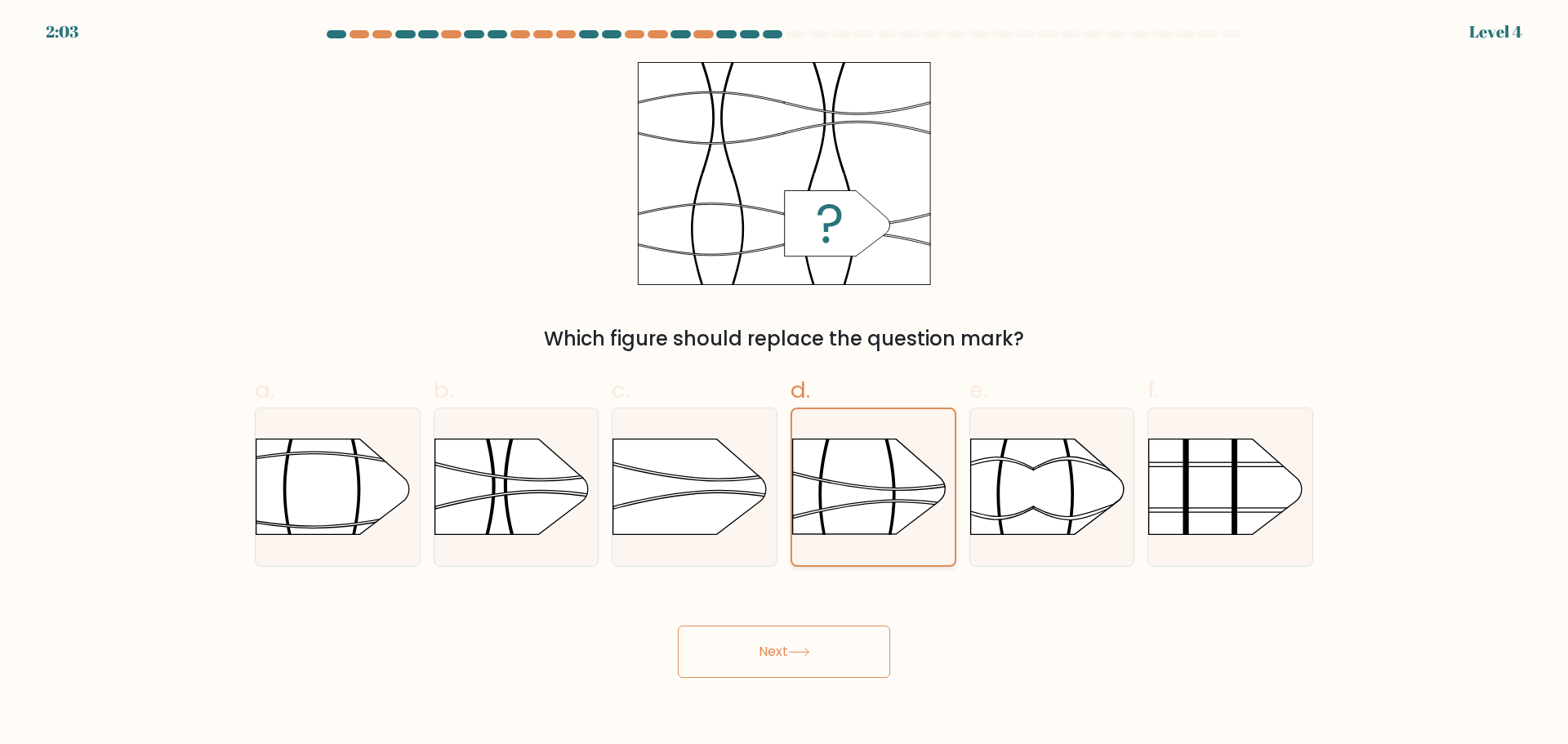
click at [785, 383] on input "d." at bounding box center [784, 377] width 1 height 10
click at [848, 484] on g at bounding box center [792, 414] width 423 height 322
click at [785, 383] on input "d." at bounding box center [784, 377] width 1 height 10
click at [756, 656] on button "Next" at bounding box center [783, 651] width 212 height 52
click at [793, 148] on rect at bounding box center [783, 173] width 292 height 222
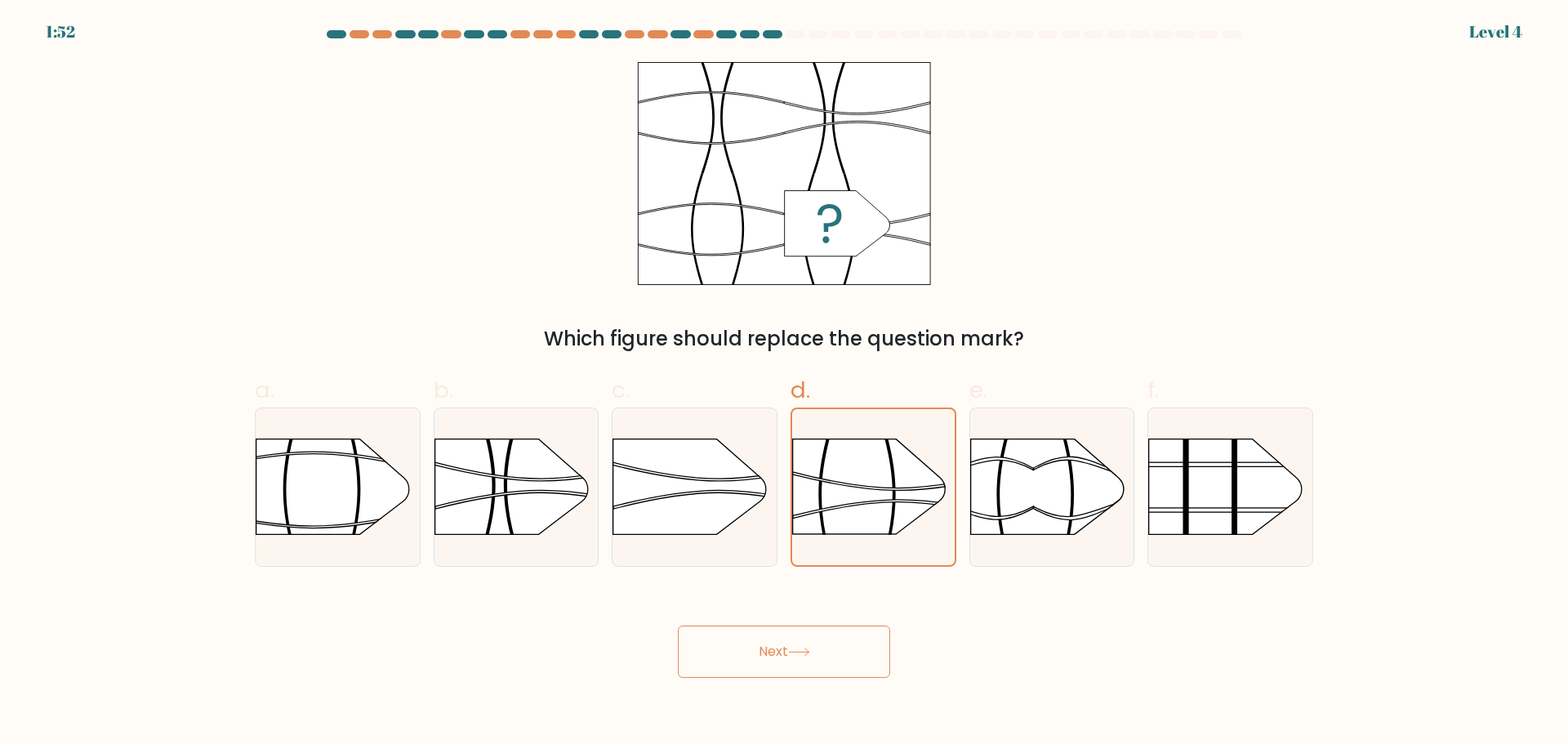
click at [790, 646] on button "Next" at bounding box center [783, 651] width 212 height 52
drag, startPoint x: 808, startPoint y: 651, endPoint x: 798, endPoint y: 647, distance: 10.8
click at [807, 649] on icon at bounding box center [799, 652] width 22 height 9
click at [871, 519] on rect at bounding box center [792, 414] width 423 height 321
click at [785, 383] on input "d." at bounding box center [784, 377] width 1 height 10
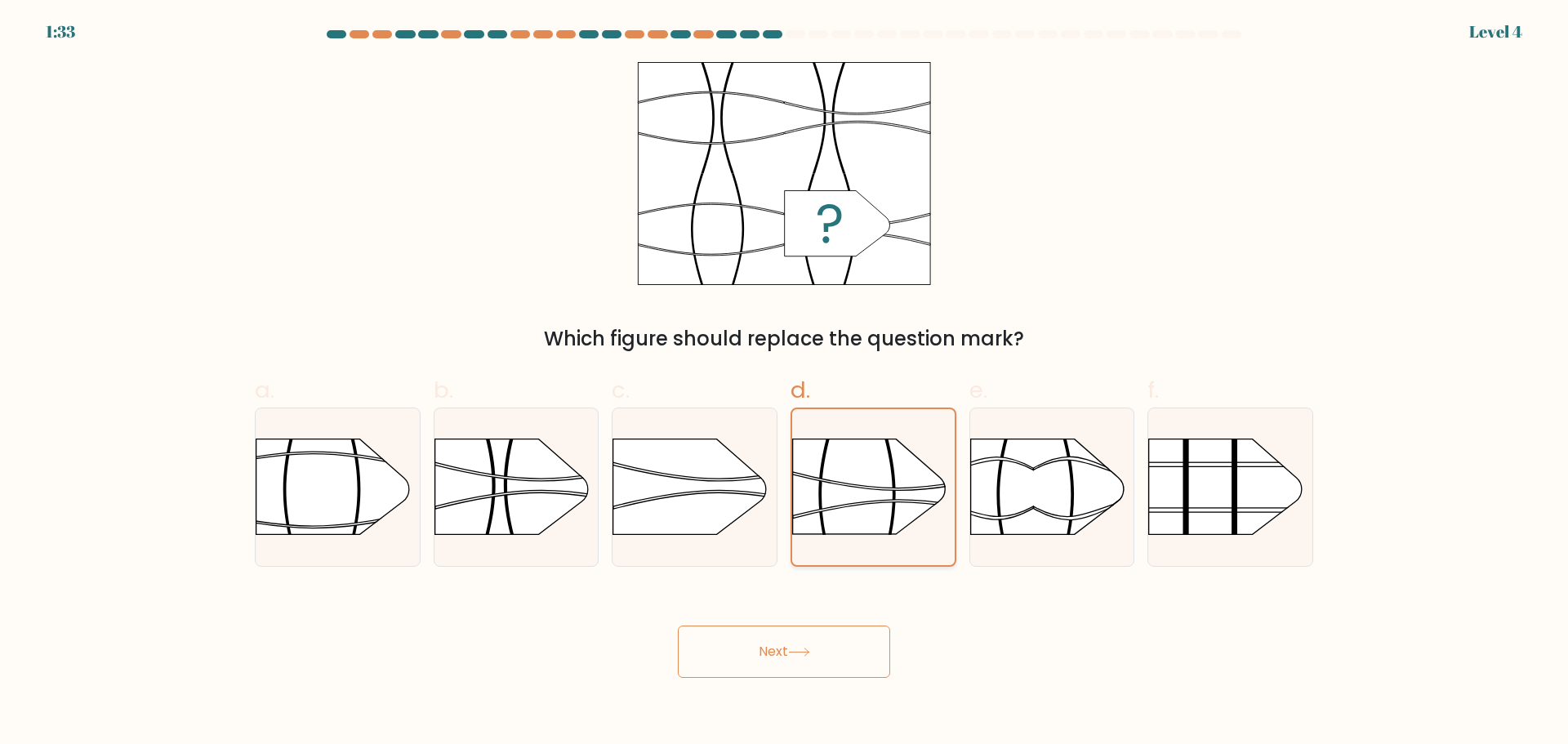
click at [880, 549] on div at bounding box center [873, 487] width 166 height 159
click at [785, 383] on input "d." at bounding box center [784, 377] width 1 height 10
click at [809, 654] on icon at bounding box center [799, 652] width 22 height 9
click at [873, 467] on rect at bounding box center [792, 414] width 423 height 321
click at [785, 383] on input "d." at bounding box center [784, 377] width 1 height 10
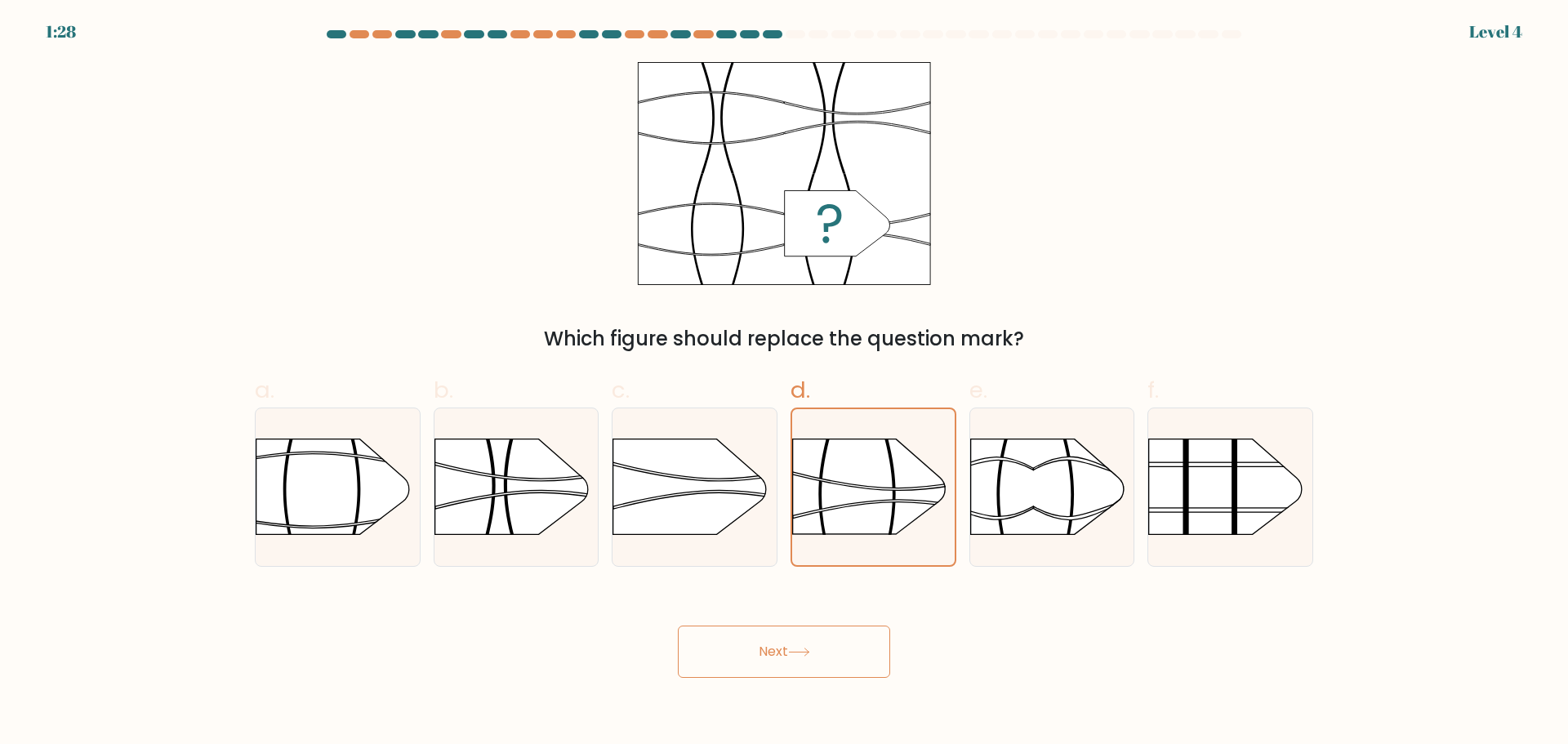
click at [801, 639] on button "Next" at bounding box center [783, 651] width 212 height 52
click at [894, 519] on rect at bounding box center [792, 414] width 423 height 321
click at [785, 383] on input "d." at bounding box center [784, 377] width 1 height 10
click at [811, 644] on button "Next" at bounding box center [783, 651] width 212 height 52
click at [793, 626] on button "Next" at bounding box center [783, 651] width 212 height 52
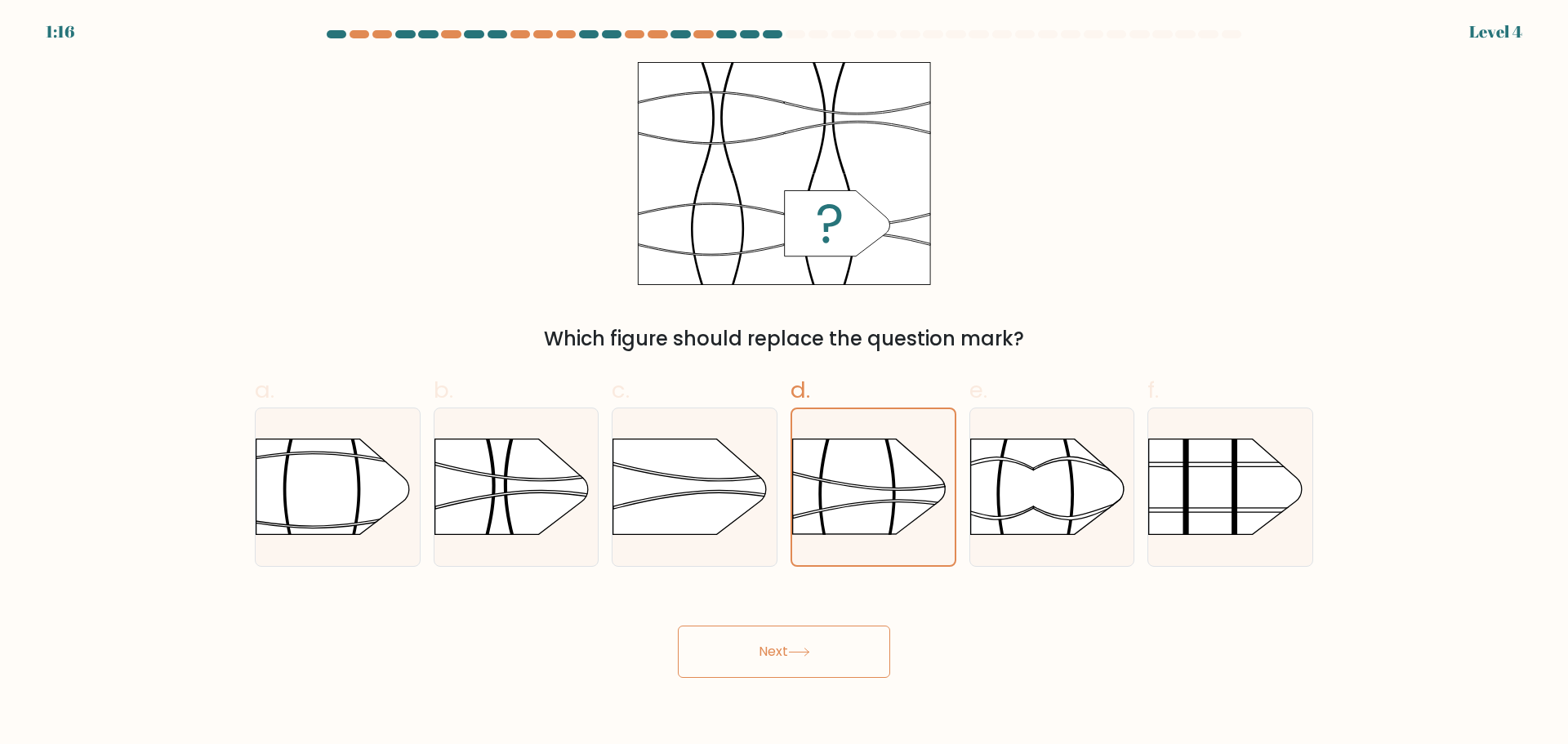
click at [791, 635] on button "Next" at bounding box center [783, 651] width 212 height 52
click at [845, 498] on rect at bounding box center [792, 414] width 423 height 321
click at [785, 383] on input "d." at bounding box center [784, 377] width 1 height 10
click at [835, 657] on button "Next" at bounding box center [783, 651] width 212 height 52
click at [897, 533] on icon at bounding box center [869, 486] width 152 height 95
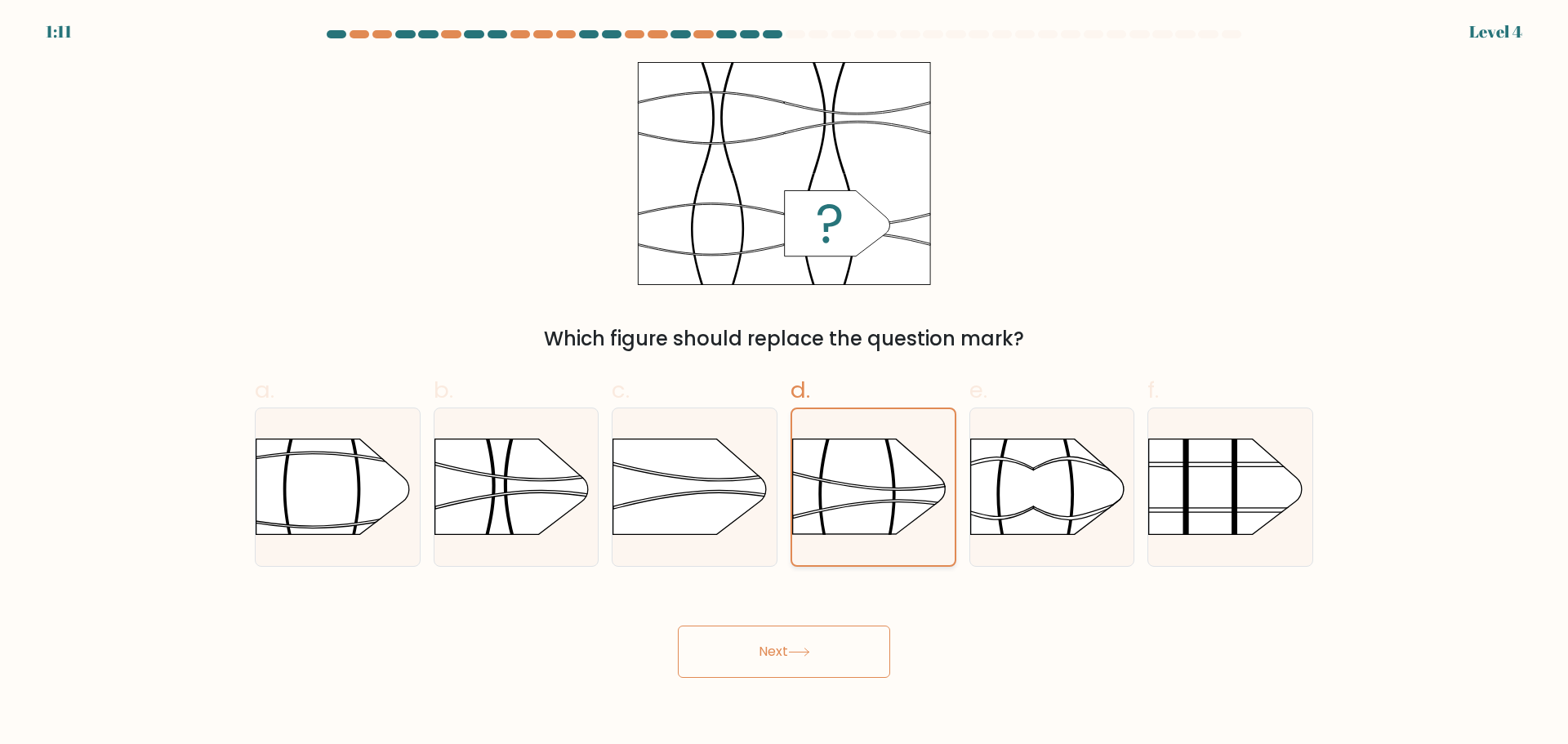
click at [785, 383] on input "d." at bounding box center [784, 377] width 1 height 10
click at [787, 655] on button "Next" at bounding box center [783, 651] width 212 height 52
drag, startPoint x: 854, startPoint y: 498, endPoint x: 853, endPoint y: 506, distance: 8.1
click at [854, 502] on rect at bounding box center [792, 414] width 423 height 321
click at [785, 383] on input "d." at bounding box center [784, 377] width 1 height 10
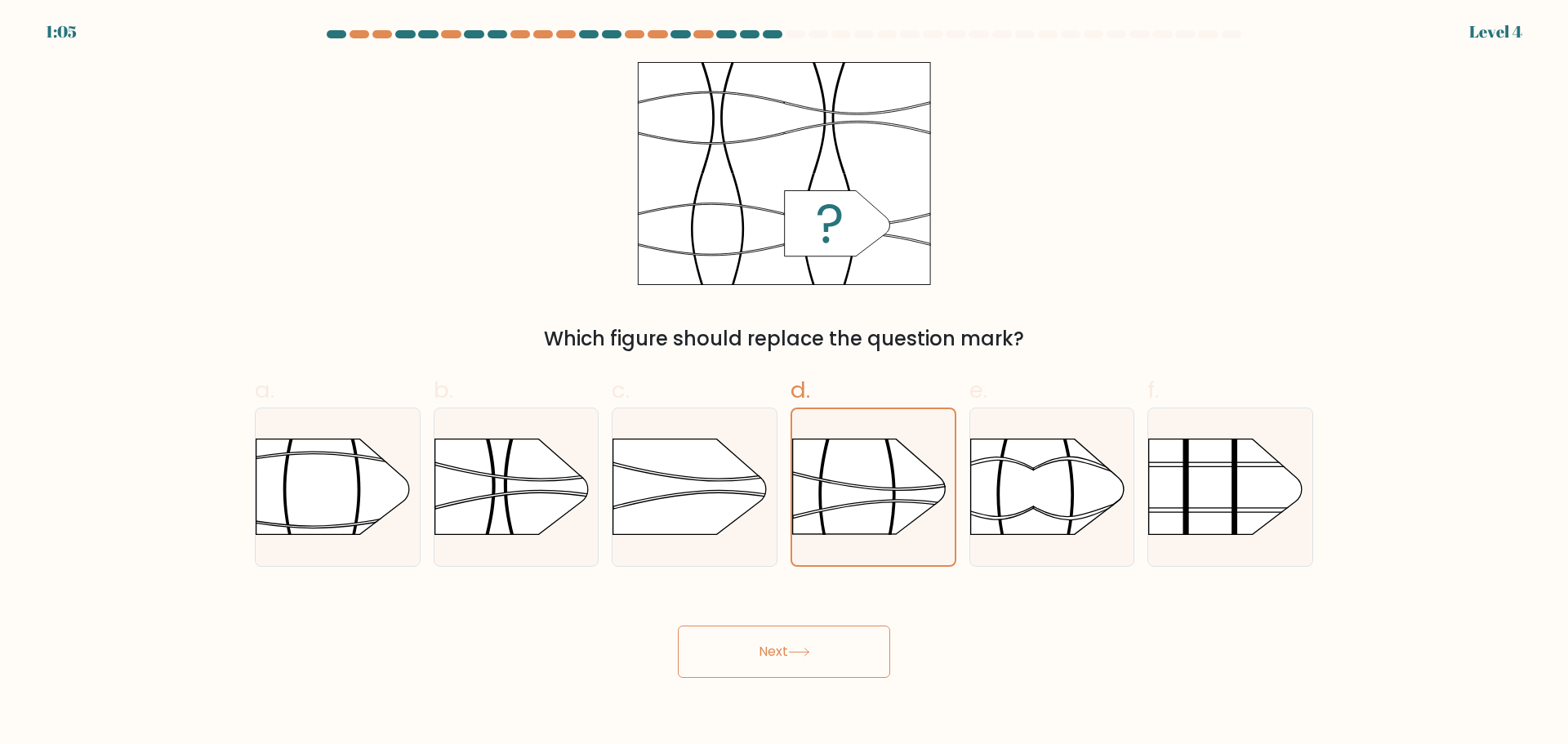
click at [767, 662] on button "Next" at bounding box center [783, 651] width 212 height 52
click at [1176, 466] on rect at bounding box center [1123, 464] width 426 height 4
click at [785, 383] on input "f." at bounding box center [784, 377] width 1 height 10
radio input "true"
click at [714, 651] on button "Next" at bounding box center [783, 651] width 212 height 52
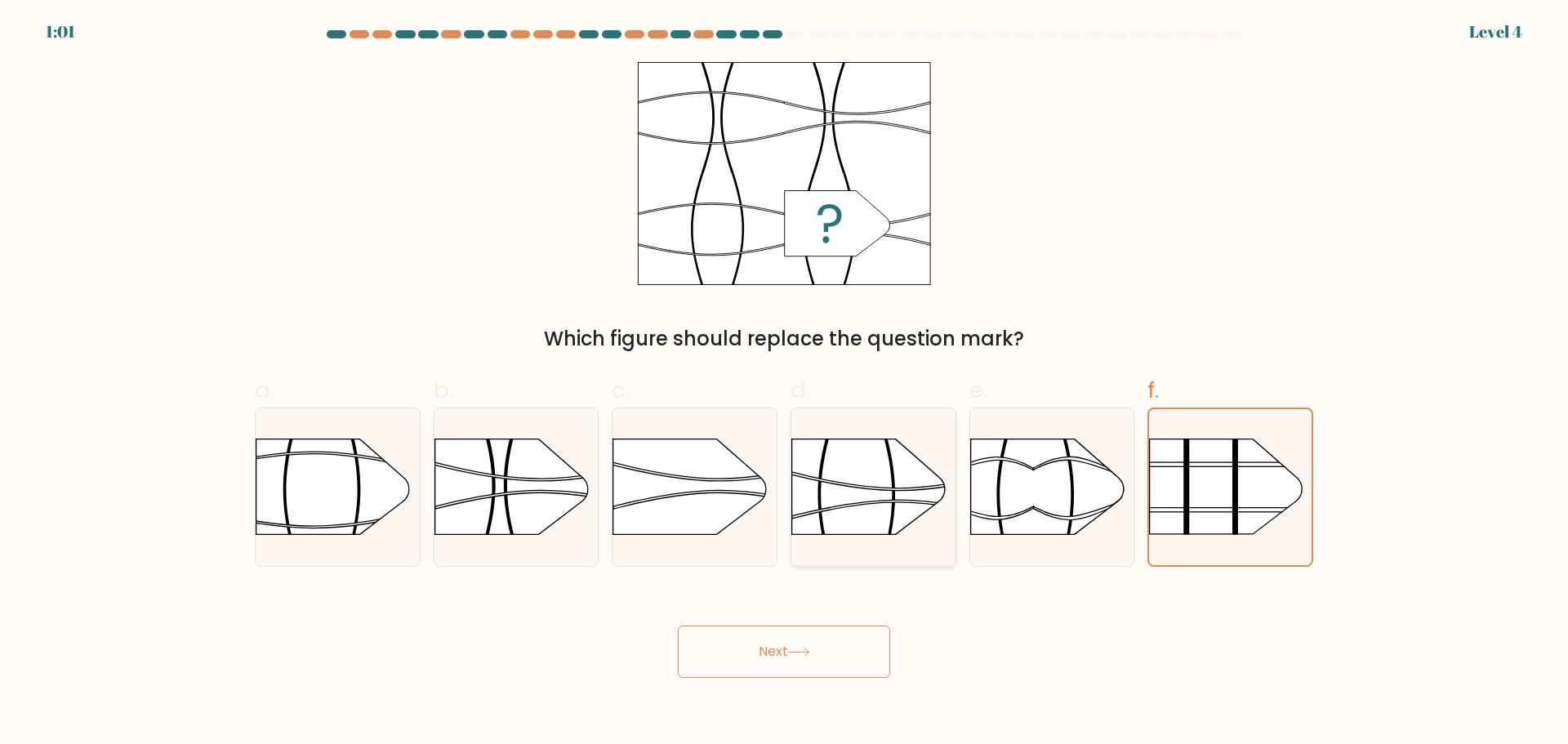
click at [888, 455] on g at bounding box center [791, 413] width 426 height 325
click at [785, 383] on input "d." at bounding box center [784, 377] width 1 height 10
radio input "true"
click at [845, 612] on div "Next" at bounding box center [783, 632] width 1078 height 92
click at [807, 660] on button "Next" at bounding box center [783, 651] width 212 height 52
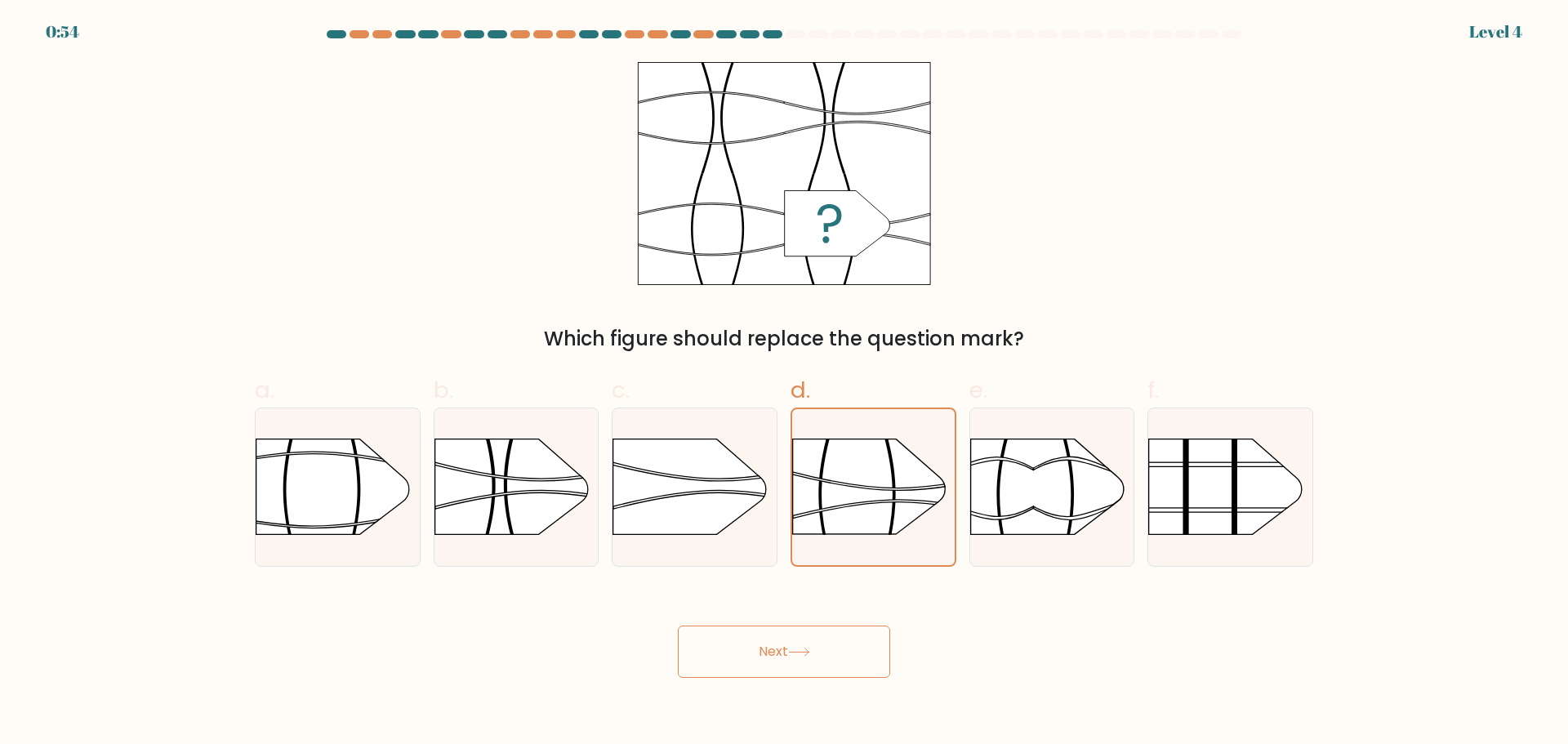
drag, startPoint x: 821, startPoint y: 612, endPoint x: 1264, endPoint y: 322, distance: 529.5
click at [1264, 322] on div "Which figure should replace the question mark?" at bounding box center [783, 208] width 1078 height 292
click at [823, 644] on button "Next" at bounding box center [783, 651] width 212 height 52
click at [758, 656] on button "Next" at bounding box center [783, 651] width 212 height 52
click at [788, 660] on button "Next" at bounding box center [783, 651] width 212 height 52
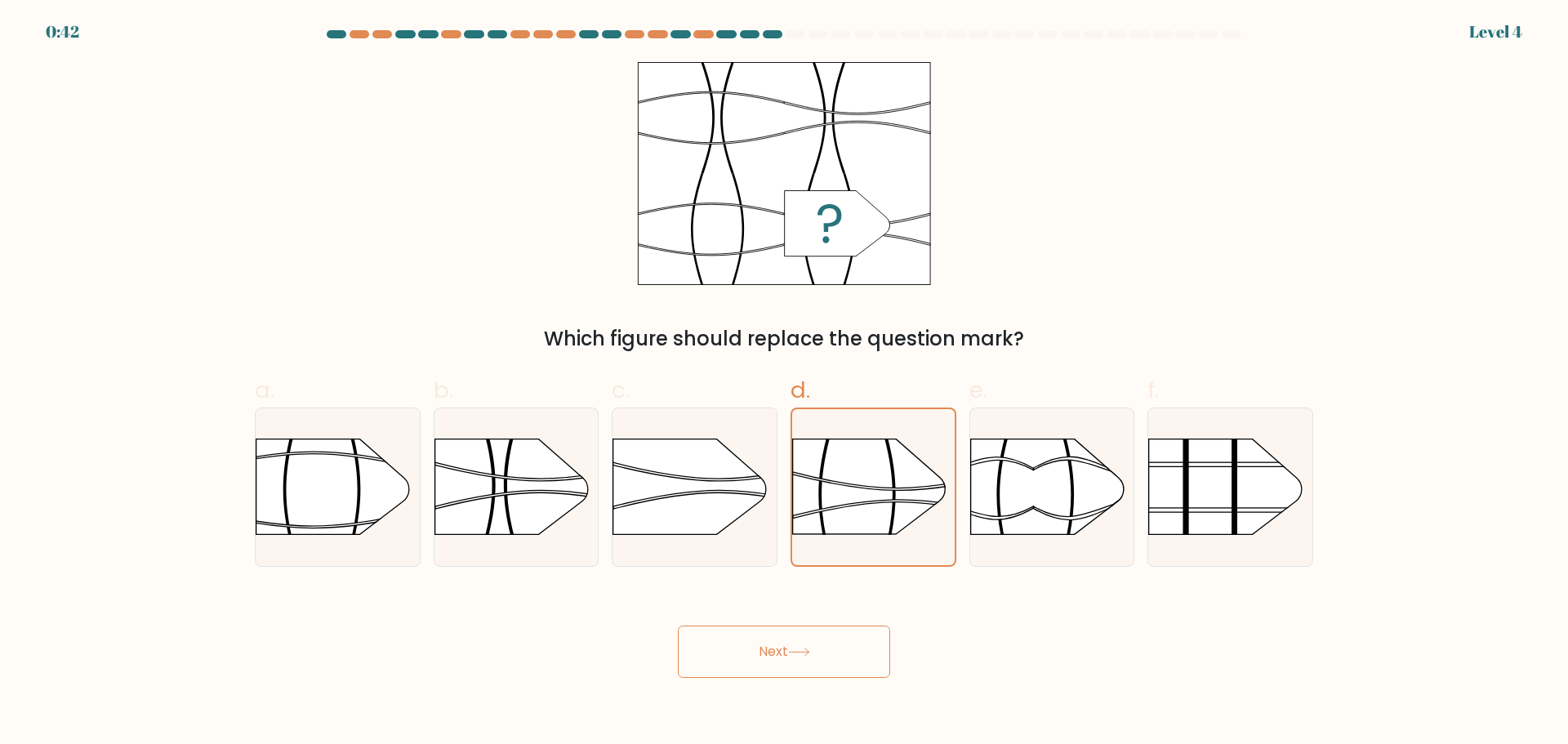
click at [677, 625] on button "Next" at bounding box center [783, 651] width 212 height 52
click at [759, 661] on button "Next" at bounding box center [783, 651] width 212 height 52
click at [748, 665] on button "Next" at bounding box center [783, 651] width 212 height 52
click at [759, 649] on button "Next" at bounding box center [783, 651] width 212 height 52
click at [748, 640] on button "Next" at bounding box center [783, 651] width 212 height 52
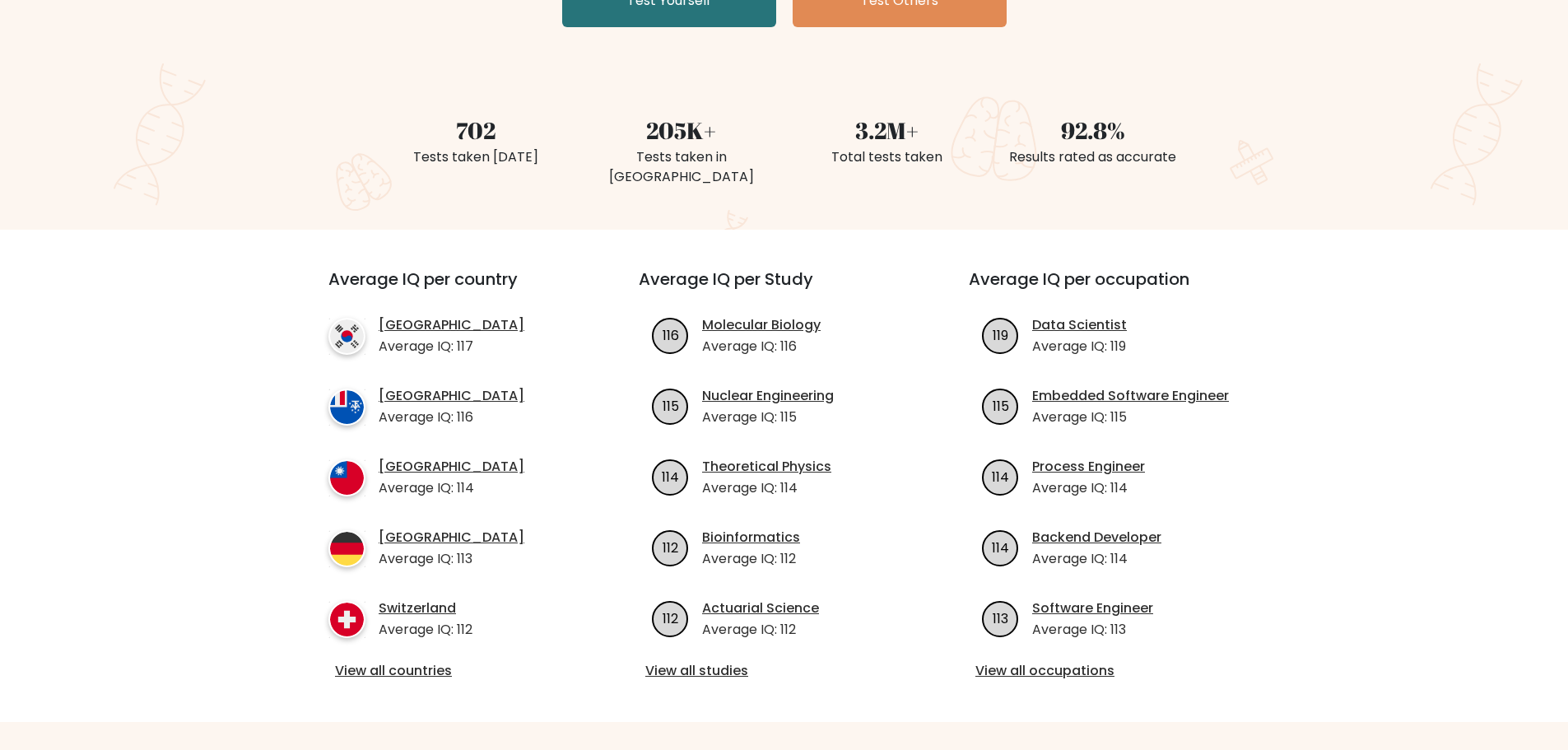
scroll to position [329, 0]
